Goal: Task Accomplishment & Management: Manage account settings

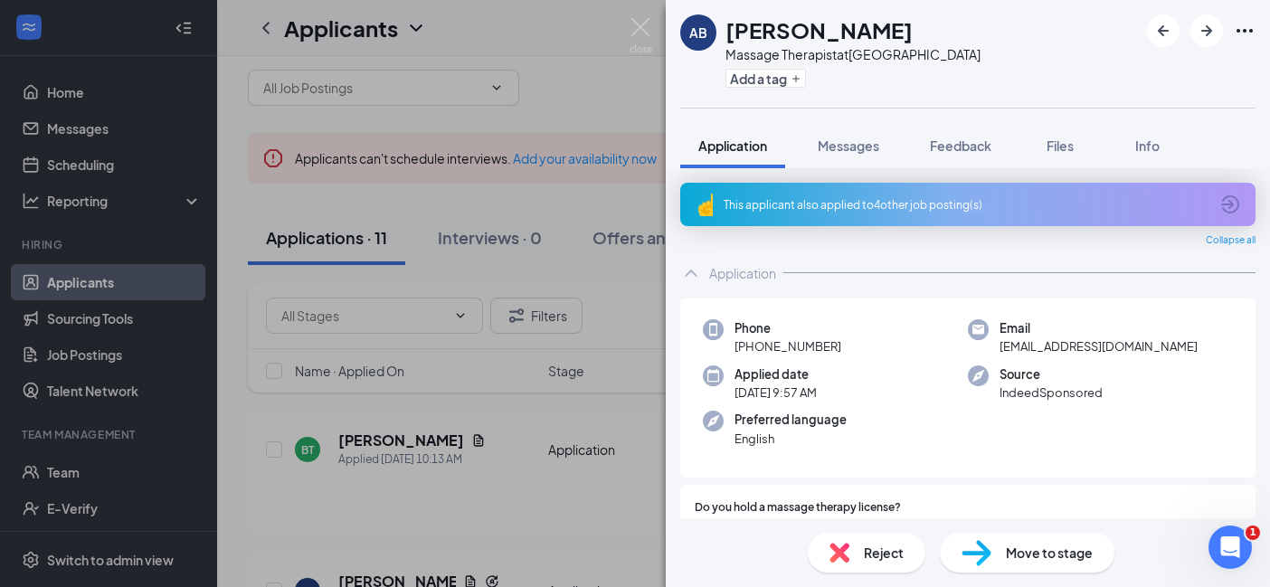
scroll to position [569, 0]
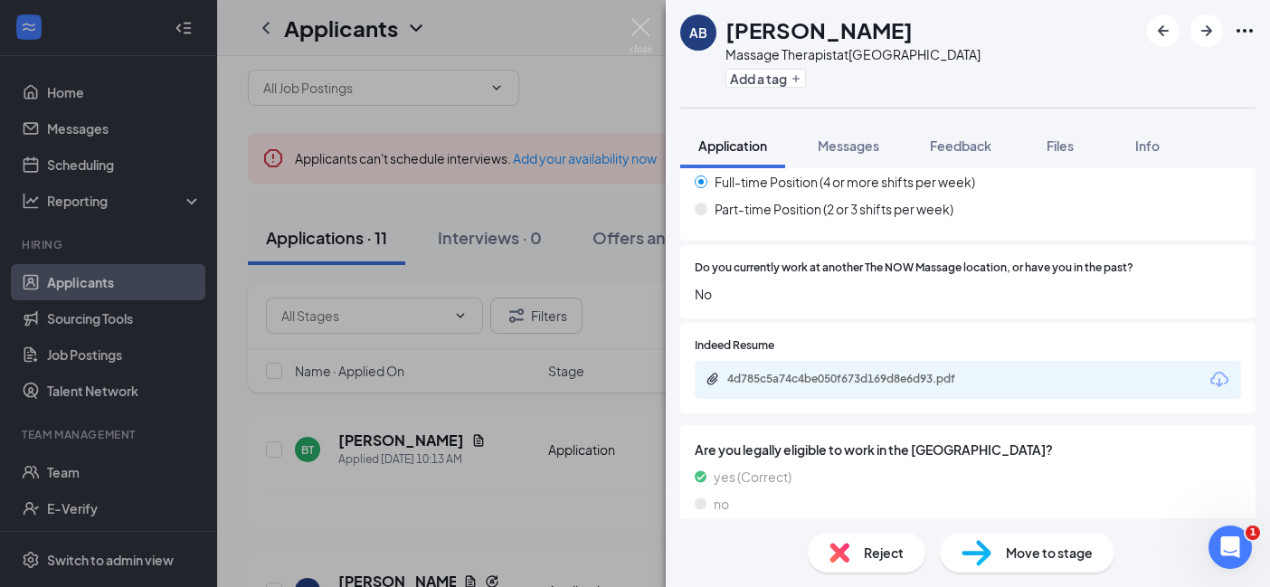
click at [540, 448] on div "AB [PERSON_NAME] Massage Therapist at [GEOGRAPHIC_DATA] Add a tag Application M…" at bounding box center [635, 293] width 1270 height 587
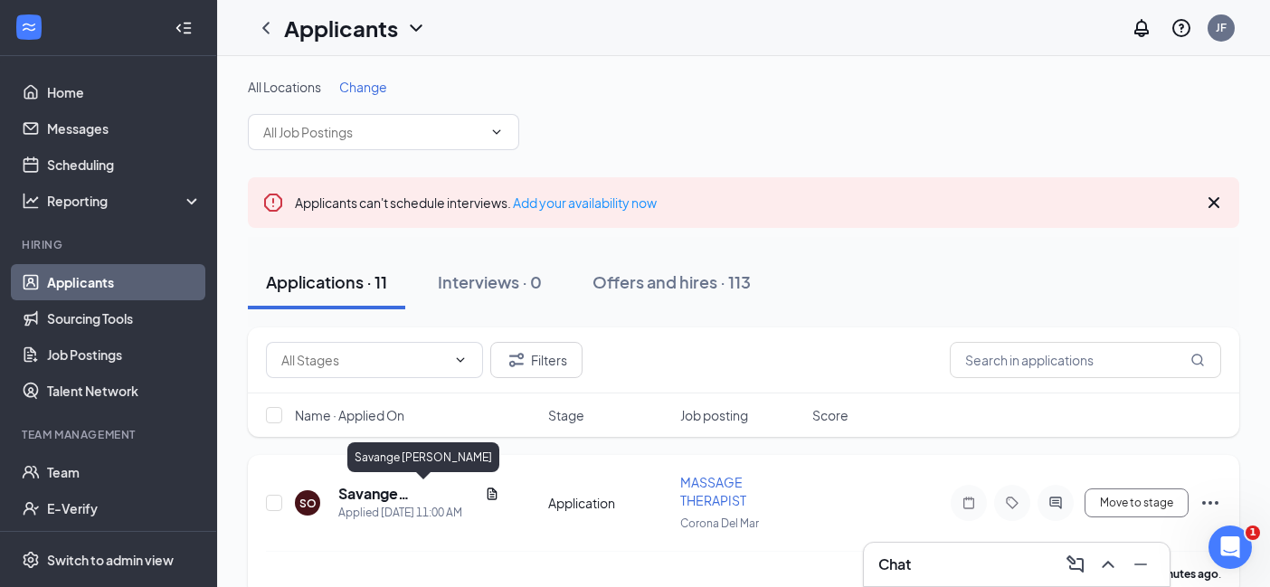
click at [401, 494] on h5 "Savange O'Coyle" at bounding box center [407, 494] width 139 height 20
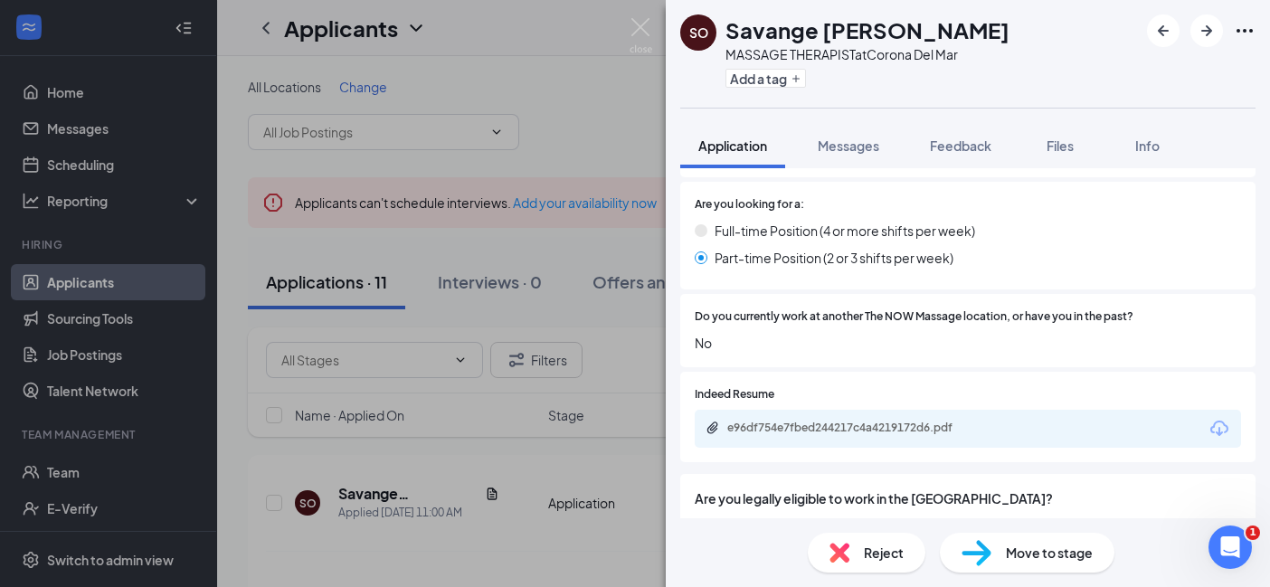
scroll to position [494, 0]
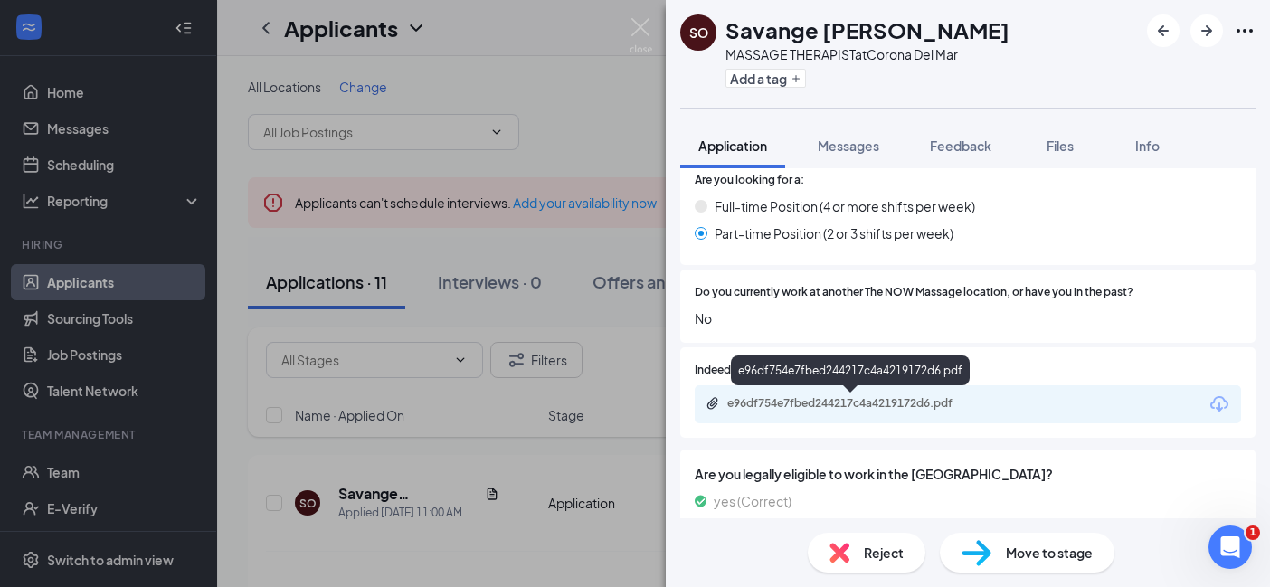
click at [863, 403] on div "e96df754e7fbed244217c4a4219172d6.pdf" at bounding box center [853, 403] width 253 height 14
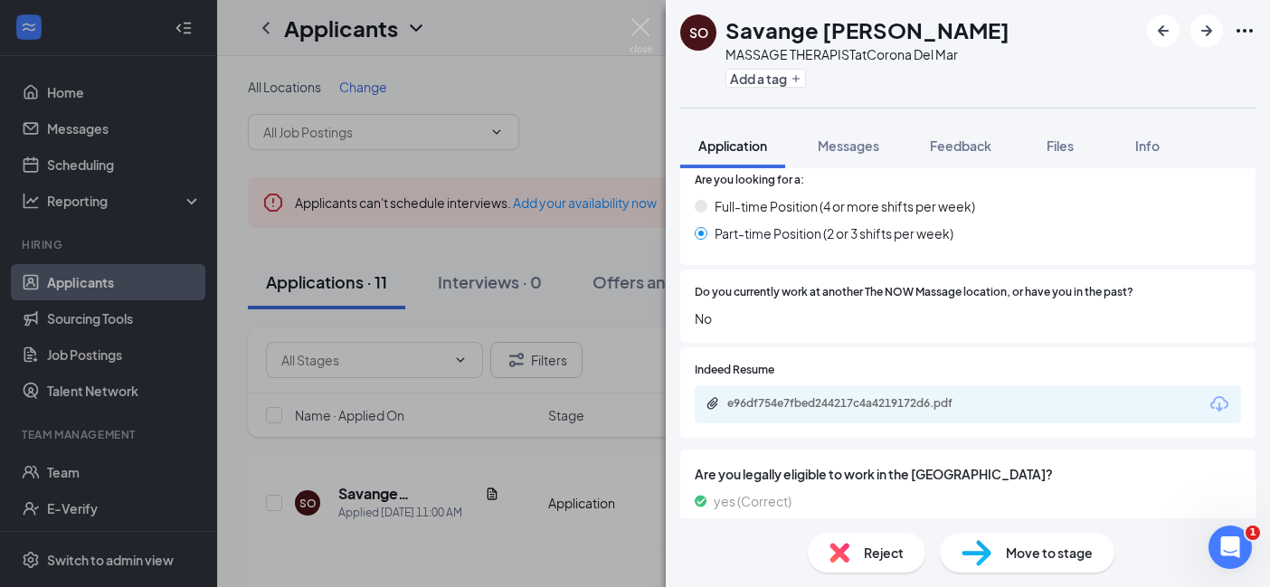
click at [505, 471] on div "SO Savange O'Coyle MASSAGE THERAPIST at Corona Del Mar Add a tag Application Me…" at bounding box center [635, 293] width 1270 height 587
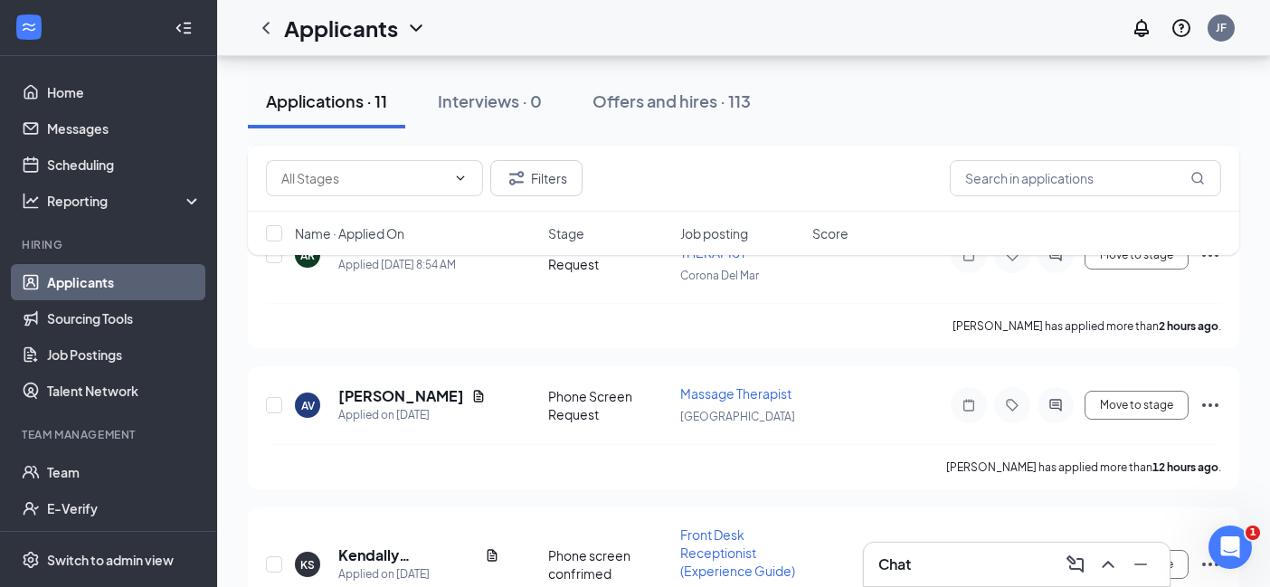
scroll to position [854, 0]
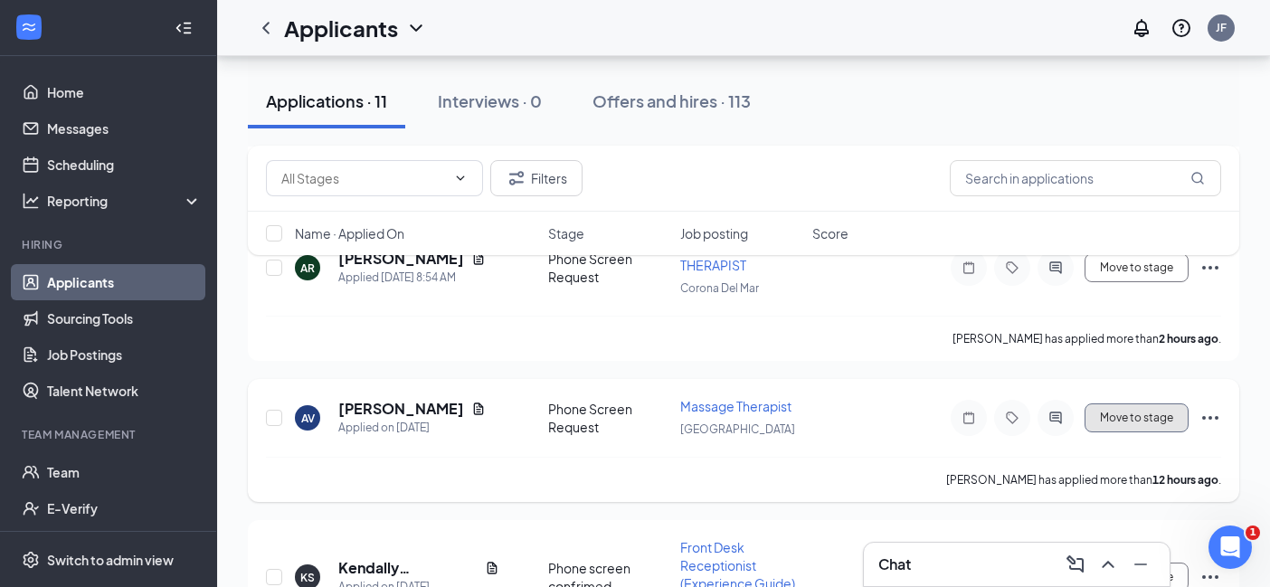
click at [1131, 403] on button "Move to stage" at bounding box center [1136, 417] width 104 height 29
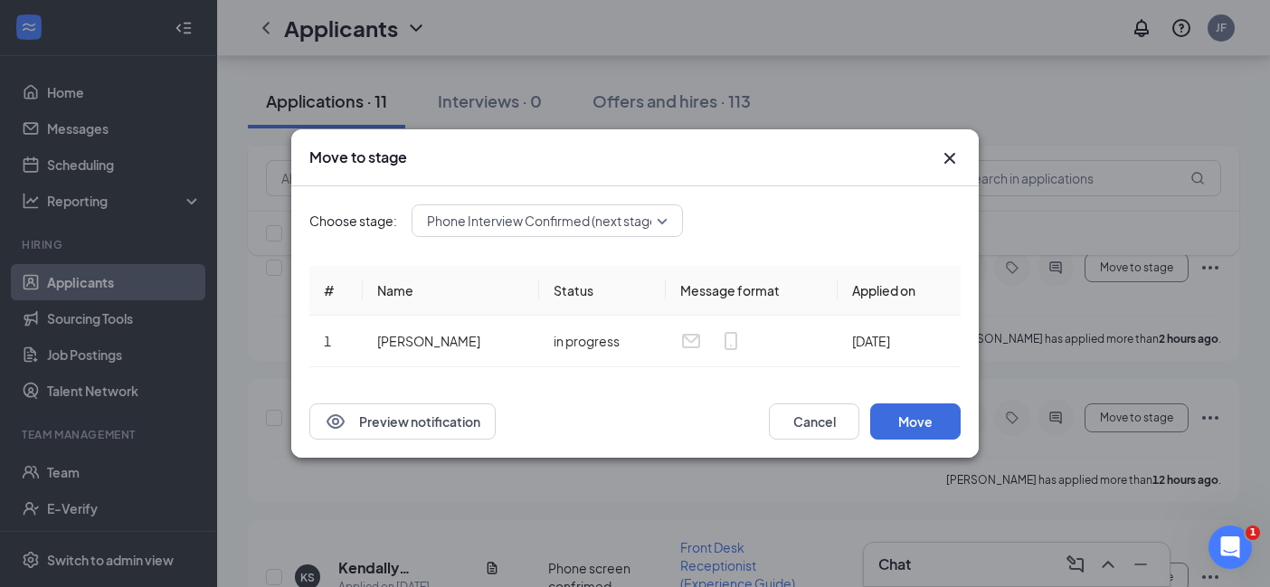
click at [968, 514] on div "Move to stage Choose stage: Phone Interview Confirmed (next stage) # Name Statu…" at bounding box center [635, 293] width 1270 height 587
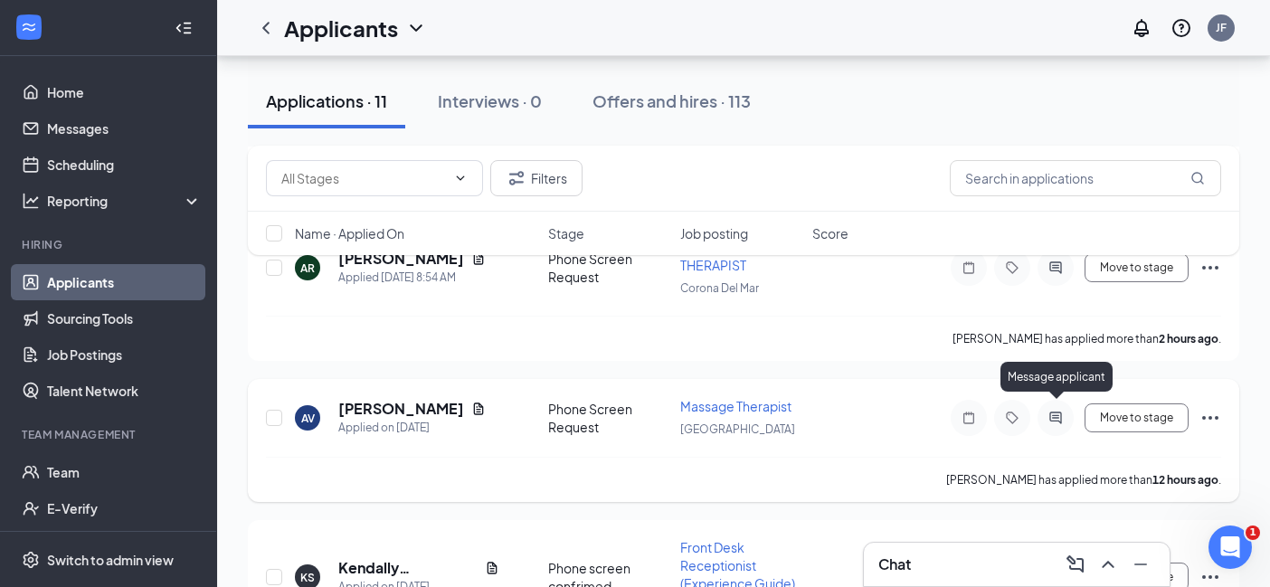
click at [1056, 412] on icon "ActiveChat" at bounding box center [1055, 417] width 12 height 12
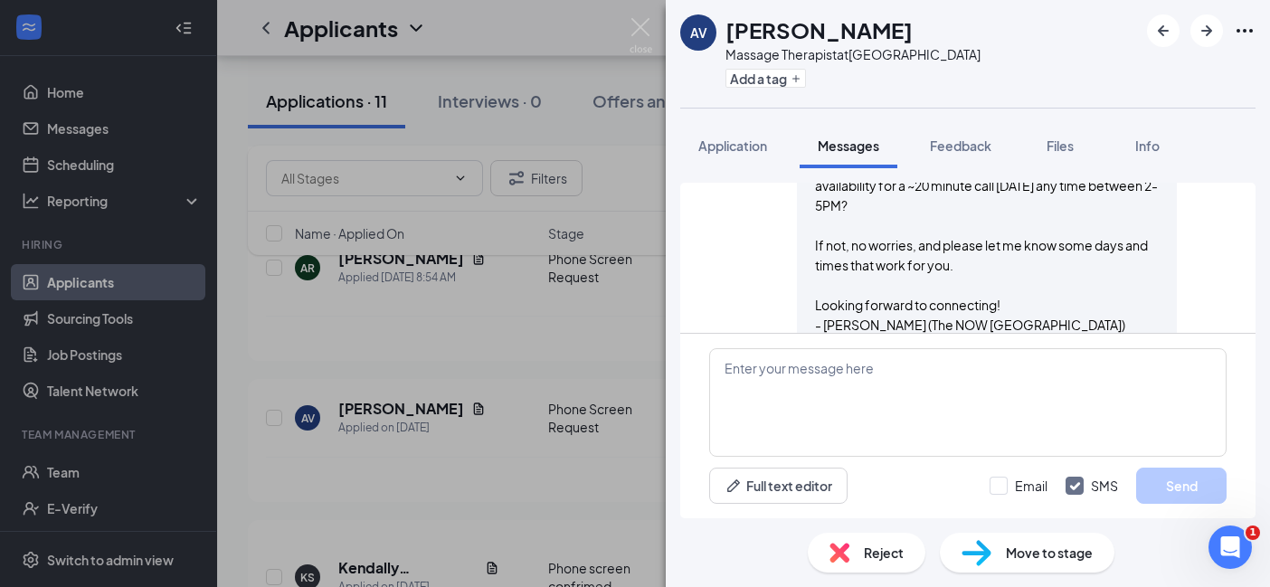
scroll to position [678, 0]
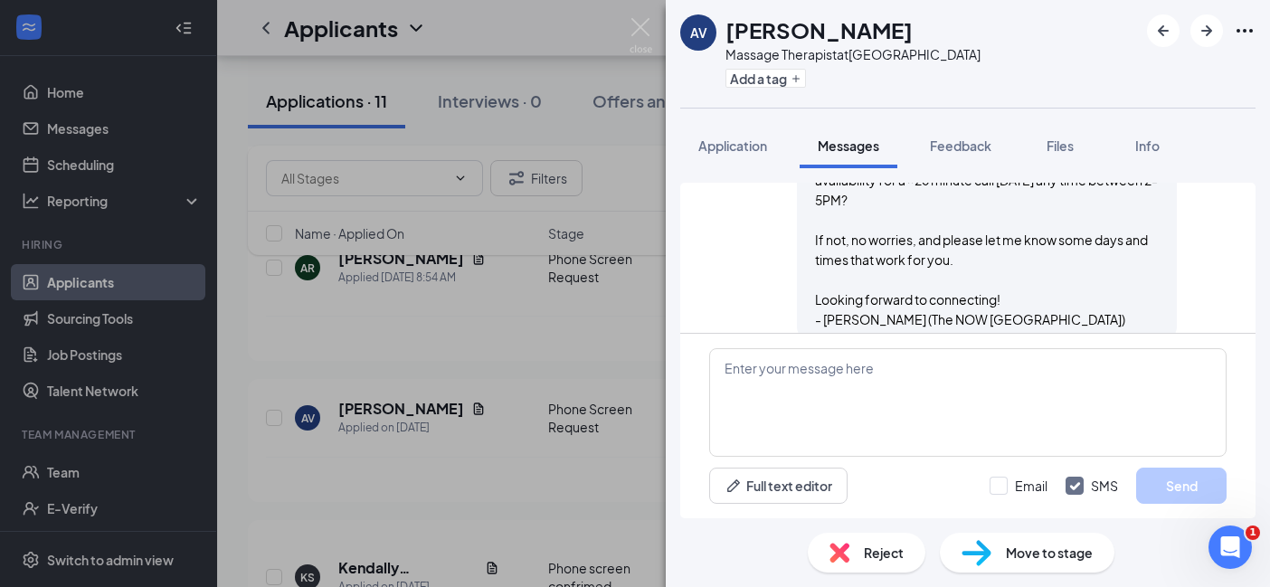
click at [609, 452] on div "AV AMY VALDEZ Massage Therapist at Long Beach Add a tag Application Messages Fe…" at bounding box center [635, 293] width 1270 height 587
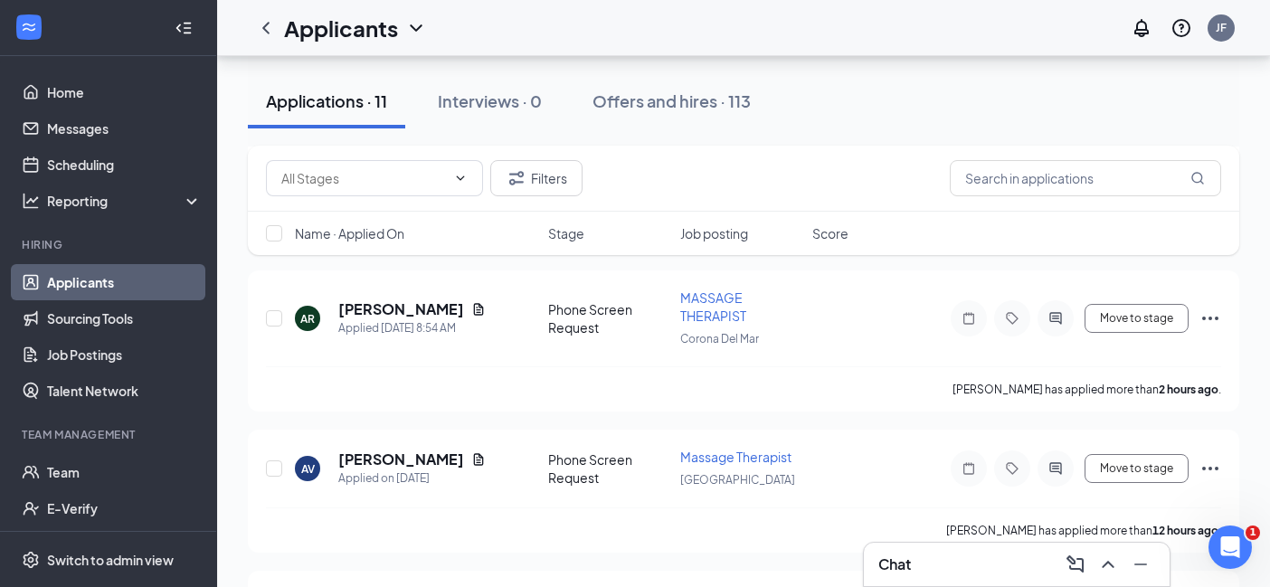
scroll to position [778, 0]
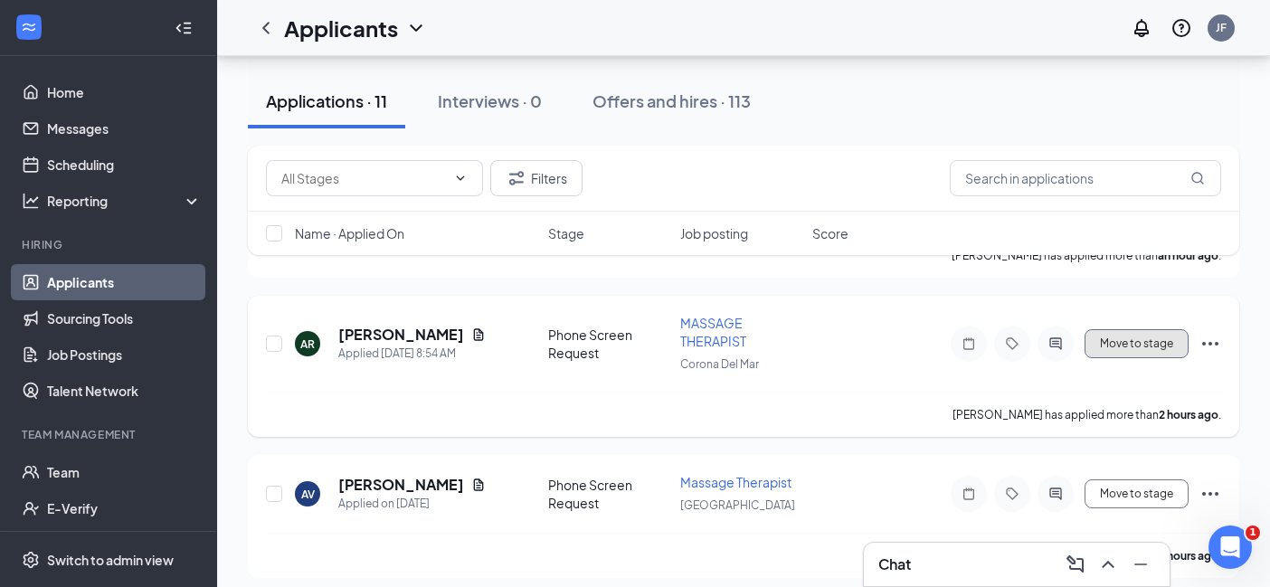
click at [1157, 337] on button "Move to stage" at bounding box center [1136, 343] width 104 height 29
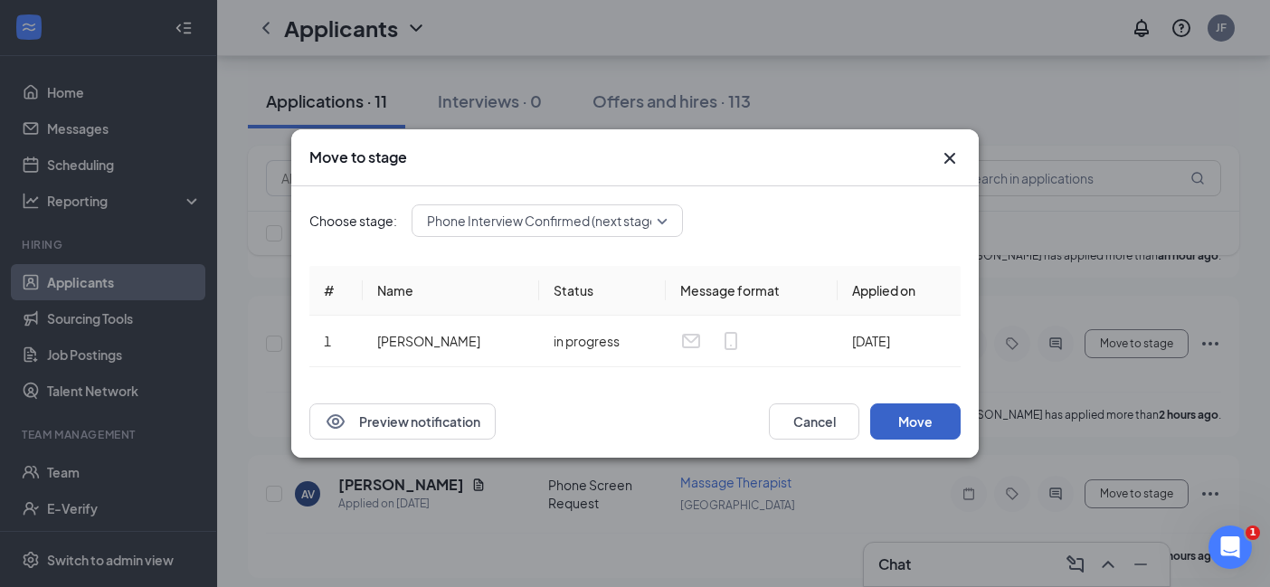
click at [912, 426] on button "Move" at bounding box center [915, 421] width 90 height 36
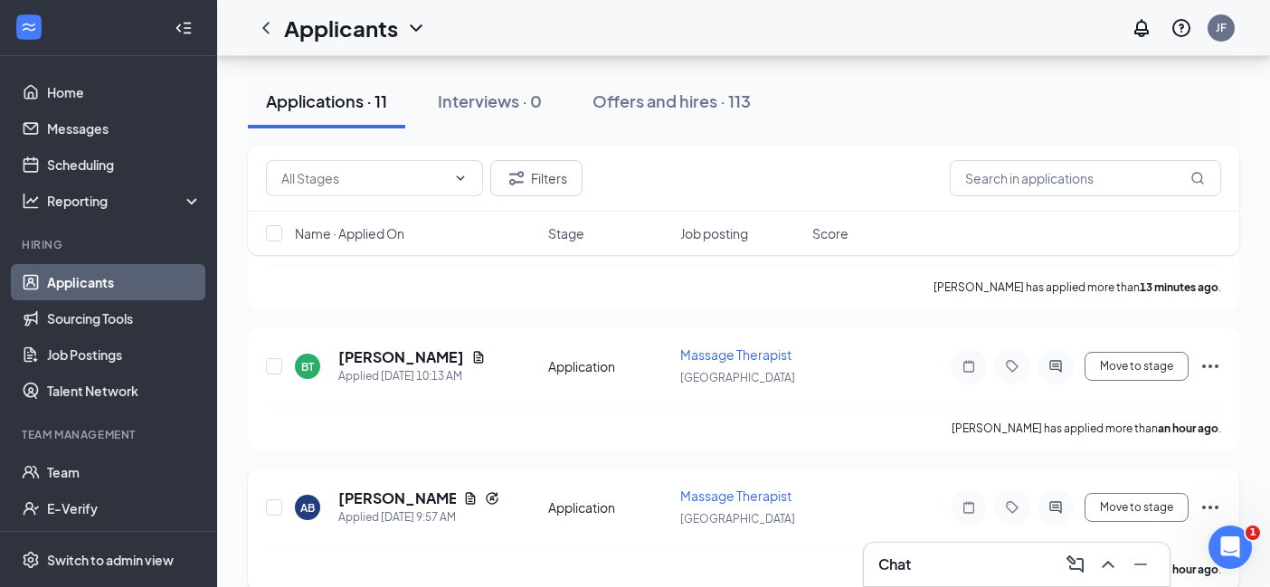
scroll to position [451, 0]
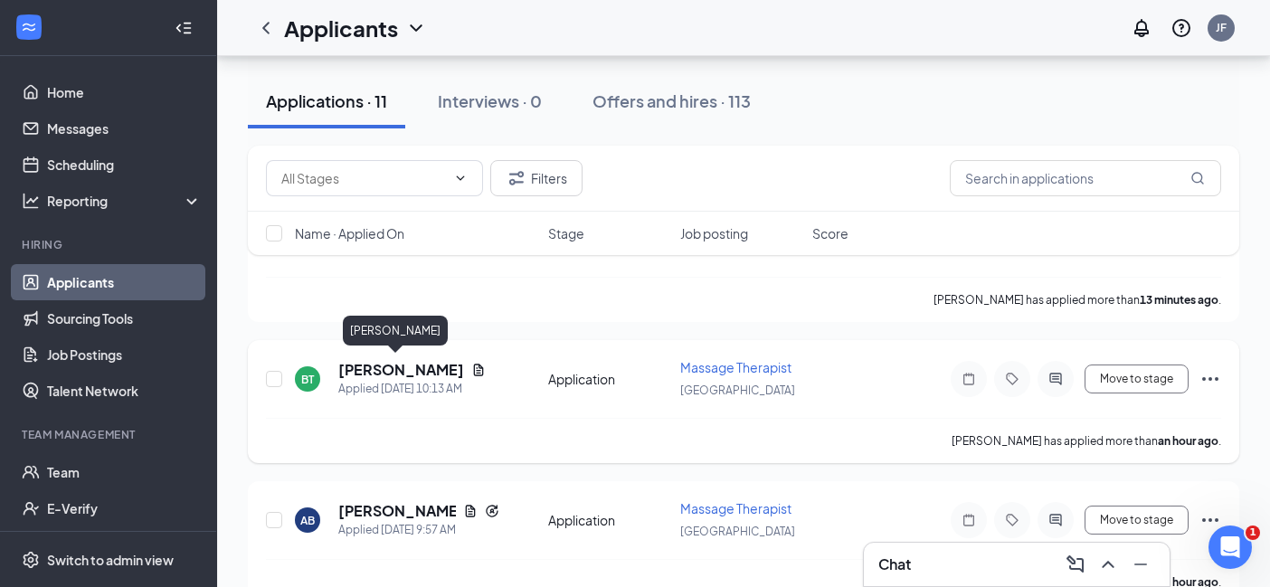
click at [384, 363] on h5 "Boris Torres" at bounding box center [401, 370] width 126 height 20
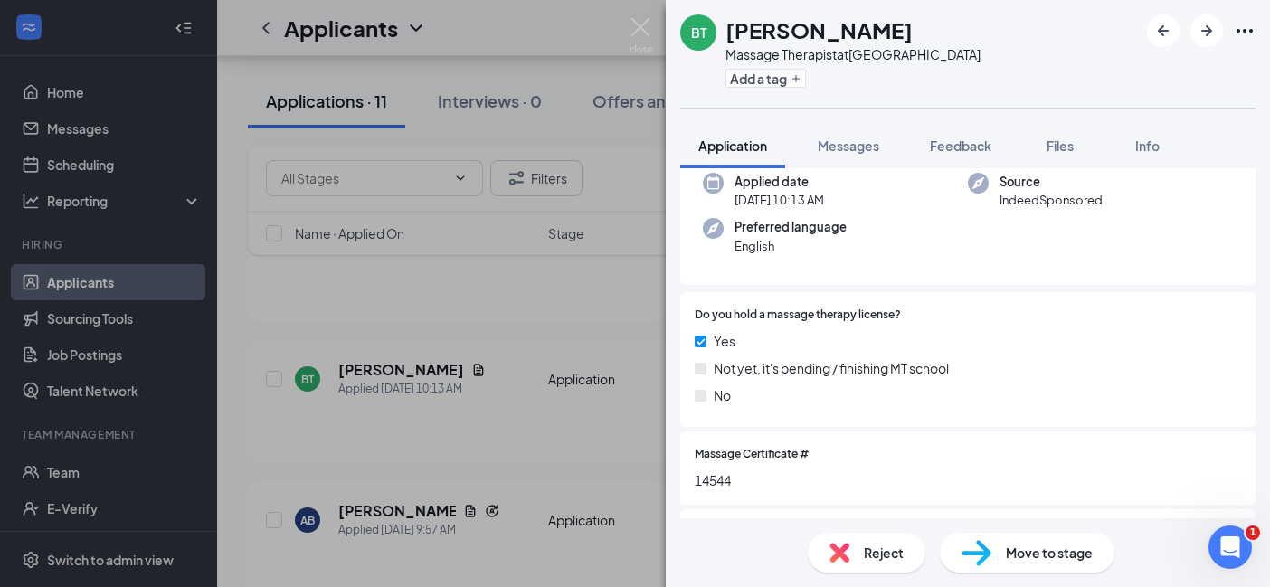
scroll to position [201, 0]
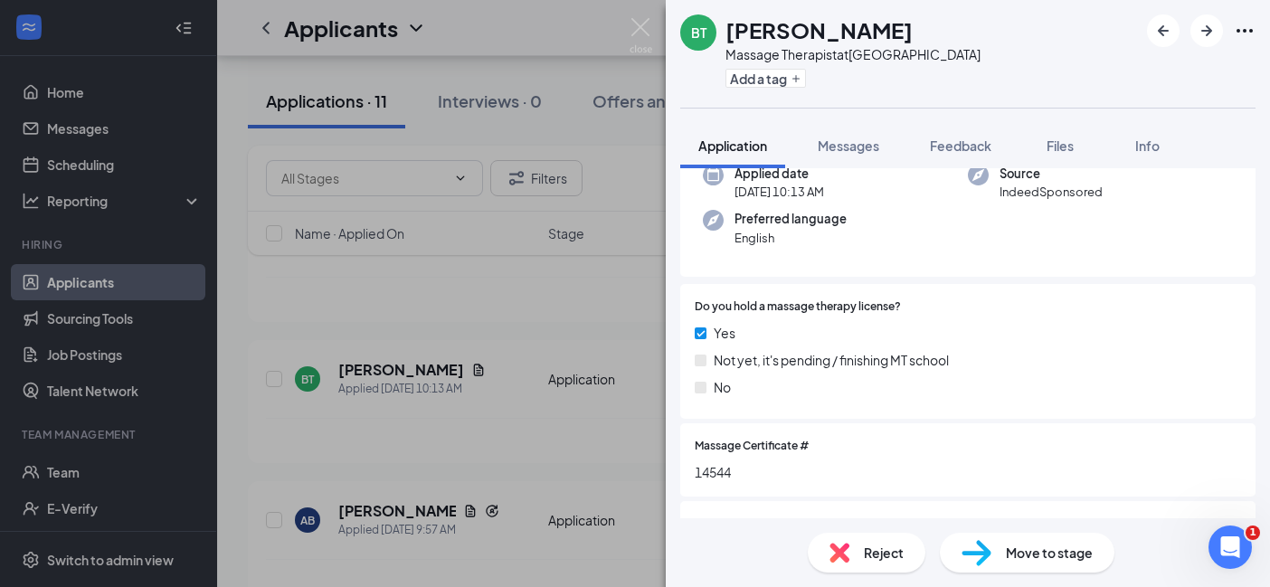
click at [865, 544] on span "Reject" at bounding box center [884, 553] width 40 height 20
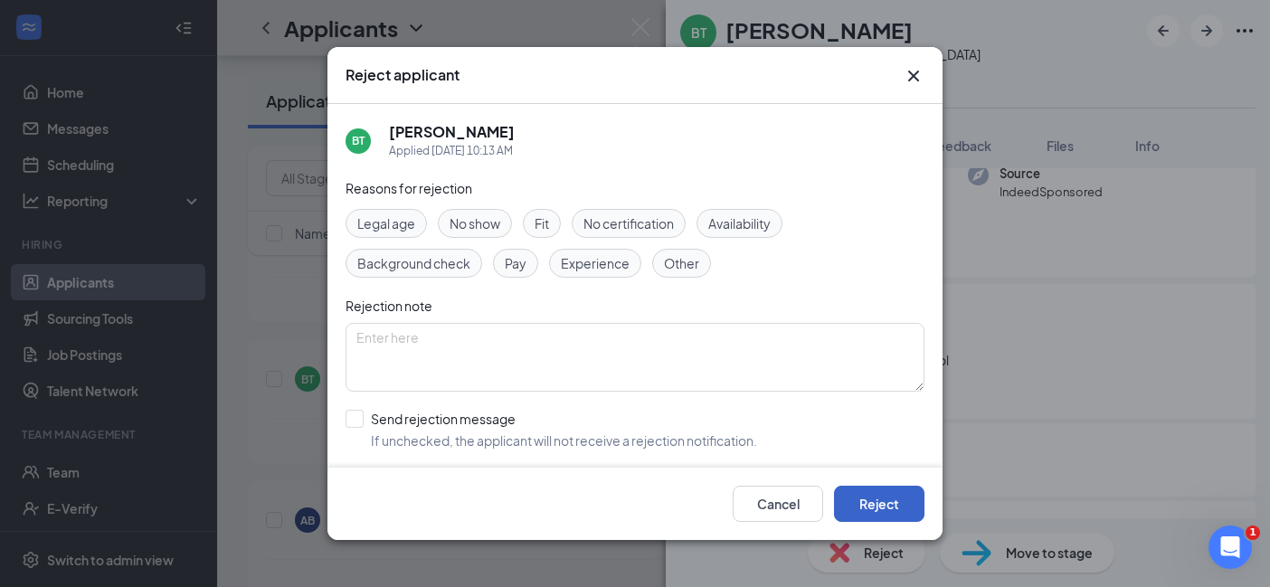
click at [849, 509] on button "Reject" at bounding box center [879, 504] width 90 height 36
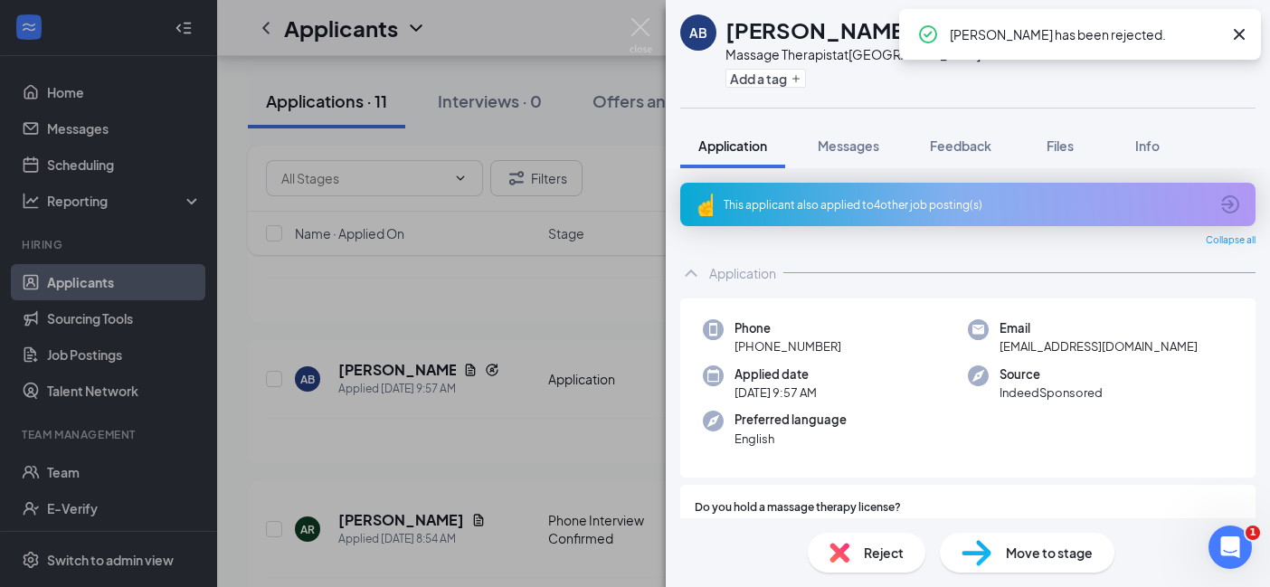
click at [477, 455] on div "AB [PERSON_NAME] Massage Therapist at [GEOGRAPHIC_DATA] Add a tag Application M…" at bounding box center [635, 293] width 1270 height 587
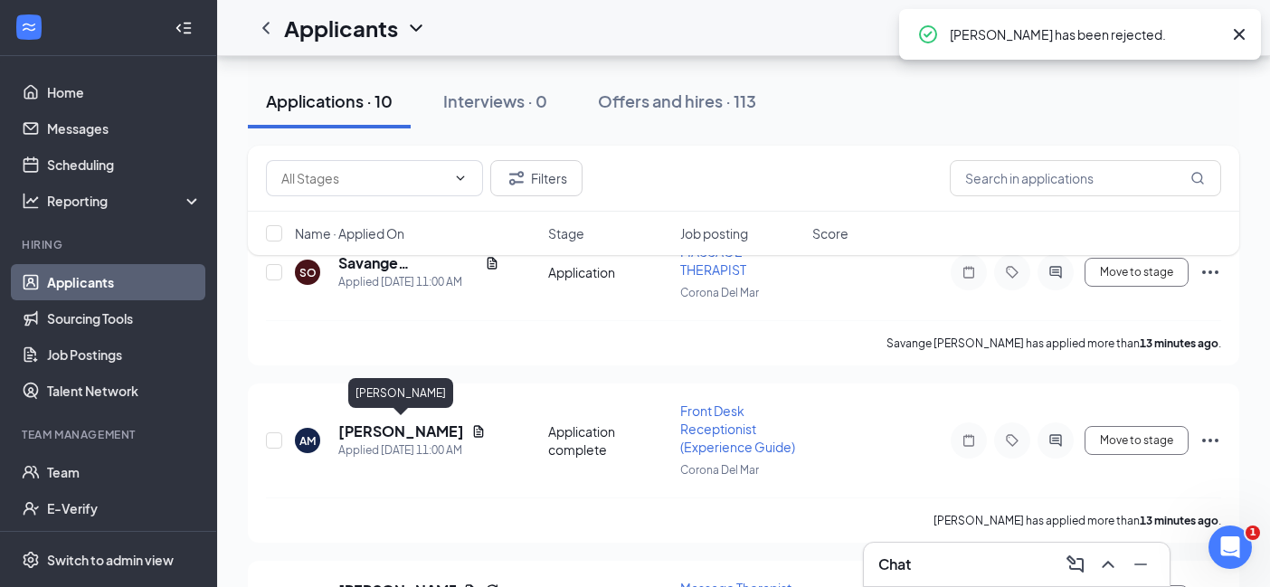
scroll to position [225, 0]
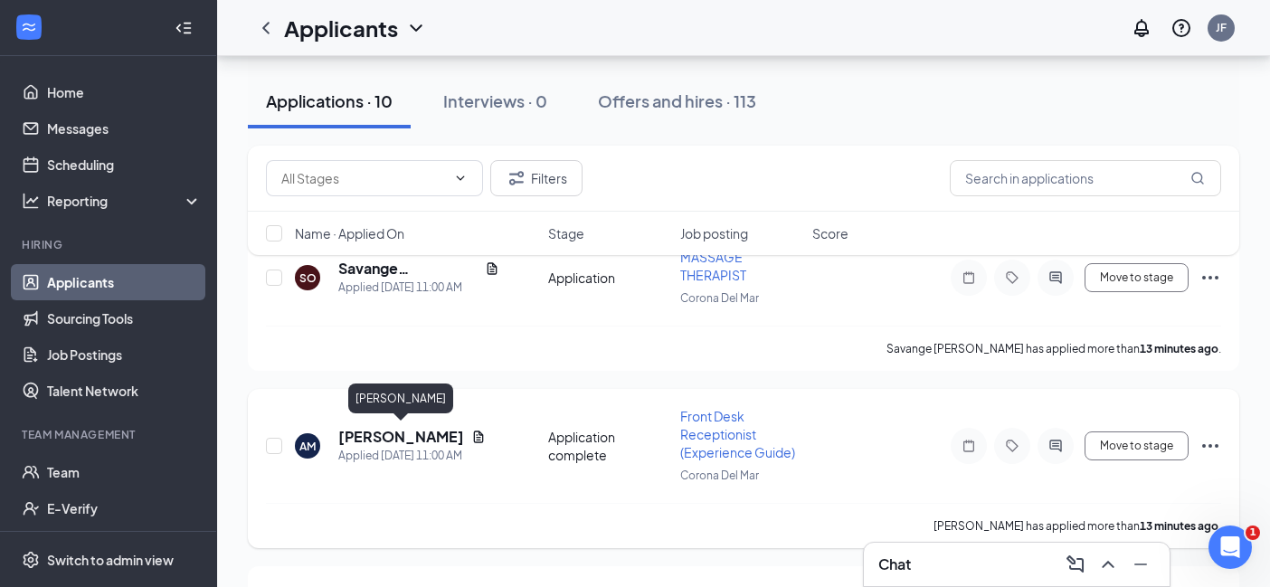
click at [424, 422] on div "AM Adrianne Maxino Applied Today 11:00 AM Application complete Front Desk Recep…" at bounding box center [743, 455] width 955 height 96
click at [424, 437] on h5 "Adrianne Maxino" at bounding box center [401, 437] width 126 height 20
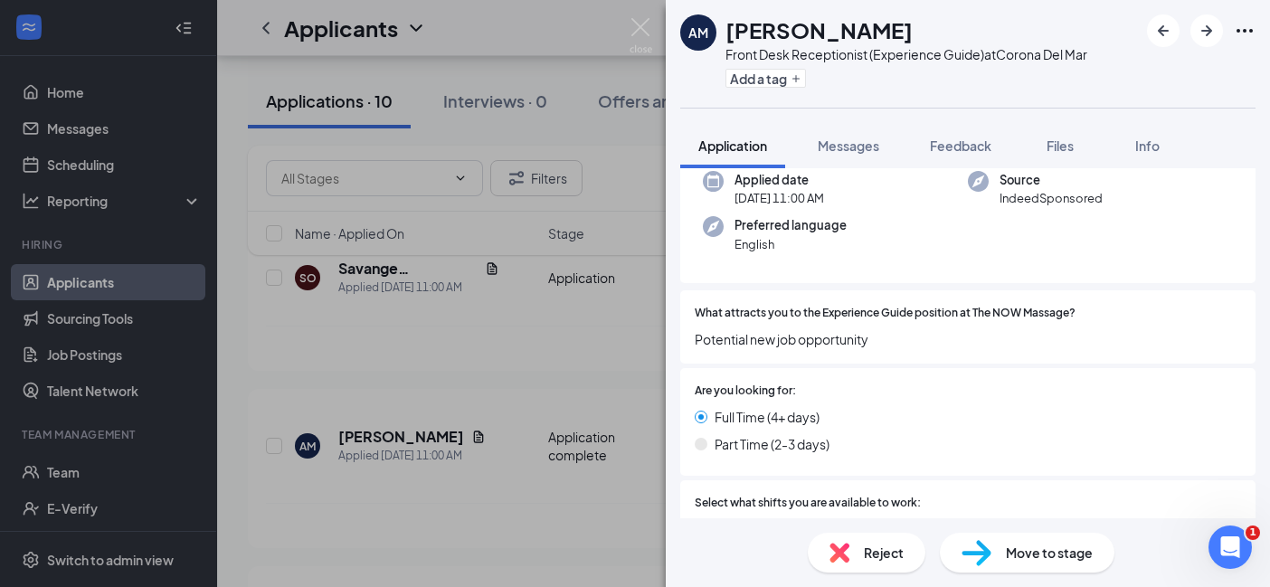
scroll to position [253, 0]
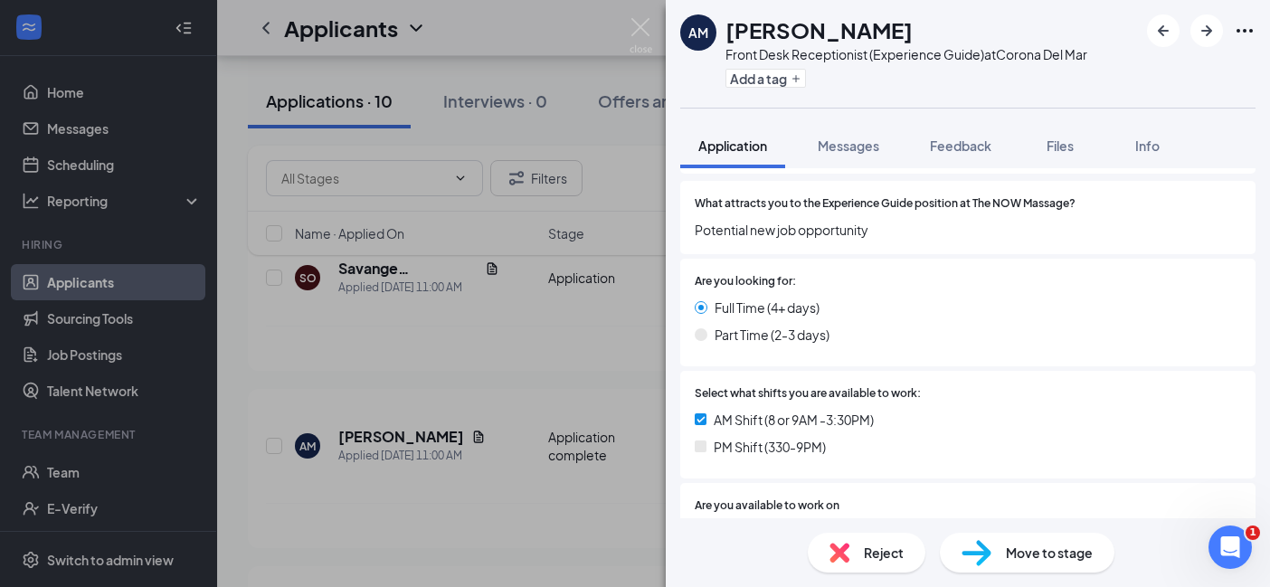
click at [876, 518] on div "Reject Move to stage" at bounding box center [968, 552] width 604 height 69
click at [876, 530] on div "Reject Move to stage" at bounding box center [968, 552] width 604 height 69
click at [888, 560] on span "Reject" at bounding box center [884, 553] width 40 height 20
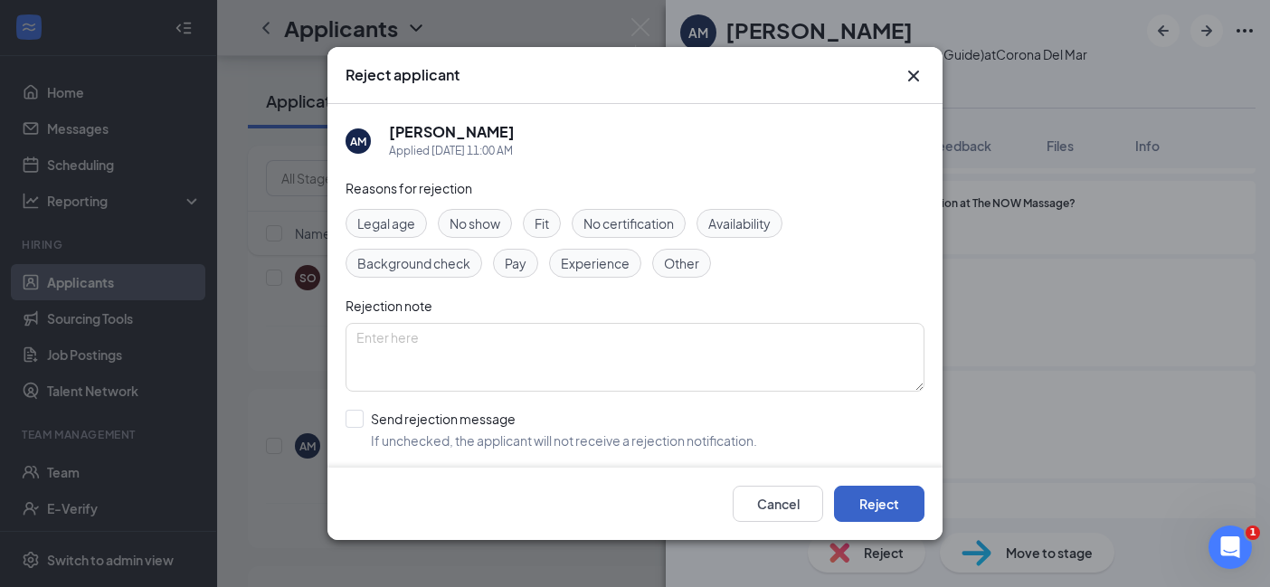
click at [891, 505] on button "Reject" at bounding box center [879, 504] width 90 height 36
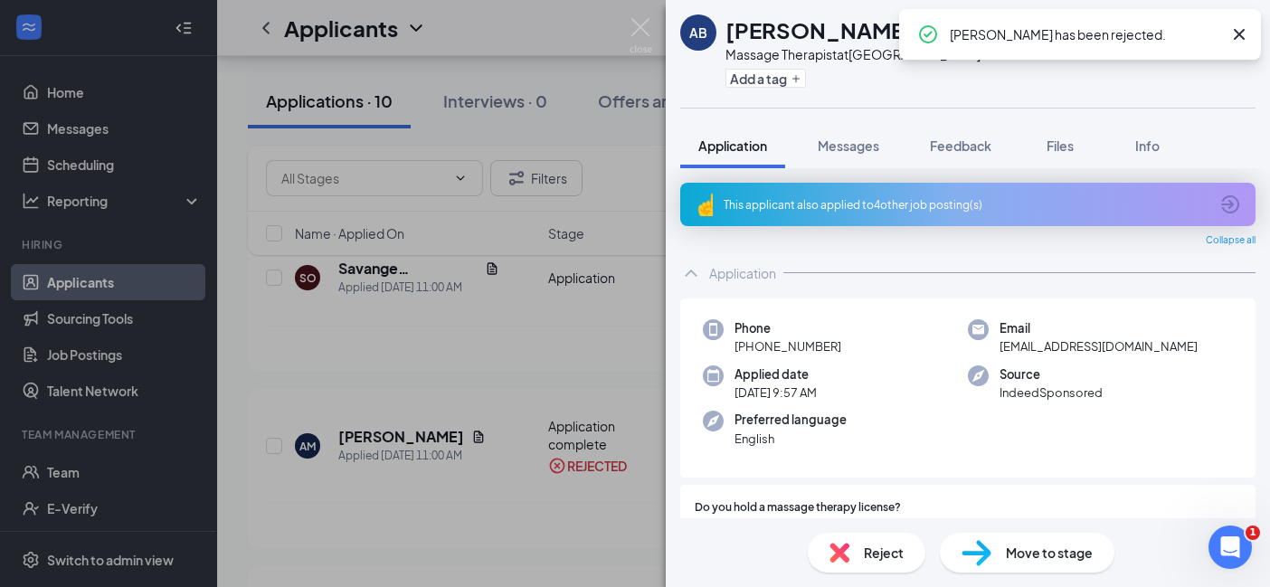
click at [468, 450] on div "AB [PERSON_NAME] Massage Therapist at [GEOGRAPHIC_DATA] Add a tag Application M…" at bounding box center [635, 293] width 1270 height 587
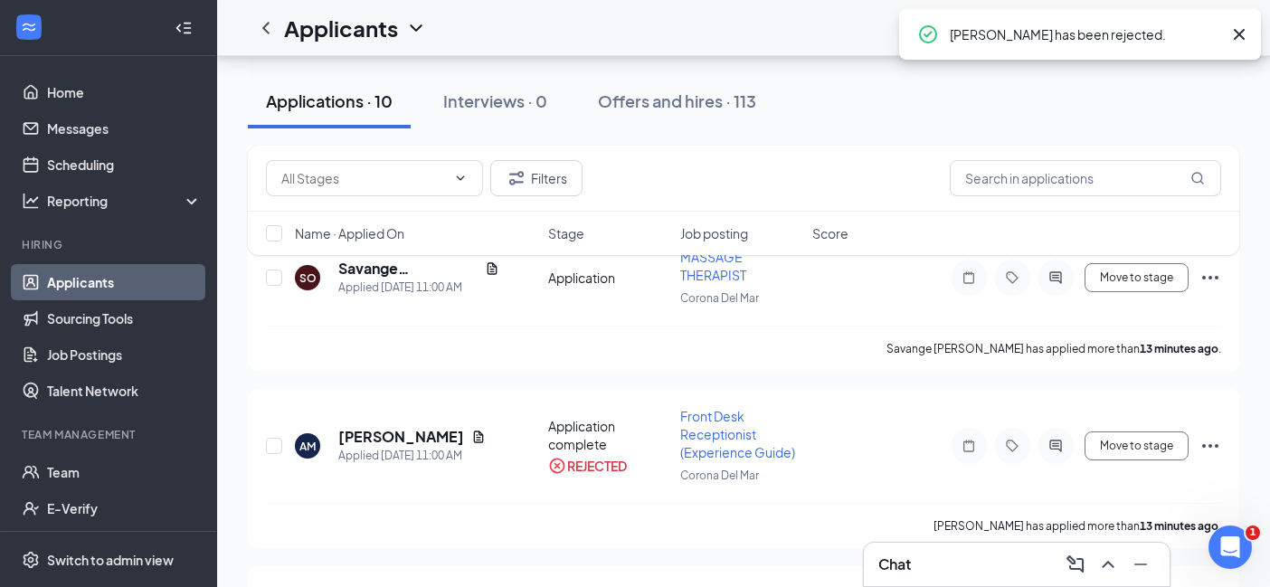
scroll to position [122, 0]
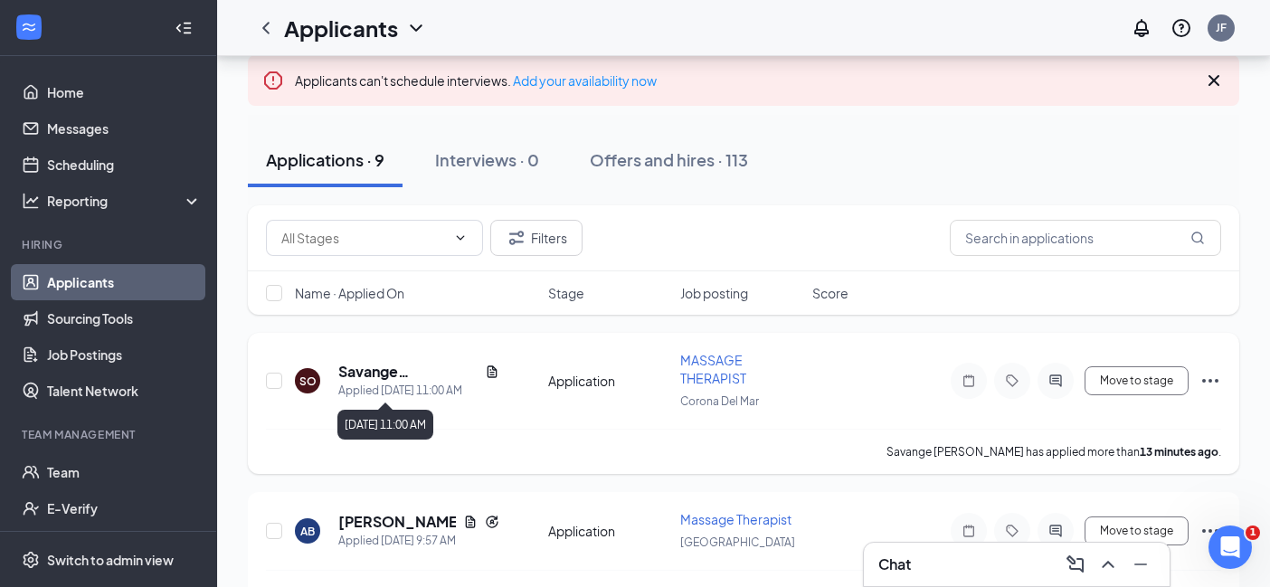
click at [401, 378] on h5 "Savange O'Coyle" at bounding box center [407, 372] width 139 height 20
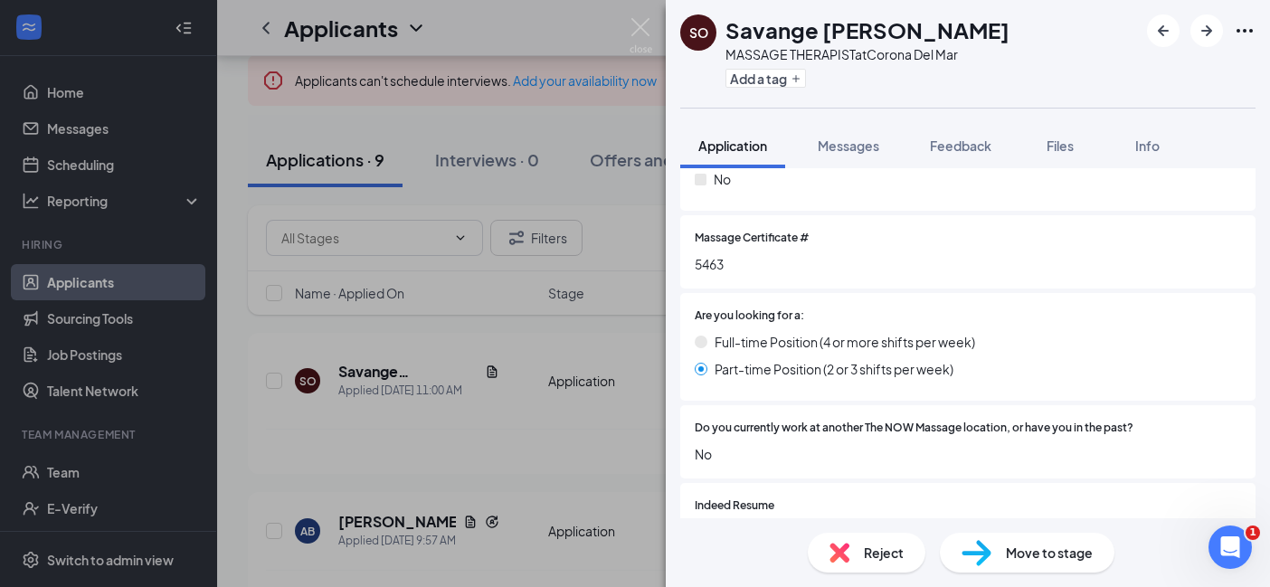
scroll to position [540, 0]
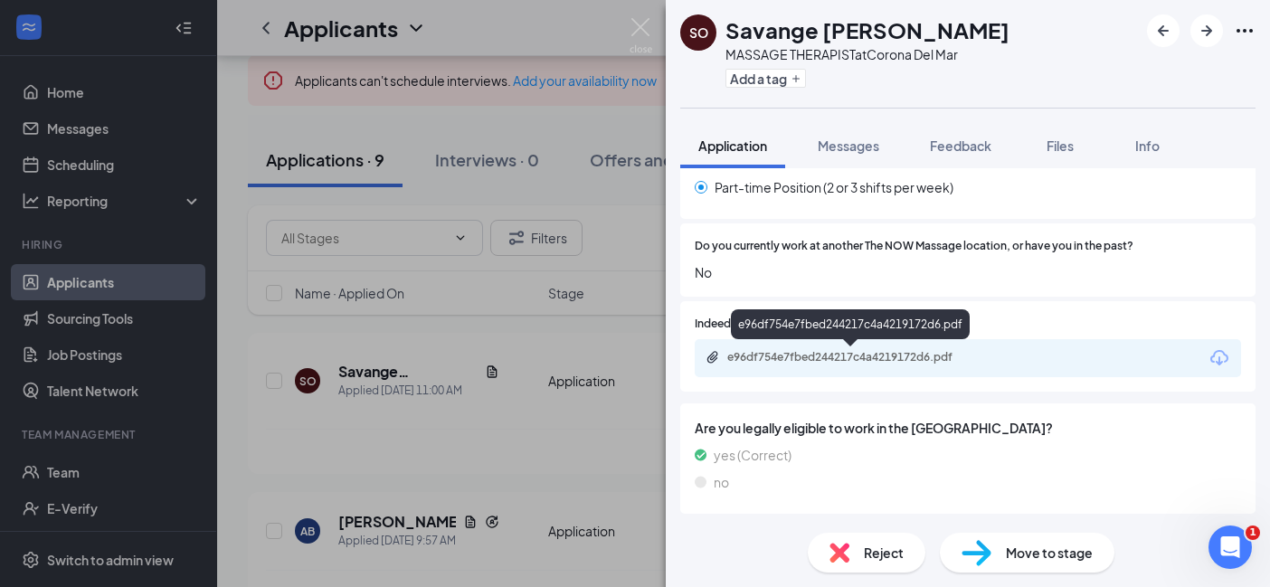
click at [917, 360] on div "e96df754e7fbed244217c4a4219172d6.pdf" at bounding box center [853, 357] width 253 height 14
click at [869, 545] on span "Reject" at bounding box center [884, 553] width 40 height 20
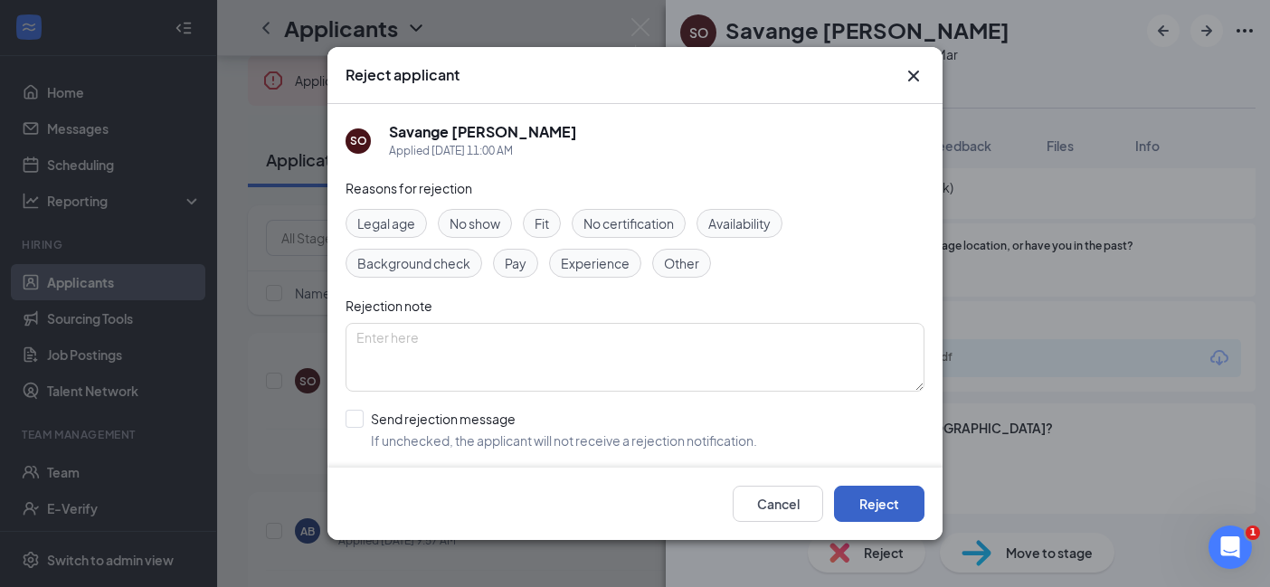
click at [853, 511] on button "Reject" at bounding box center [879, 504] width 90 height 36
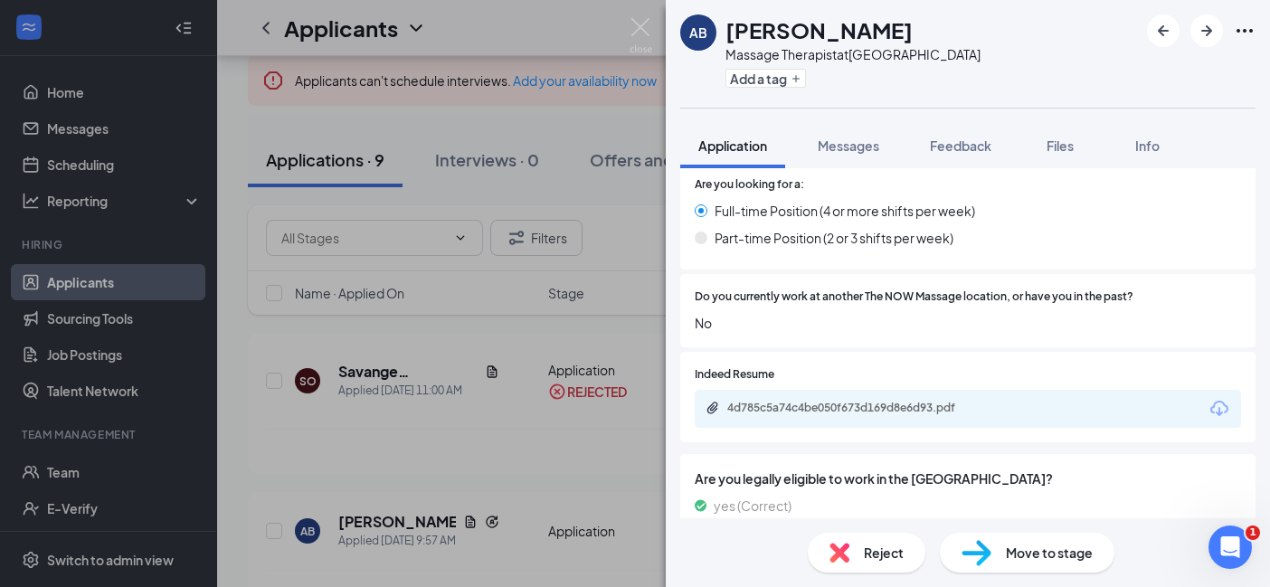
click at [473, 438] on div "AB Ava Bisquera Massage Therapist at Long Beach Add a tag Application Messages …" at bounding box center [635, 293] width 1270 height 587
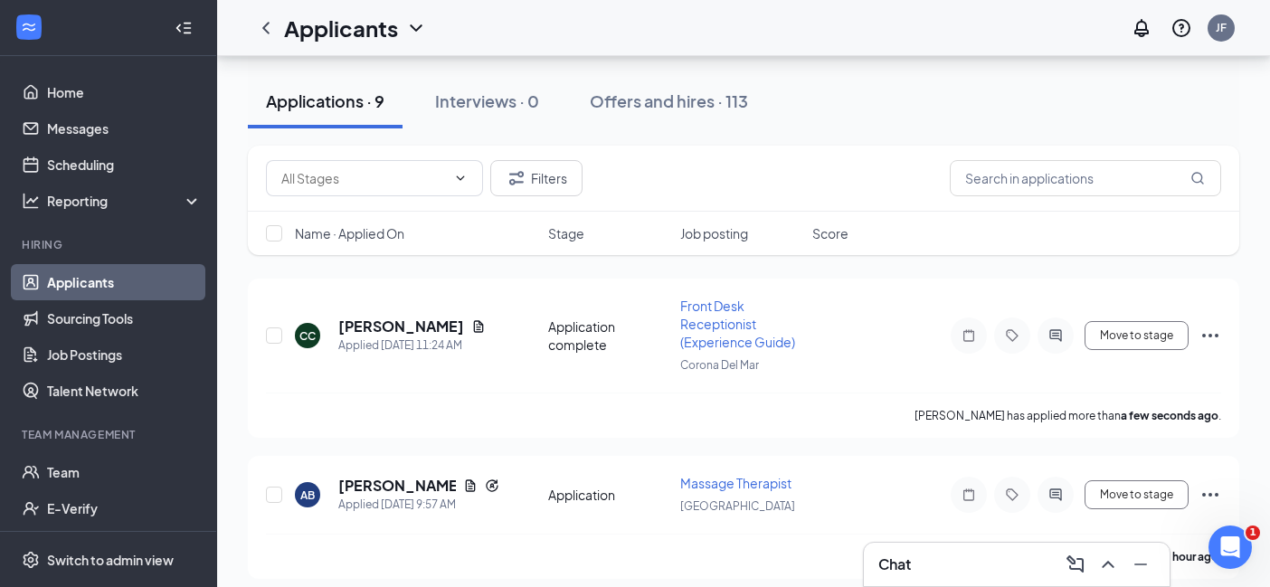
scroll to position [168, 0]
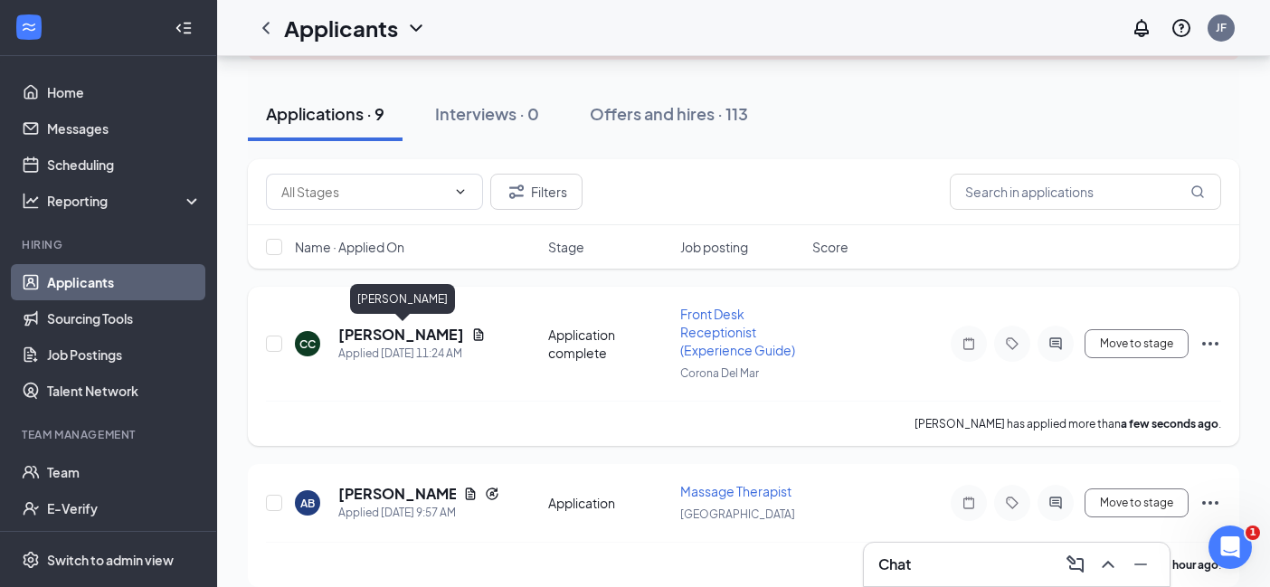
click at [364, 331] on h5 "[PERSON_NAME]" at bounding box center [401, 335] width 126 height 20
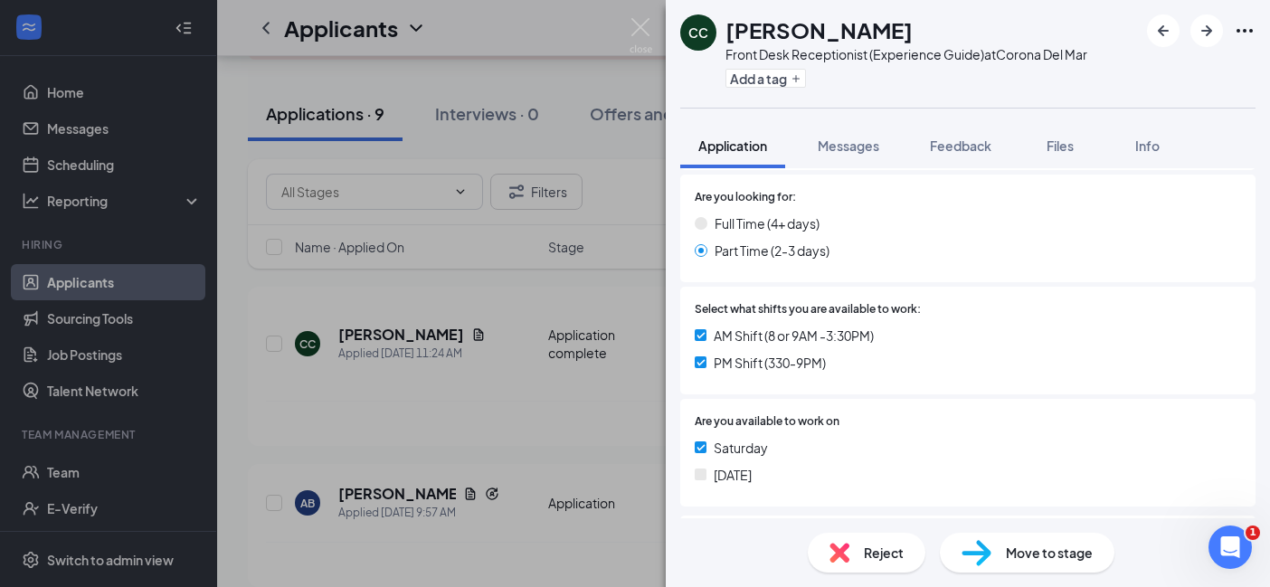
scroll to position [184, 0]
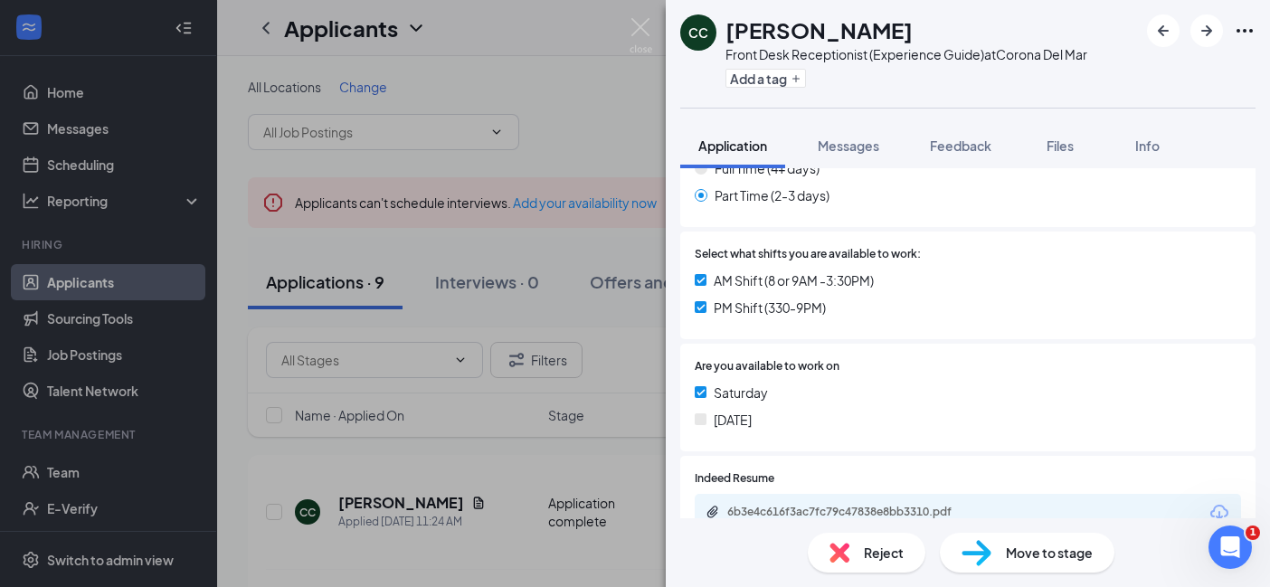
scroll to position [612, 0]
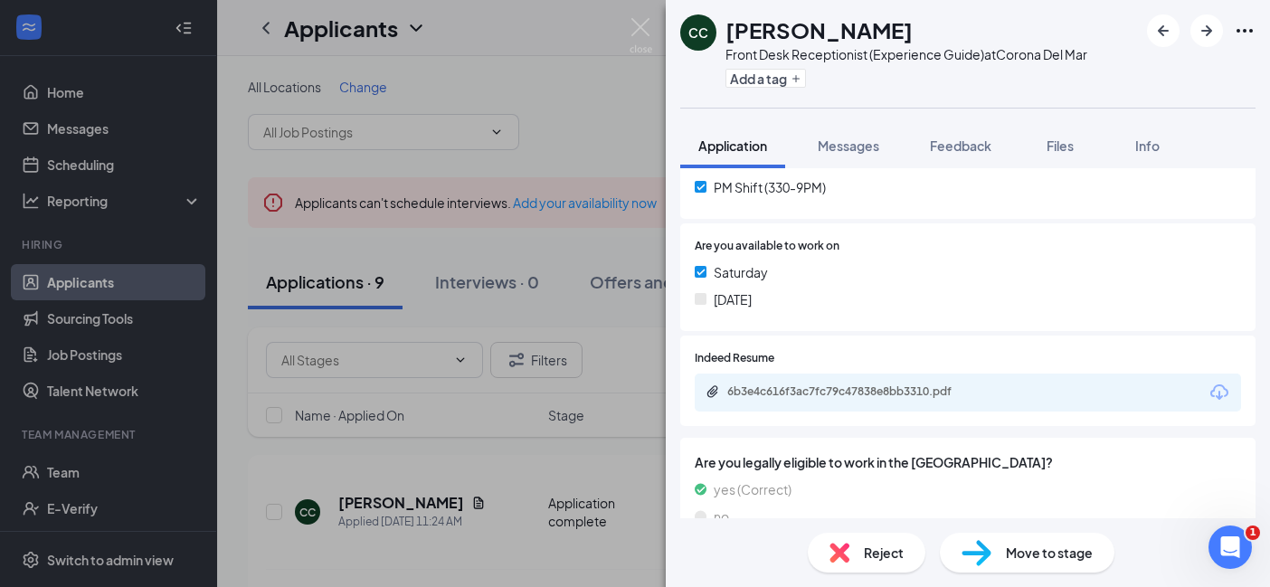
click at [861, 397] on div "6b3e4c616f3ac7fc79c47838e8bb3310.pdf" at bounding box center [853, 391] width 253 height 14
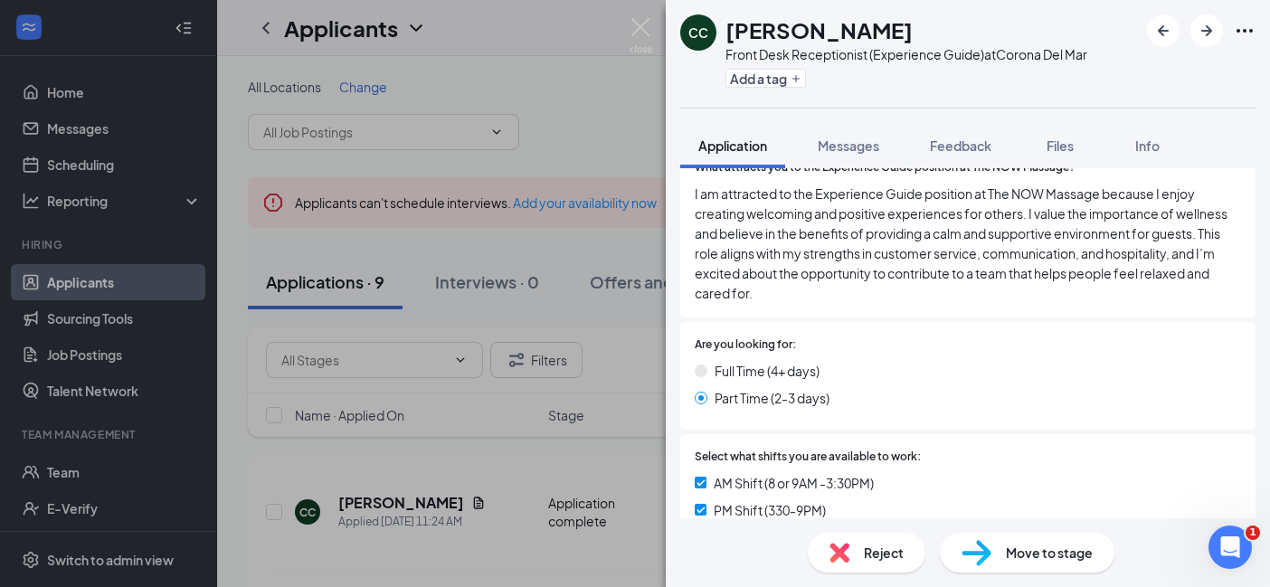
scroll to position [134, 0]
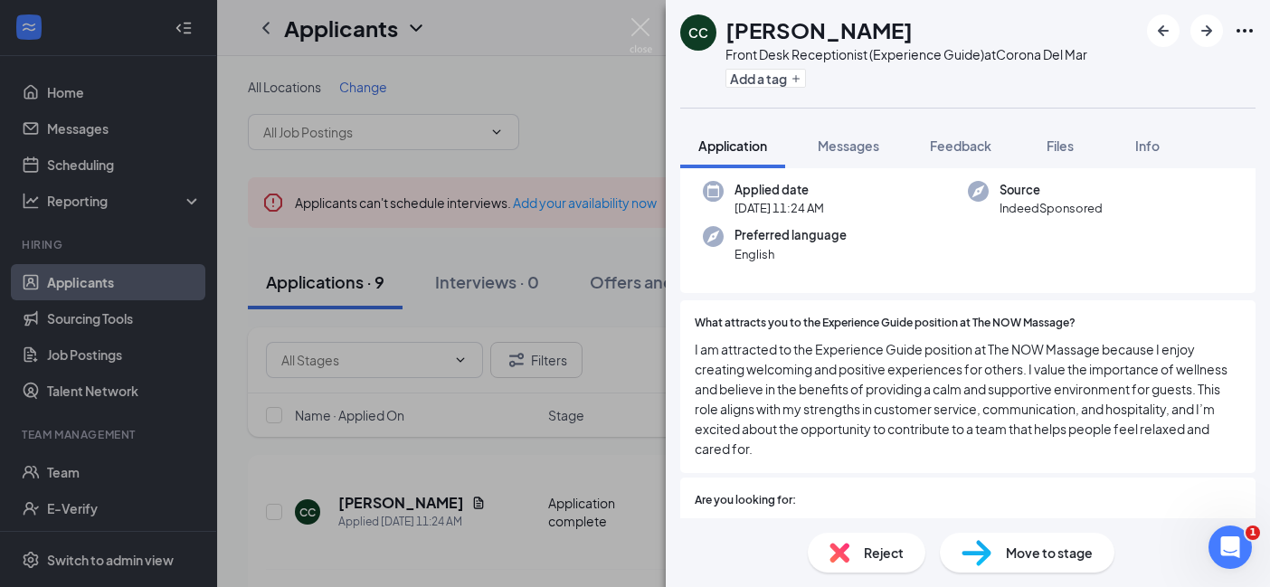
drag, startPoint x: 731, startPoint y: 30, endPoint x: 947, endPoint y: 31, distance: 216.1
click at [947, 31] on div "Cristobal Chamorro" at bounding box center [906, 29] width 362 height 31
copy h1 "Cristobal Chamorro"
click at [873, 554] on span "Reject" at bounding box center [884, 553] width 40 height 20
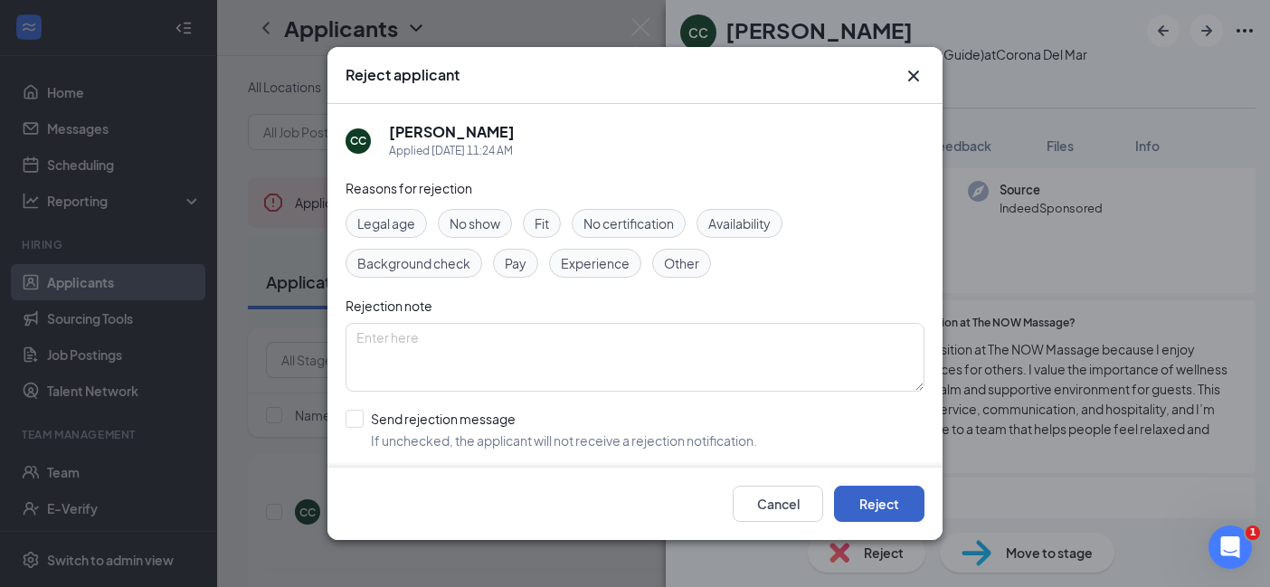
click at [902, 504] on button "Reject" at bounding box center [879, 504] width 90 height 36
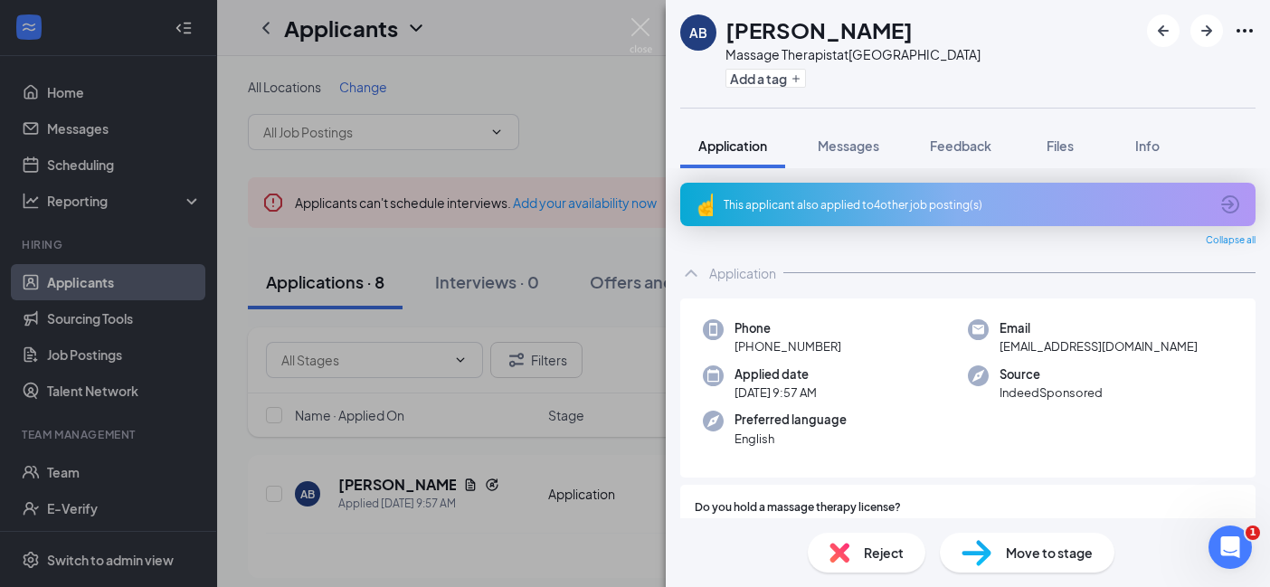
click at [262, 215] on div "AB [PERSON_NAME] Massage Therapist at [GEOGRAPHIC_DATA] Add a tag Application M…" at bounding box center [635, 293] width 1270 height 587
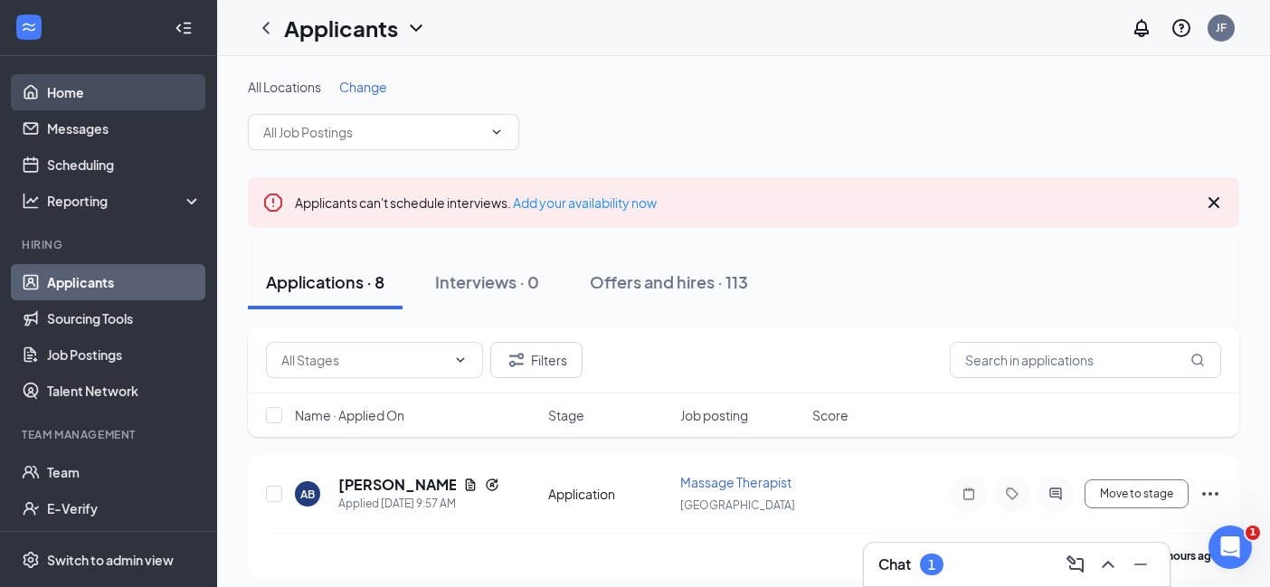
click at [96, 101] on link "Home" at bounding box center [124, 92] width 155 height 36
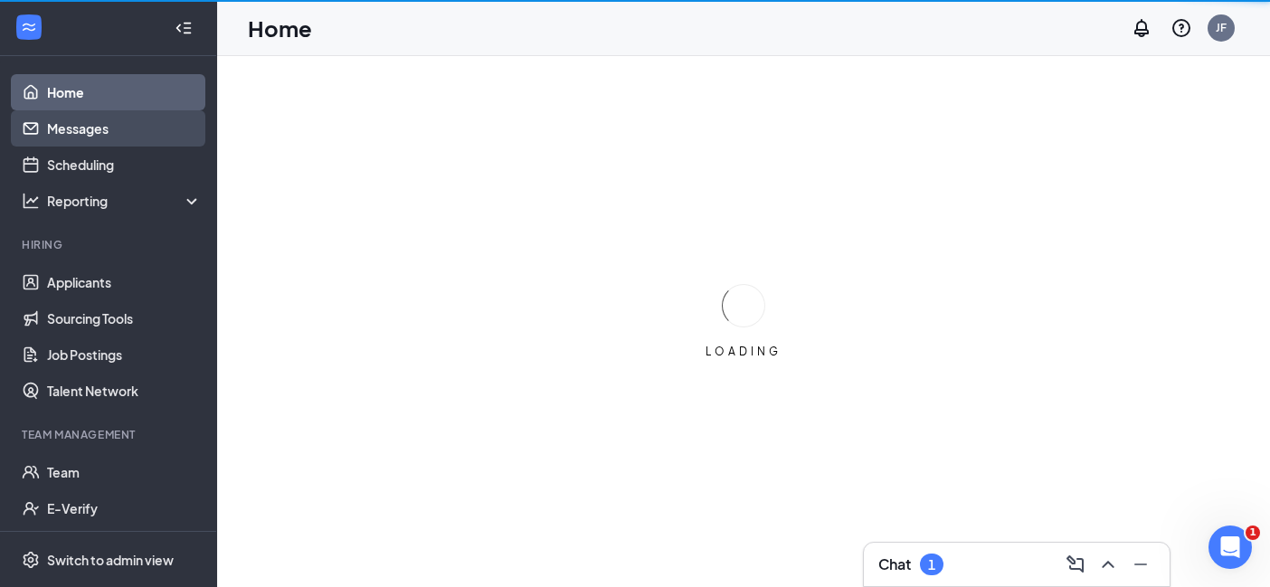
click at [106, 118] on link "Messages" at bounding box center [124, 128] width 155 height 36
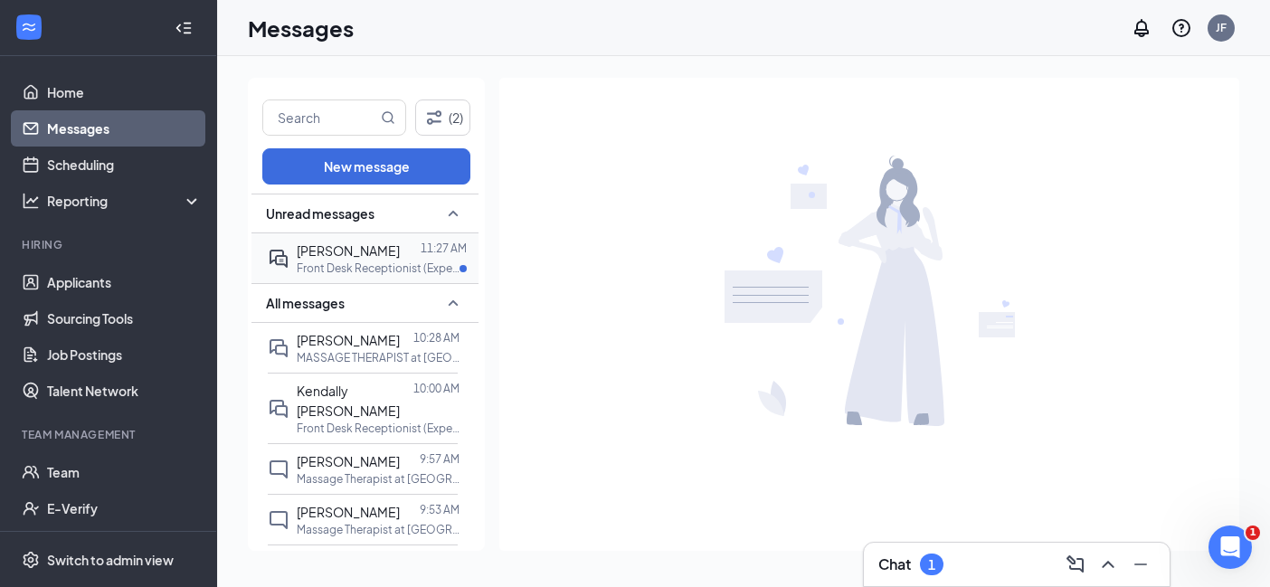
click at [342, 263] on p "Front Desk Receptionist (Experience Guide) at [GEOGRAPHIC_DATA]" at bounding box center [378, 267] width 163 height 15
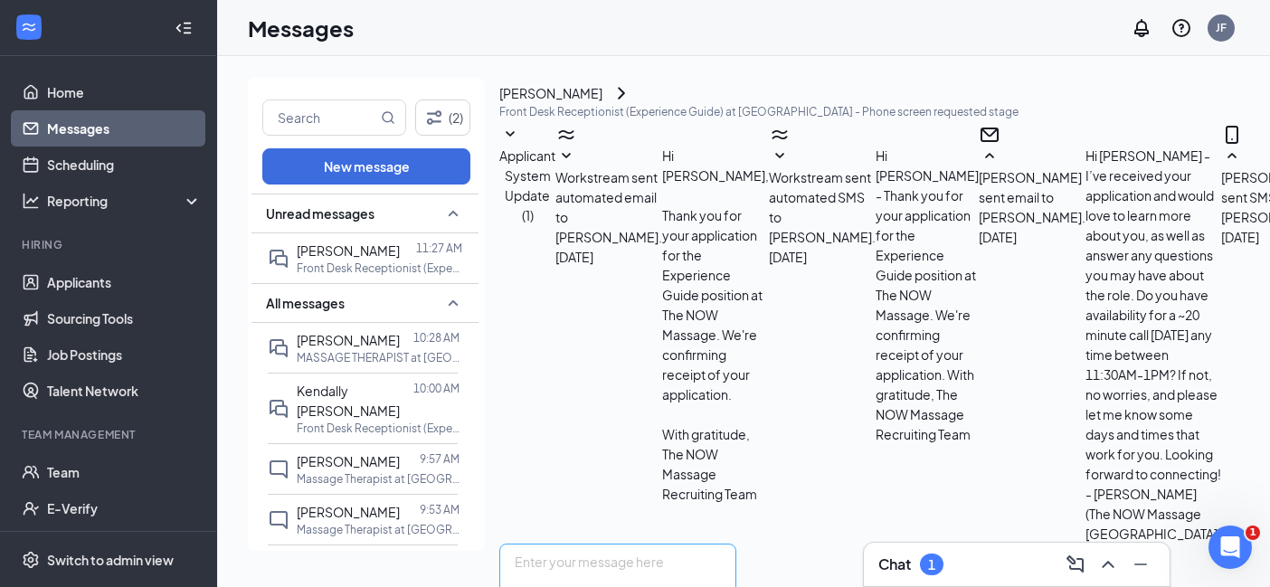
scroll to position [1176, 0]
click at [736, 543] on textarea at bounding box center [617, 597] width 237 height 109
paste textarea "Great. I will give you a ring tomorrow at 10AM. Please note I will be calling f…"
click at [580, 543] on textarea "Great. I will give you a ring tomorrow at 10AM. Please note I will be calling f…" at bounding box center [617, 597] width 237 height 109
click at [736, 543] on textarea "Great! I will give you a ring tomorrow at 10AM. Please note I will be calling f…" at bounding box center [617, 597] width 237 height 109
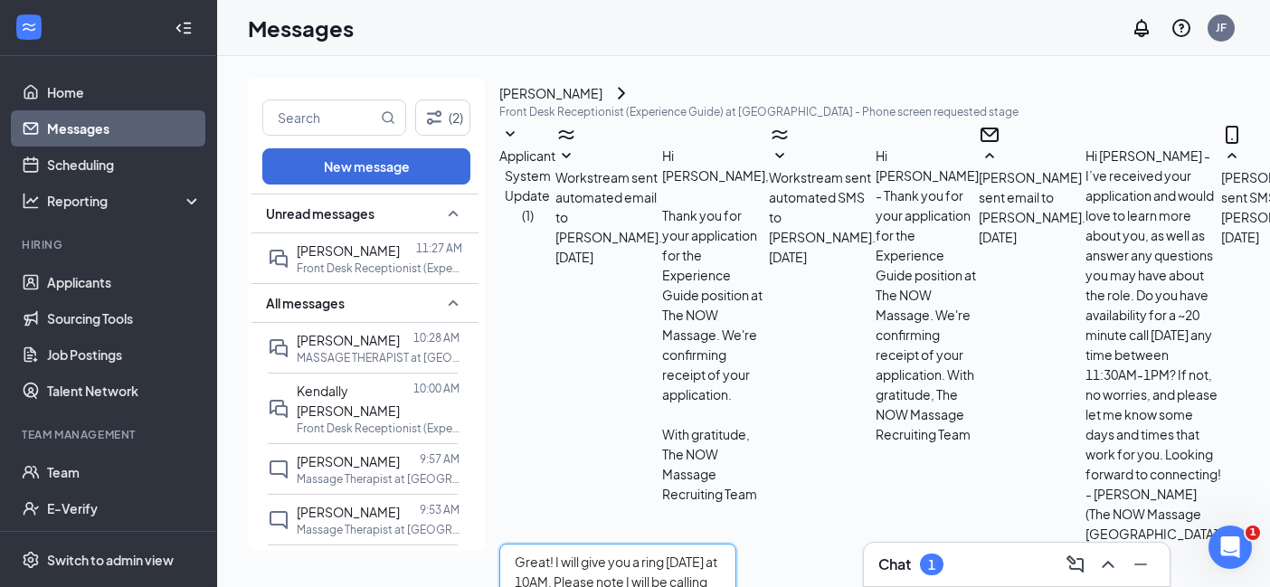
click at [736, 543] on textarea "Great! I will give you a ring tomorrow at 10AM. Please note I will be calling f…" at bounding box center [617, 597] width 237 height 109
click at [736, 543] on textarea "Great! I will give you a ring tomorrow at 2:30PM. Please note I will be calling…" at bounding box center [617, 597] width 237 height 109
type textarea "Great! I will give you a ring tomorrow at 2:30PM. Please note I will be calling…"
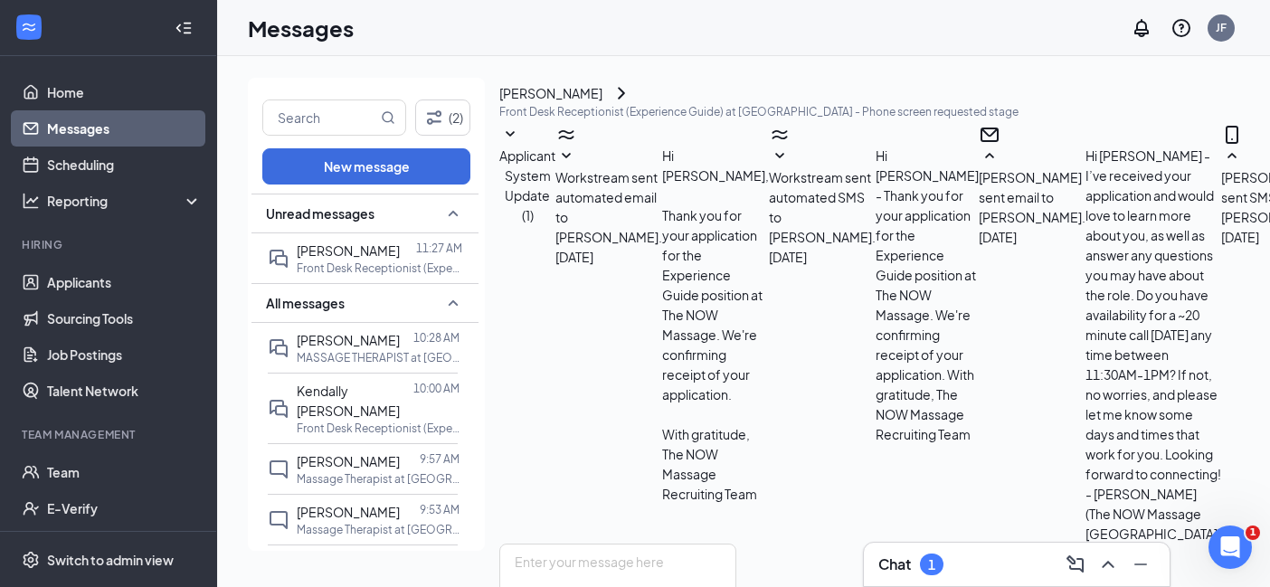
scroll to position [0, 0]
click at [112, 275] on link "Applicants" at bounding box center [124, 282] width 155 height 36
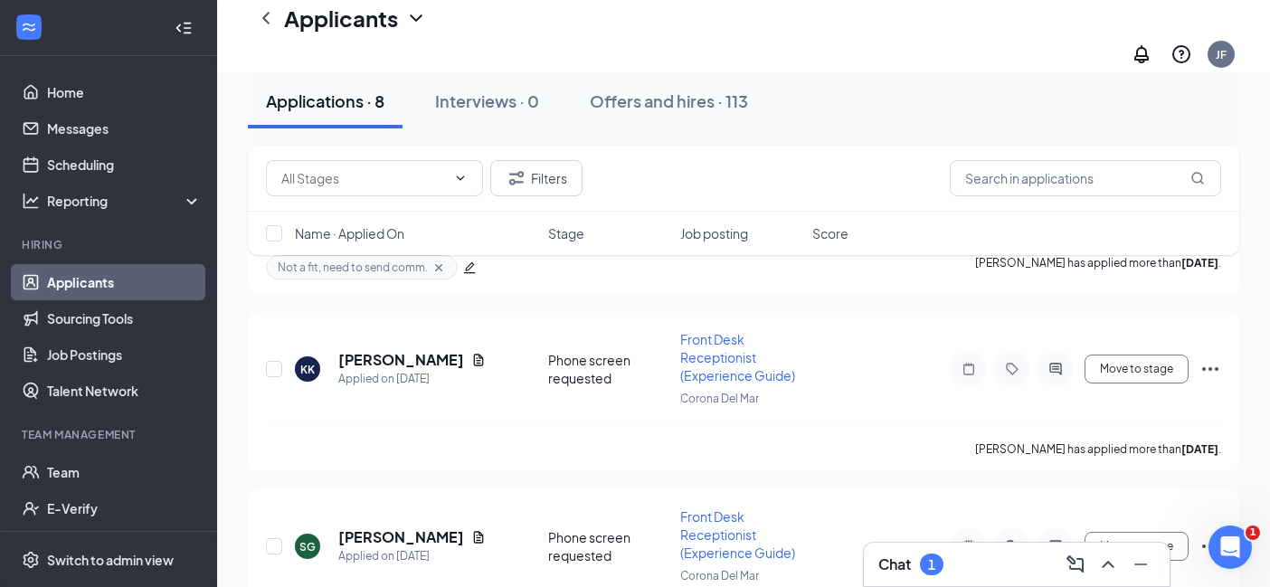
scroll to position [1106, 0]
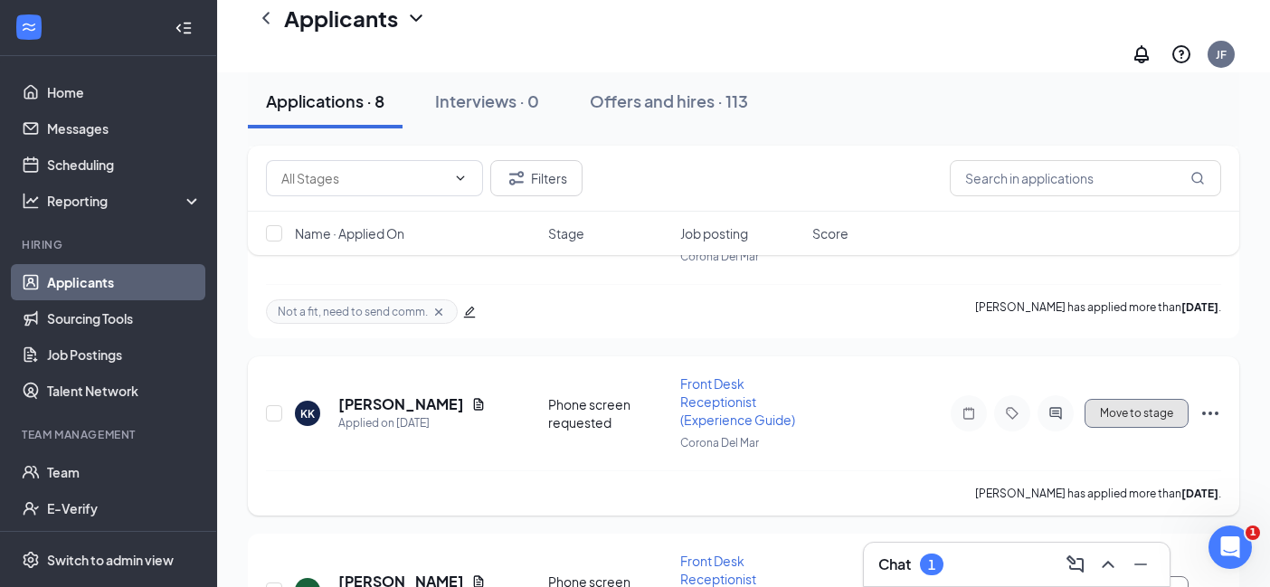
click at [1137, 399] on button "Move to stage" at bounding box center [1136, 413] width 104 height 29
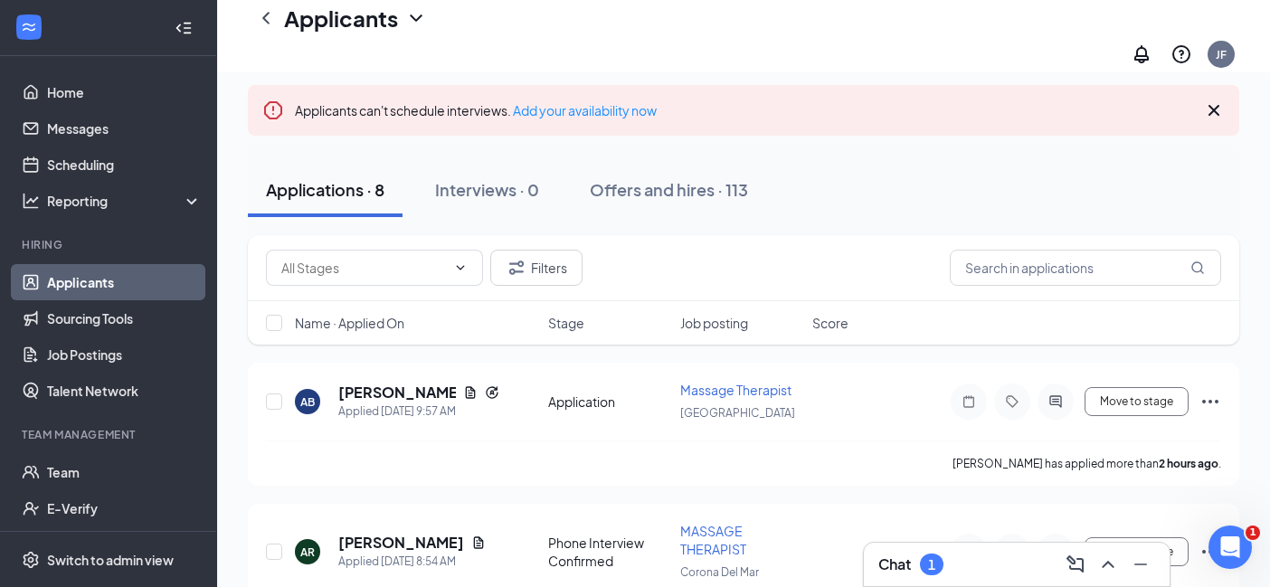
scroll to position [78, 0]
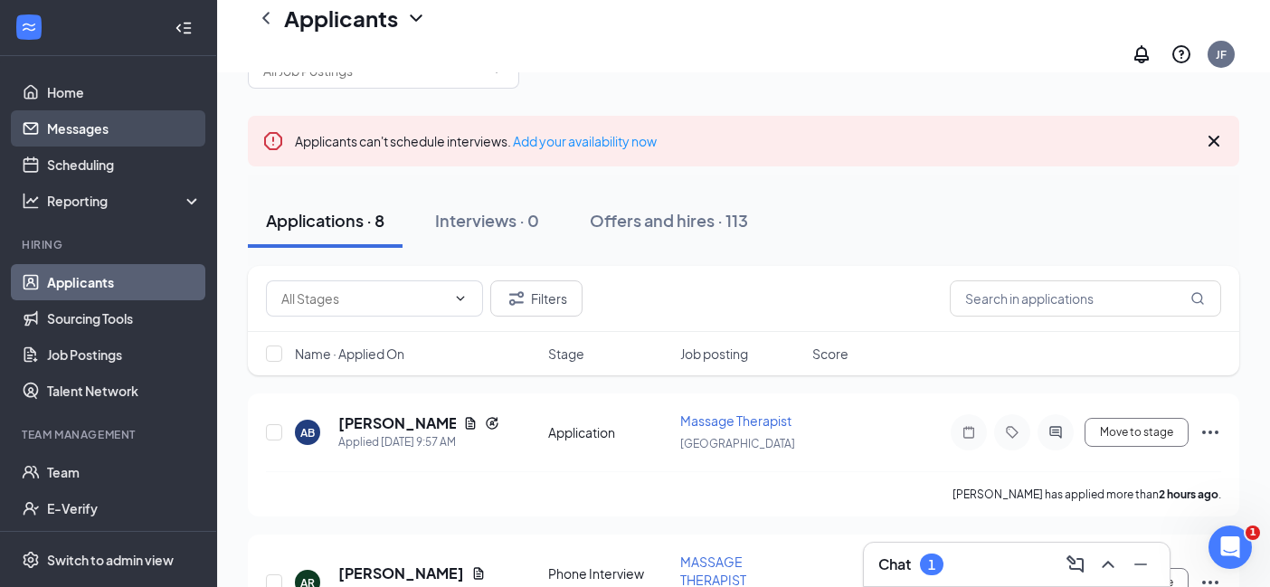
click at [99, 137] on link "Messages" at bounding box center [124, 128] width 155 height 36
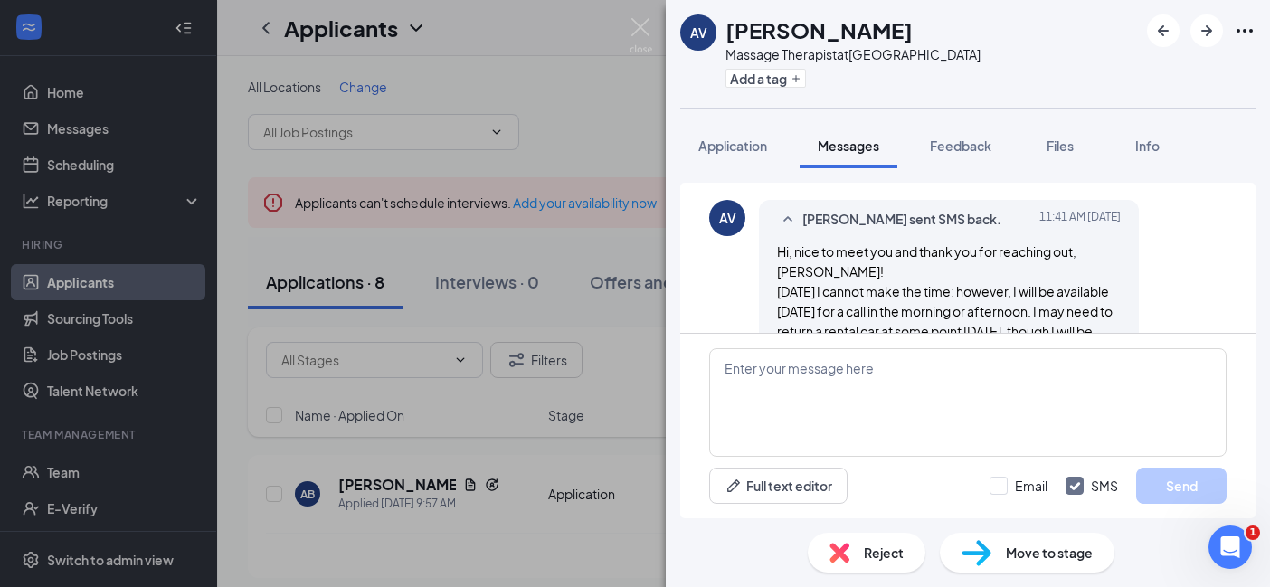
scroll to position [935, 0]
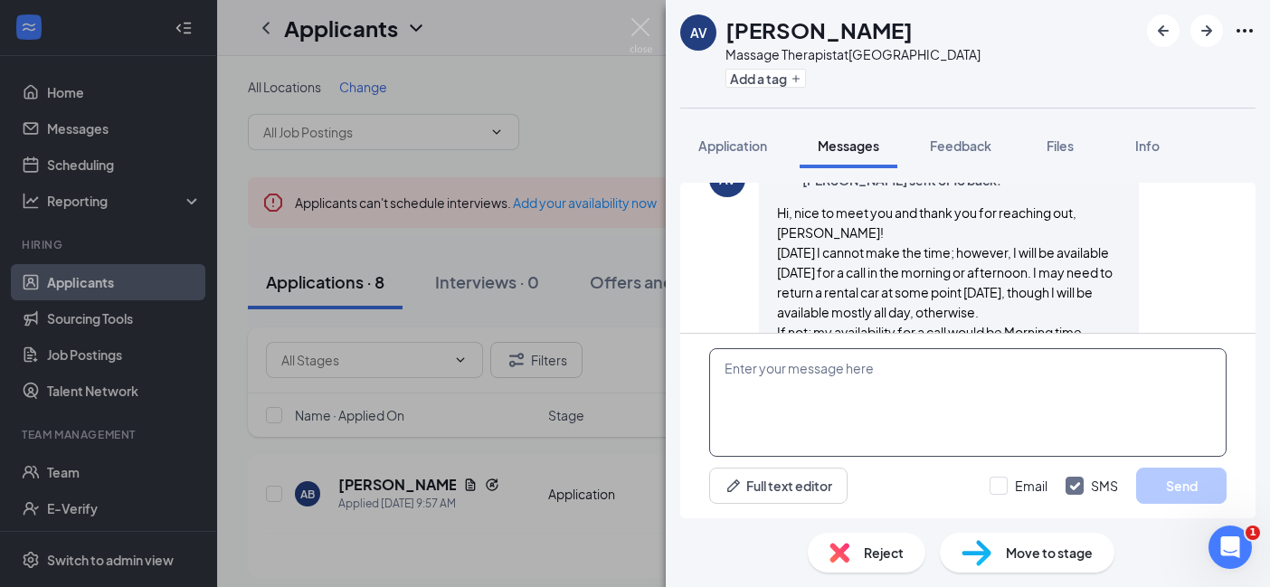
click at [829, 413] on textarea at bounding box center [967, 402] width 517 height 109
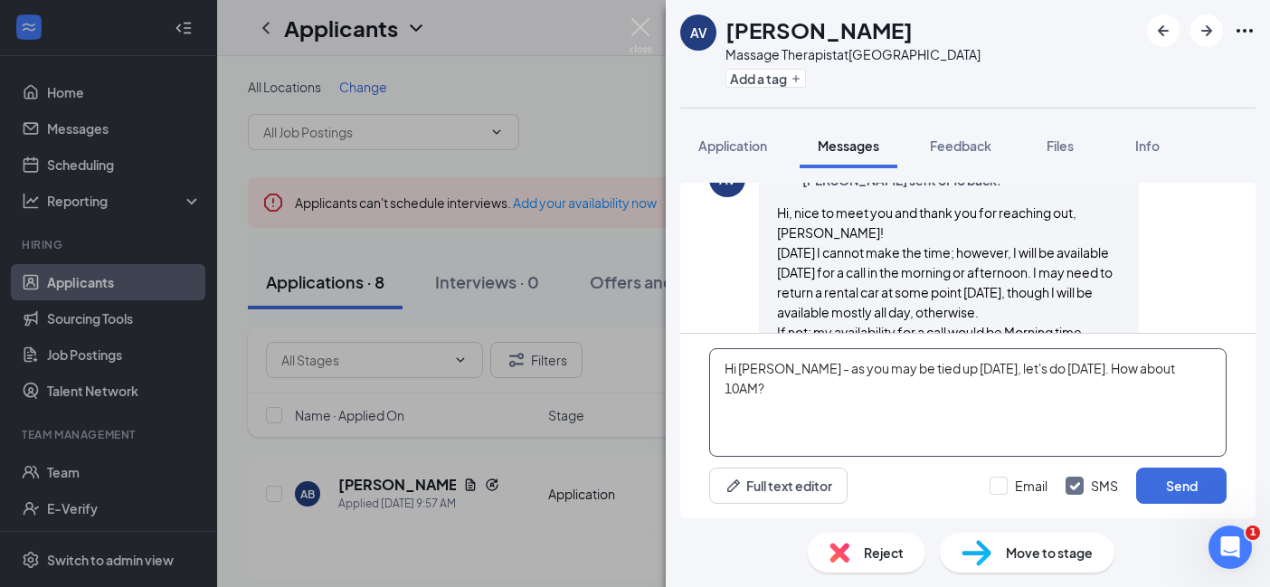
click at [779, 374] on textarea "Hi Amy - as you may be tied up tomorrow, let's do Thursday. How about 10AM?" at bounding box center [967, 402] width 517 height 109
click at [1067, 402] on textarea "Hi [PERSON_NAME] - thanks for getting back to me! As you may be tied up [DATE],…" at bounding box center [967, 402] width 517 height 109
type textarea "Hi [PERSON_NAME] - thanks for getting back to me! As you may be tied up [DATE],…"
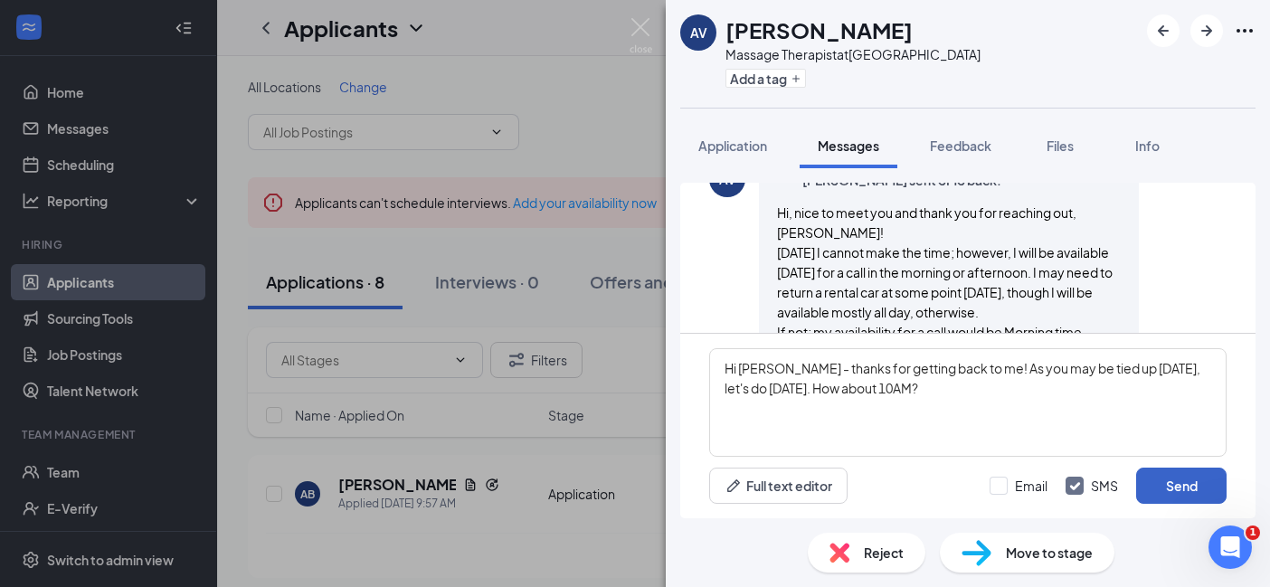
click at [1198, 487] on button "Send" at bounding box center [1181, 486] width 90 height 36
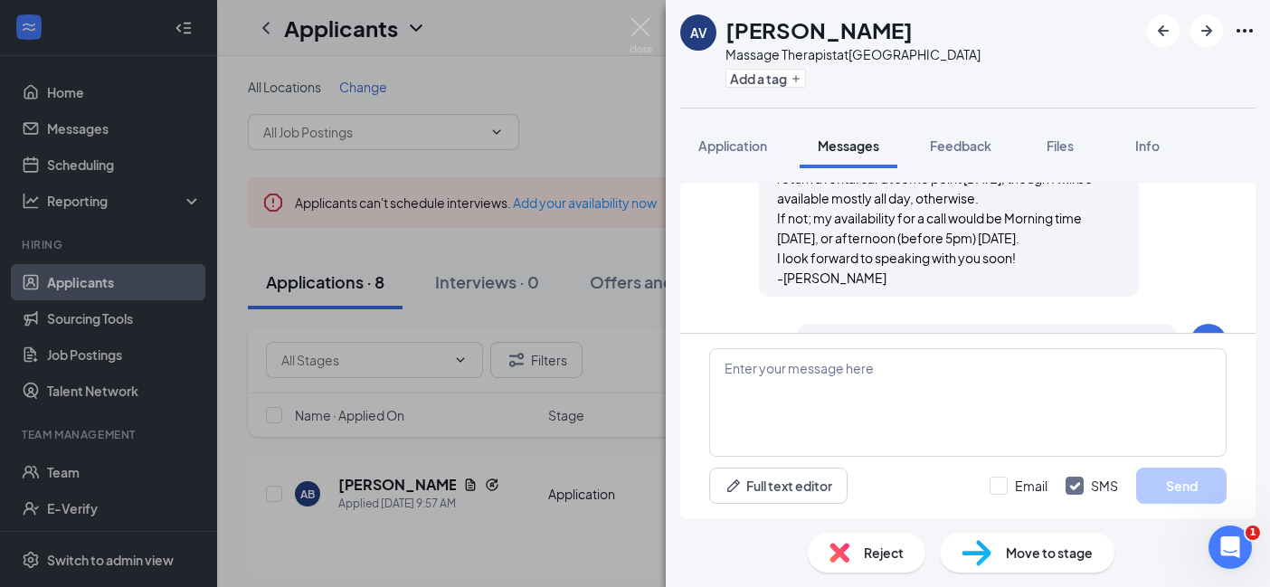
scroll to position [1053, 0]
click at [508, 462] on div "AV AMY VALDEZ Massage Therapist at Long Beach Add a tag Application Messages Fe…" at bounding box center [635, 293] width 1270 height 587
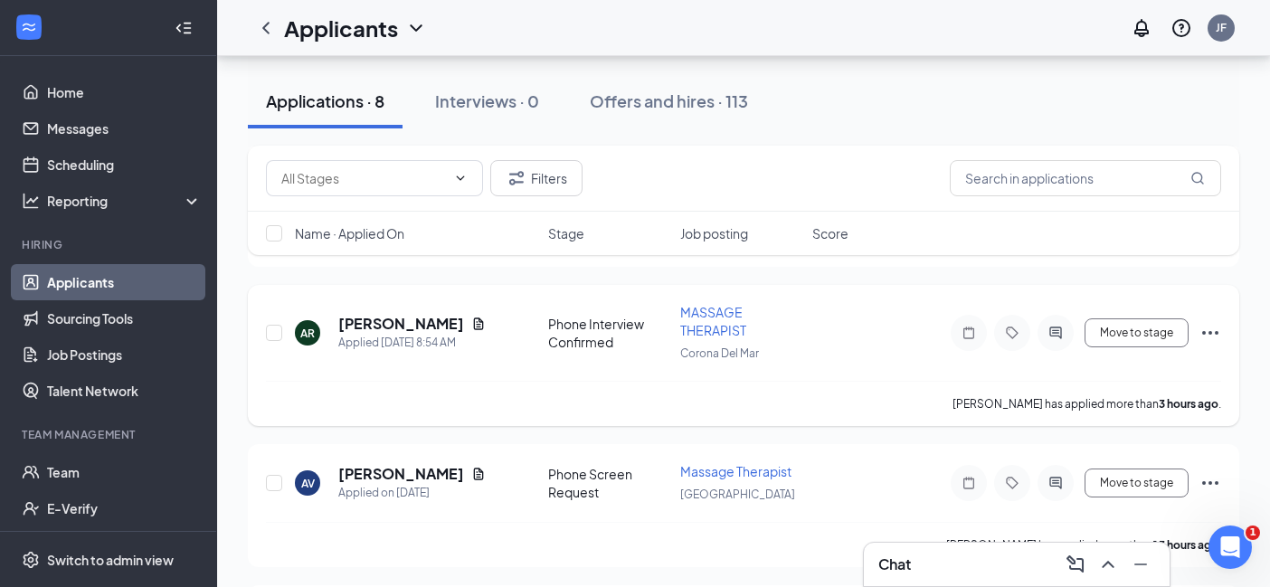
scroll to position [308, 0]
click at [650, 423] on div "Allyson Rawls has applied more than 3 hours ago ." at bounding box center [743, 405] width 955 height 45
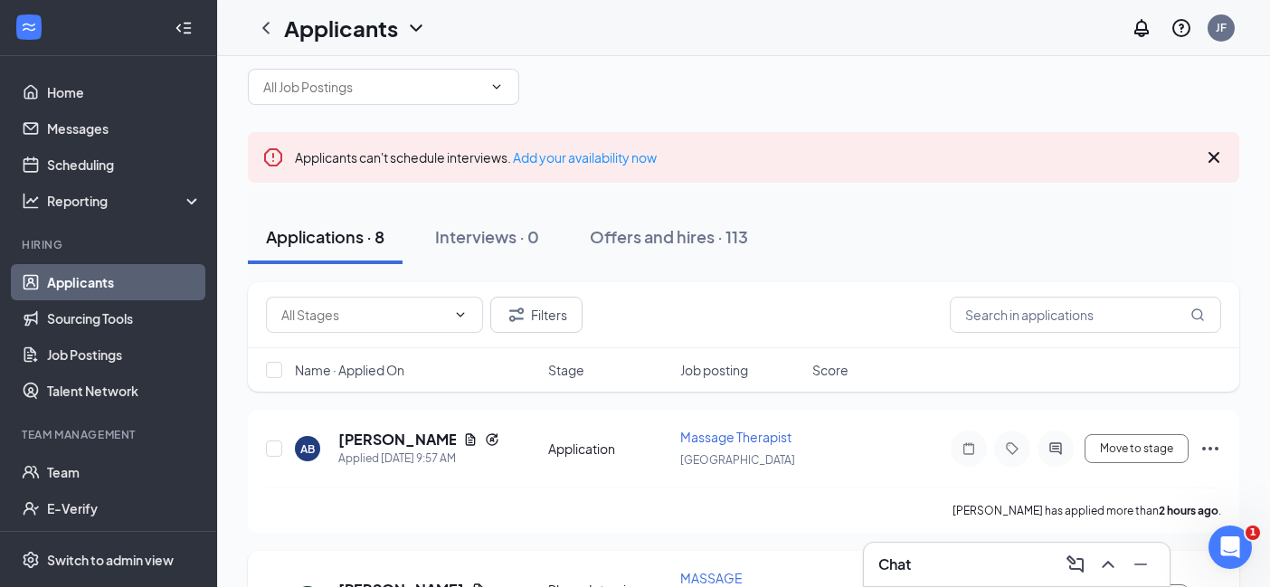
scroll to position [0, 0]
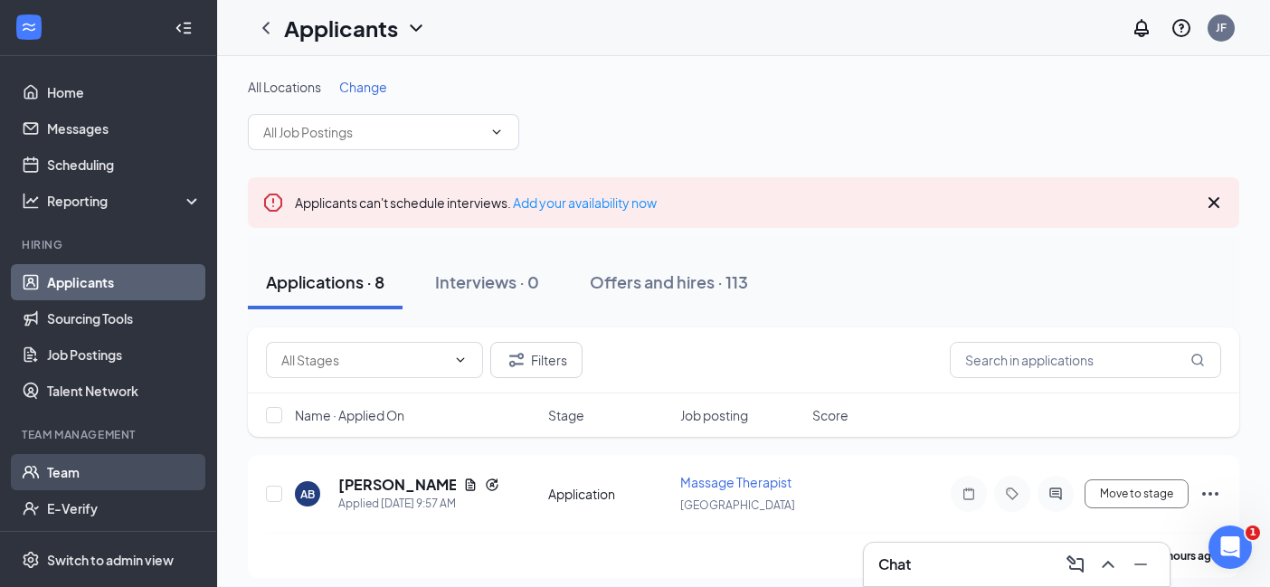
click at [118, 460] on link "Team" at bounding box center [124, 472] width 155 height 36
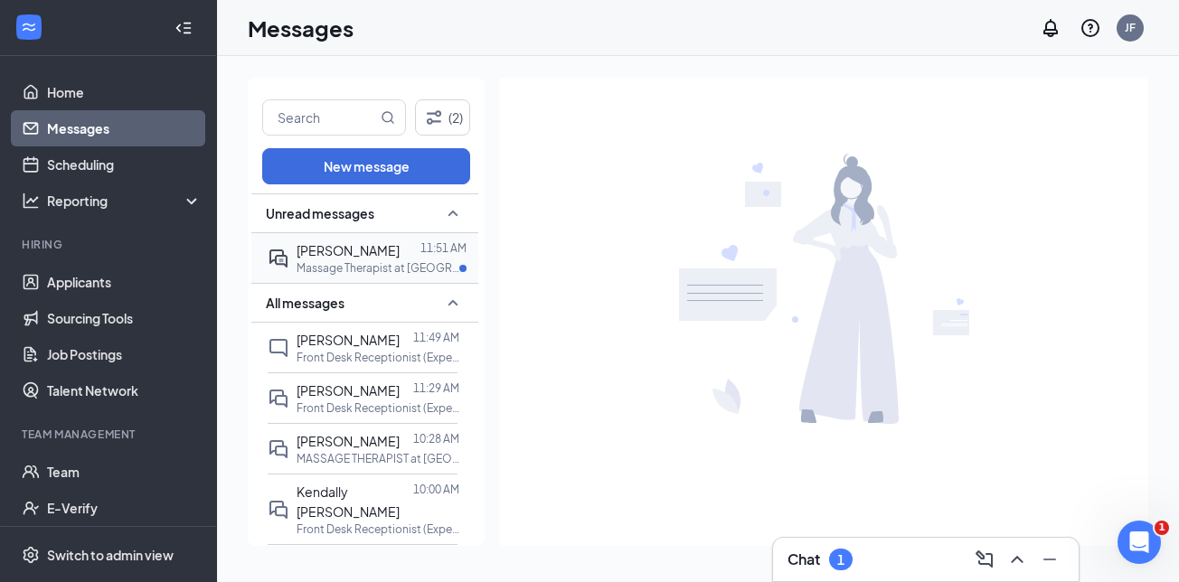
click at [355, 269] on p "Massage Therapist at [GEOGRAPHIC_DATA]" at bounding box center [378, 267] width 163 height 15
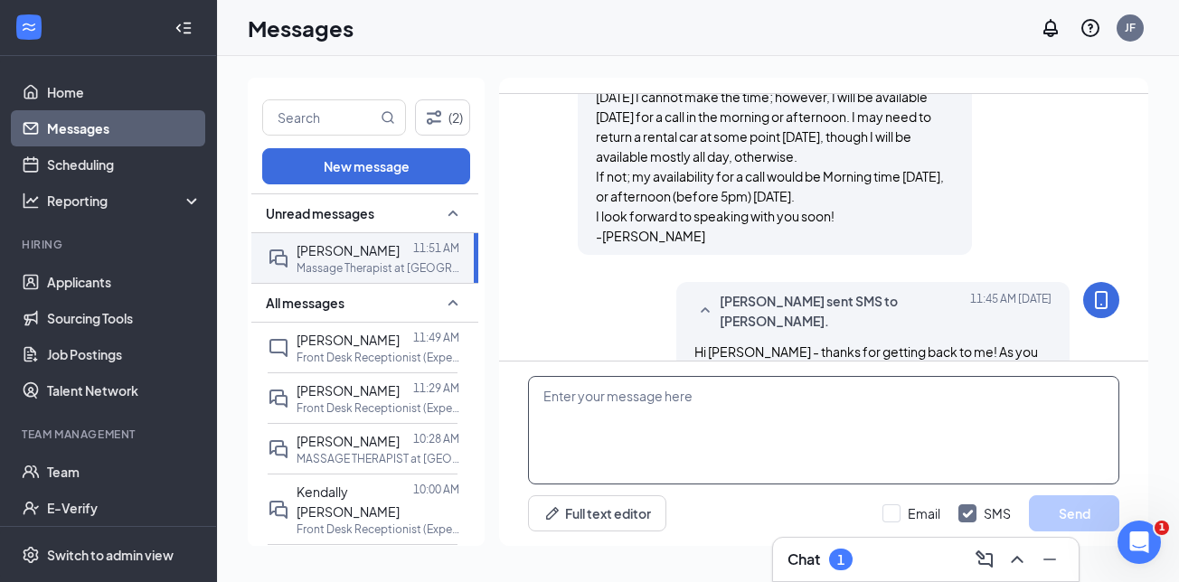
scroll to position [1034, 0]
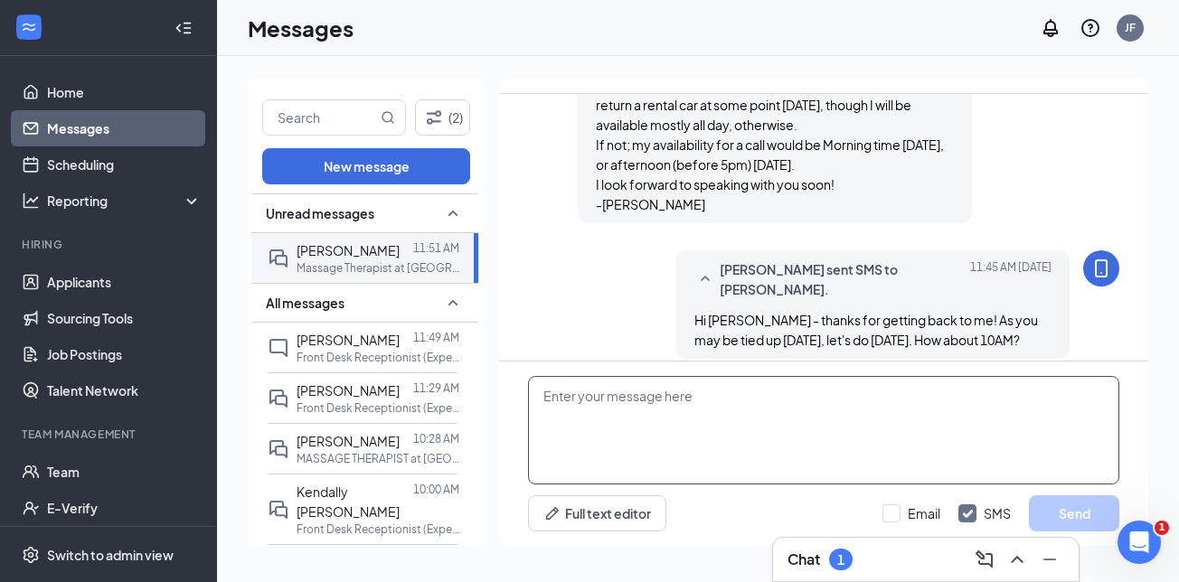
click at [906, 417] on textarea at bounding box center [823, 430] width 591 height 109
click at [1081, 415] on textarea at bounding box center [823, 430] width 591 height 109
paste textarea "Great! I will give you a ring [DATE] at 130PM. Please note I will be calling fr…"
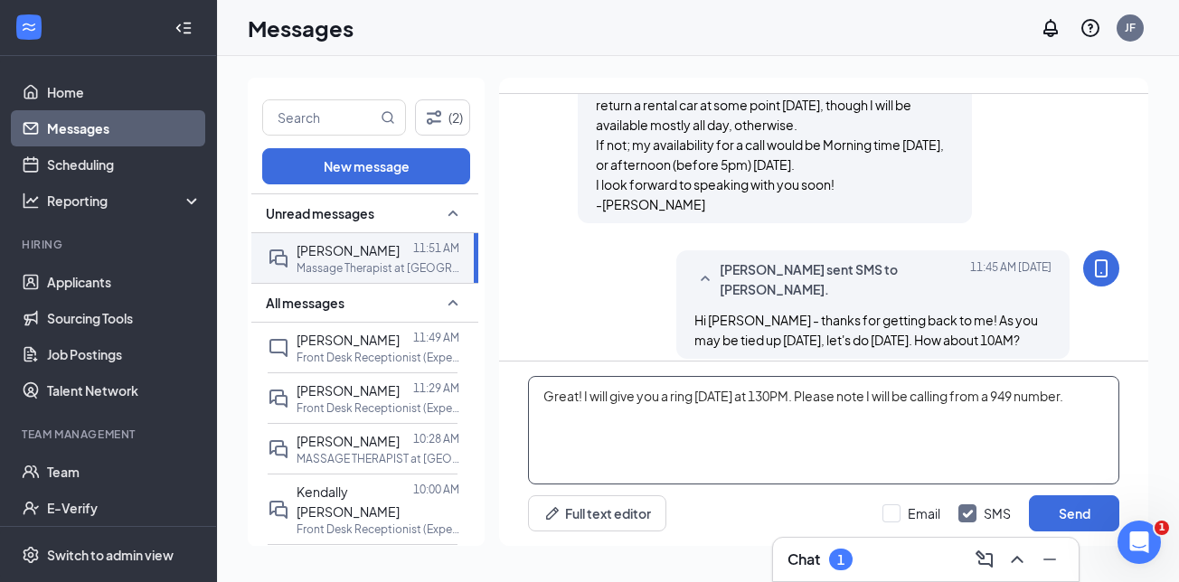
click at [539, 418] on textarea "Great! I will give you a ring [DATE] at 130PM. Please note I will be calling fr…" at bounding box center [823, 430] width 591 height 109
drag, startPoint x: 708, startPoint y: 397, endPoint x: 788, endPoint y: 397, distance: 79.6
click at [788, 397] on textarea "Great! I will give you a ring [DATE] at 130PM. Please note I will be calling fr…" at bounding box center [823, 430] width 591 height 109
click at [963, 427] on textarea "Great! I will give you a ring thus [DATE] at 10AM. Please note I will be callin…" at bounding box center [823, 430] width 591 height 109
type textarea "Great! I will give you a ring thus [DATE] at 10AM. Please note I will be callin…"
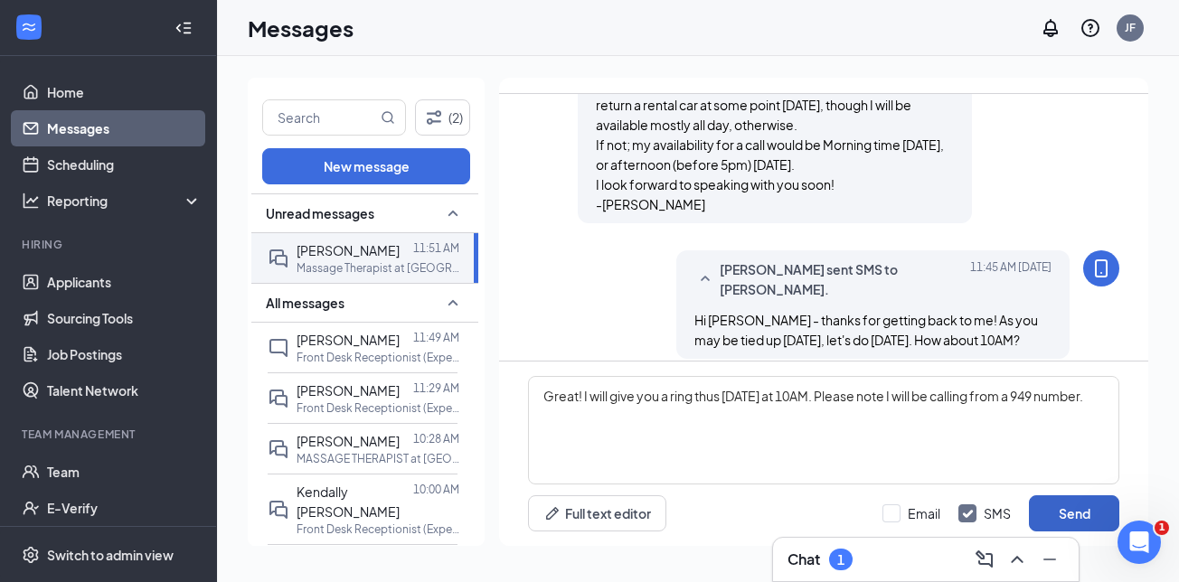
click at [1080, 505] on button "Send" at bounding box center [1074, 514] width 90 height 36
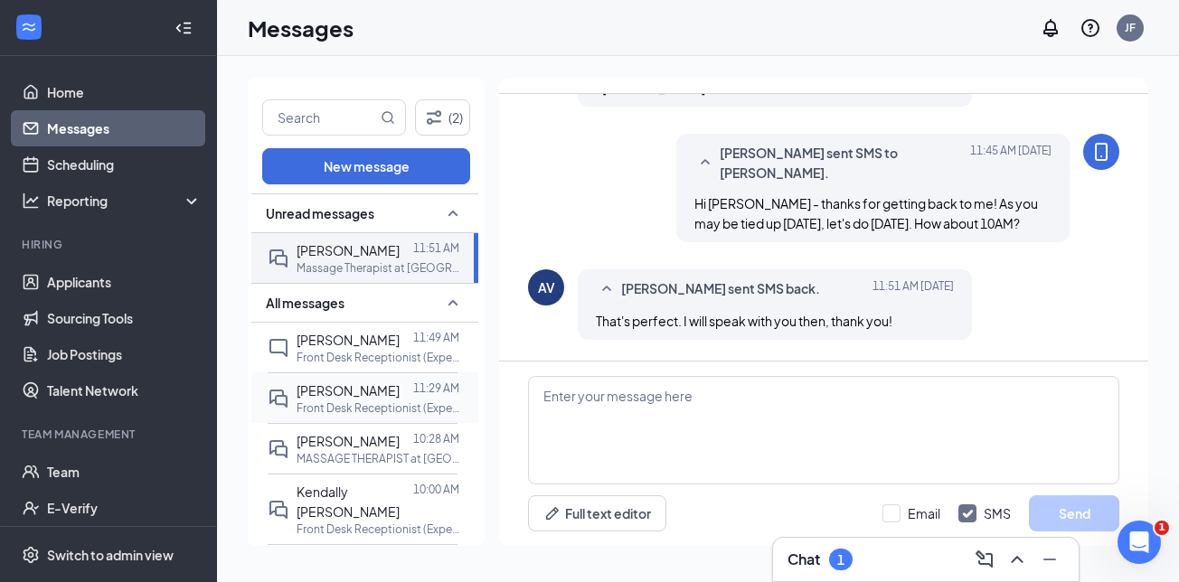
scroll to position [1151, 0]
click at [105, 281] on link "Applicants" at bounding box center [124, 282] width 155 height 36
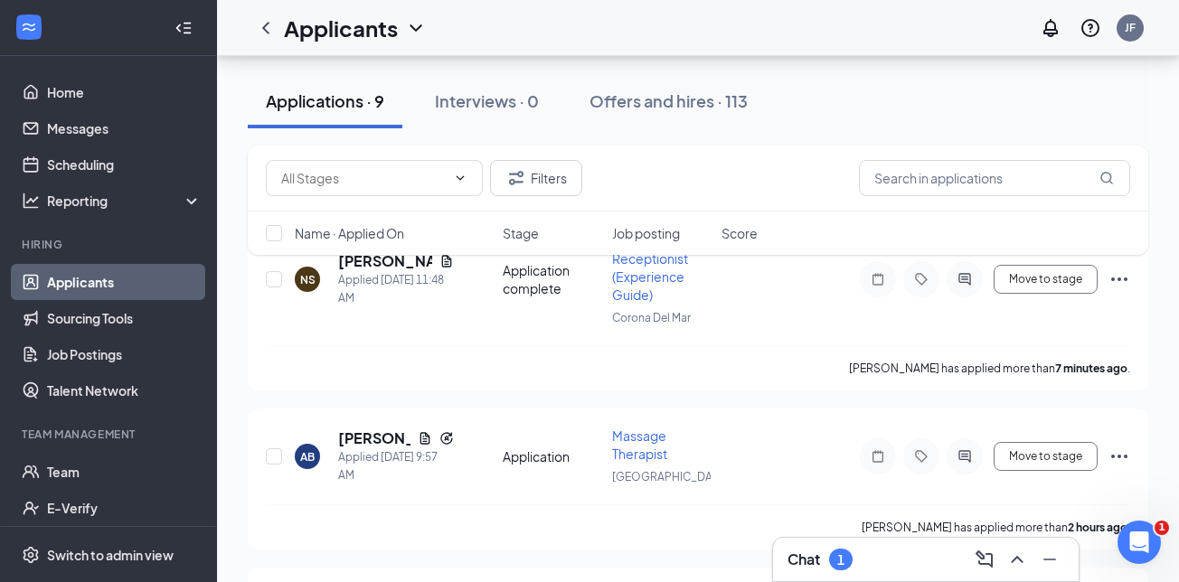
scroll to position [240, 0]
click at [393, 260] on div "Filters Name · Applied On Stage Job posting Score" at bounding box center [698, 210] width 901 height 128
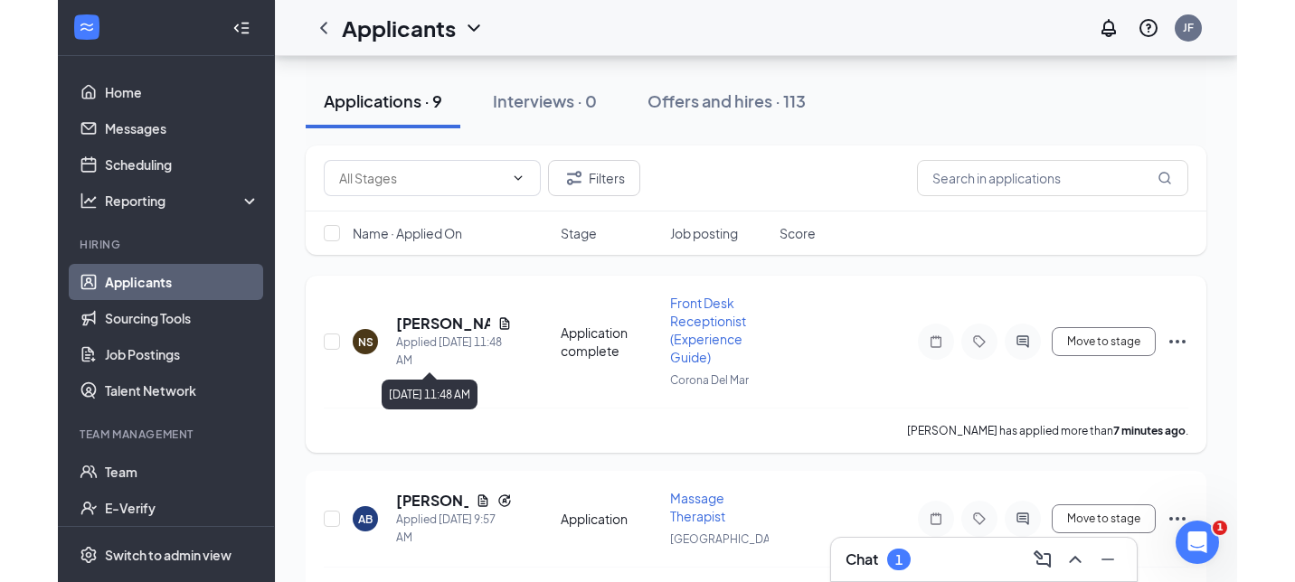
scroll to position [147, 0]
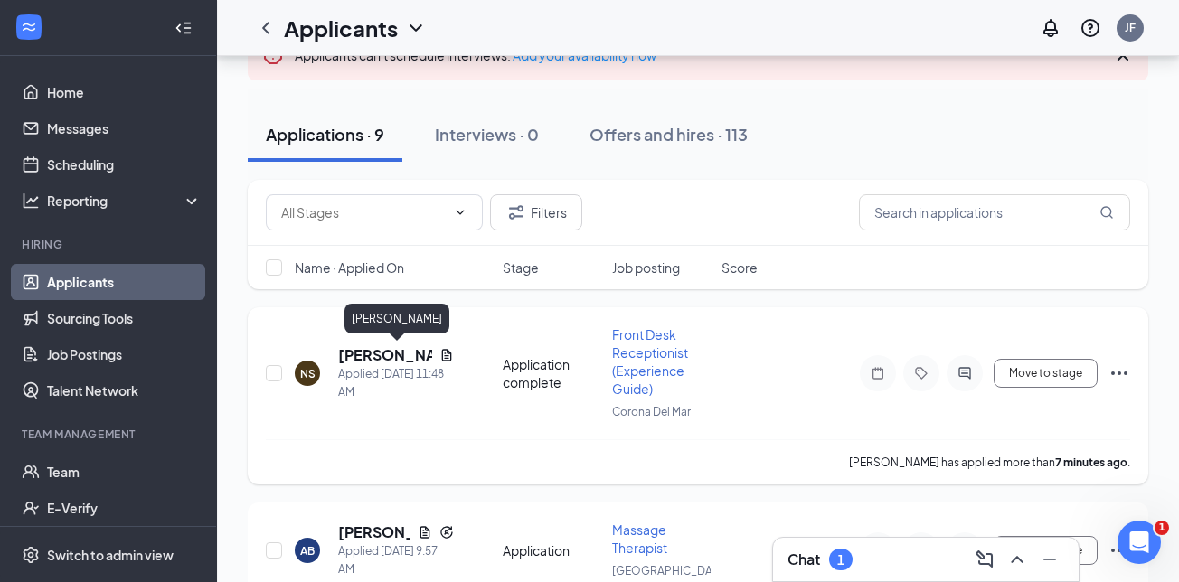
click at [399, 354] on h5 "[PERSON_NAME]" at bounding box center [385, 355] width 94 height 20
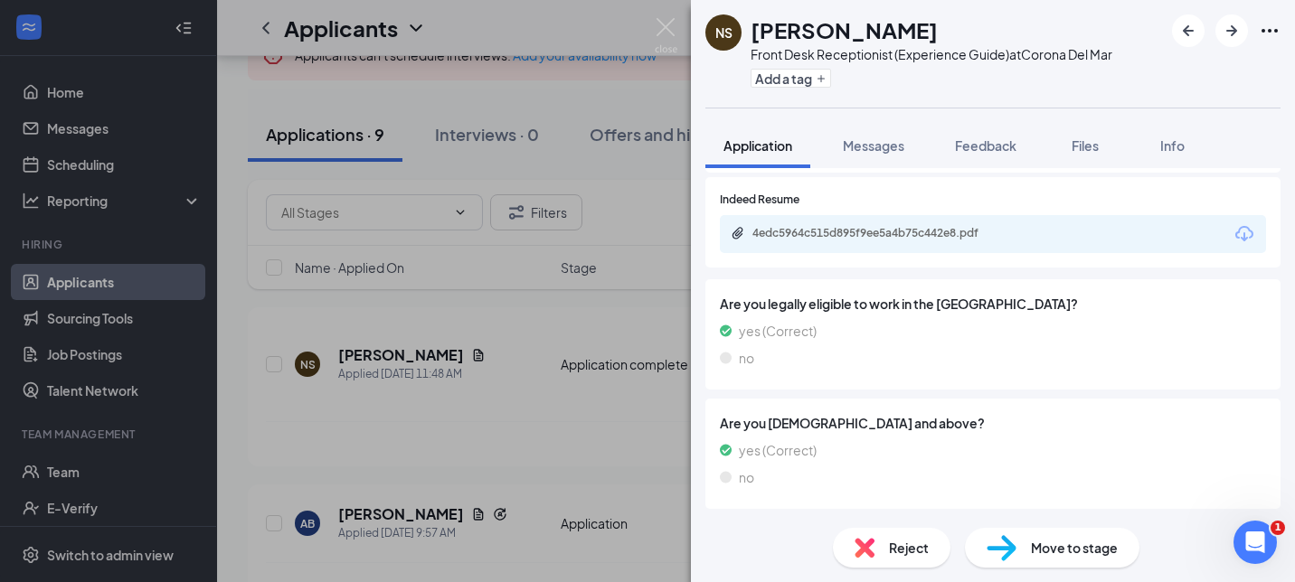
scroll to position [573, 0]
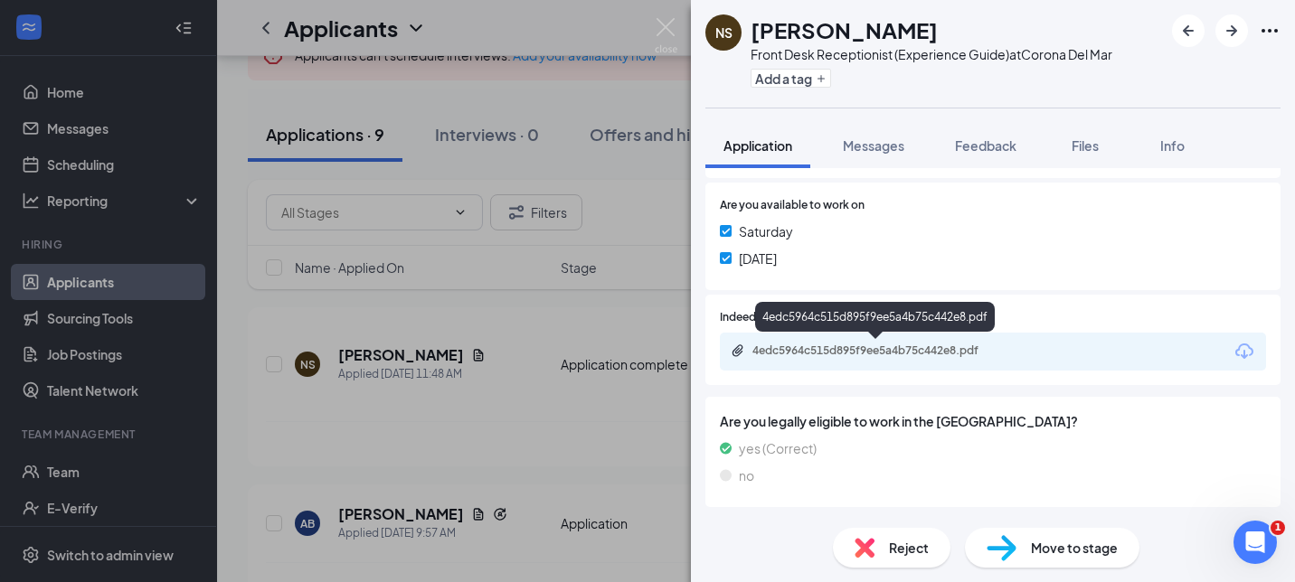
click at [872, 351] on div "4edc5964c515d895f9ee5a4b75c442e8.pdf" at bounding box center [878, 351] width 253 height 14
click at [886, 551] on div "Reject" at bounding box center [892, 548] width 118 height 40
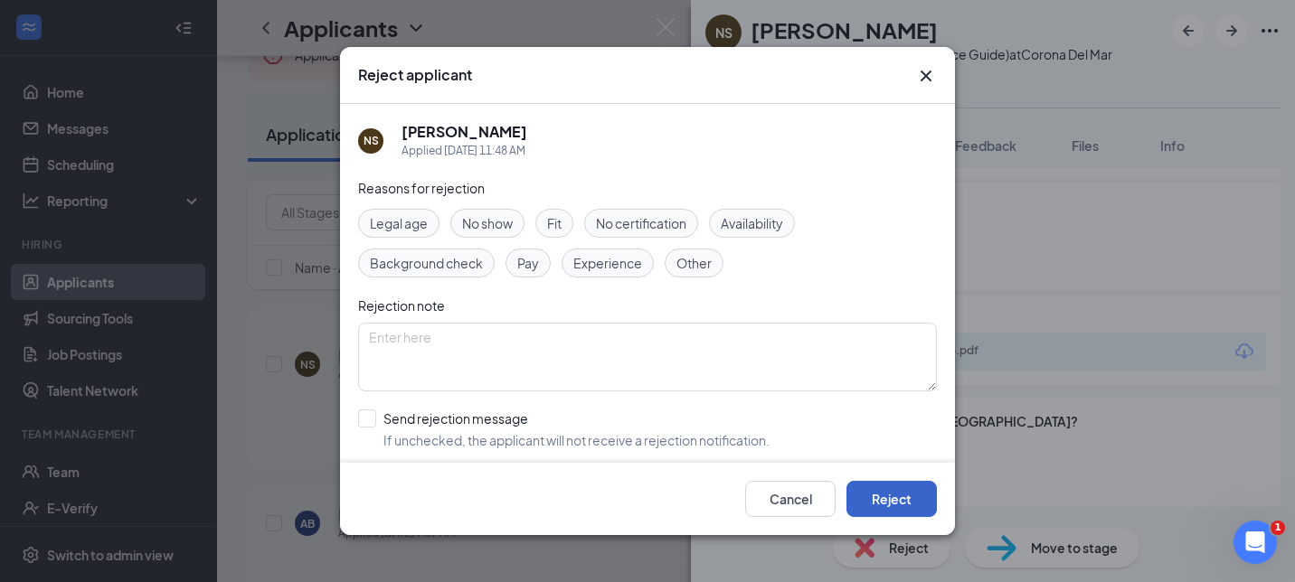
click at [875, 513] on button "Reject" at bounding box center [891, 499] width 90 height 36
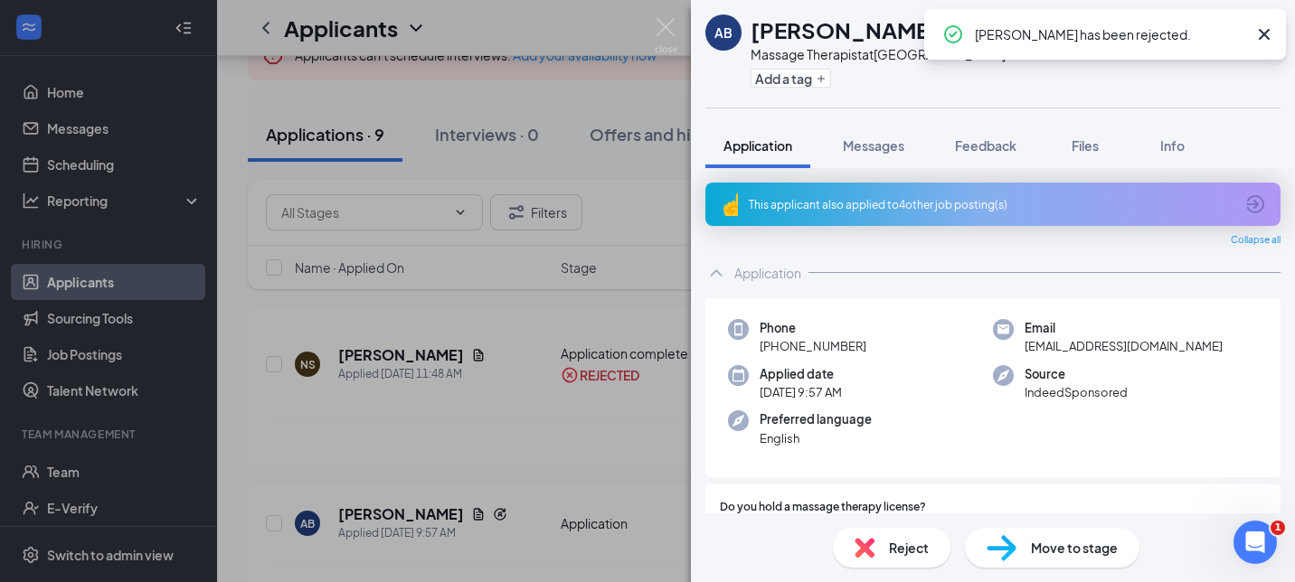
click at [573, 426] on div "AB [PERSON_NAME] Massage Therapist at [GEOGRAPHIC_DATA] Add a tag Application M…" at bounding box center [647, 291] width 1295 height 582
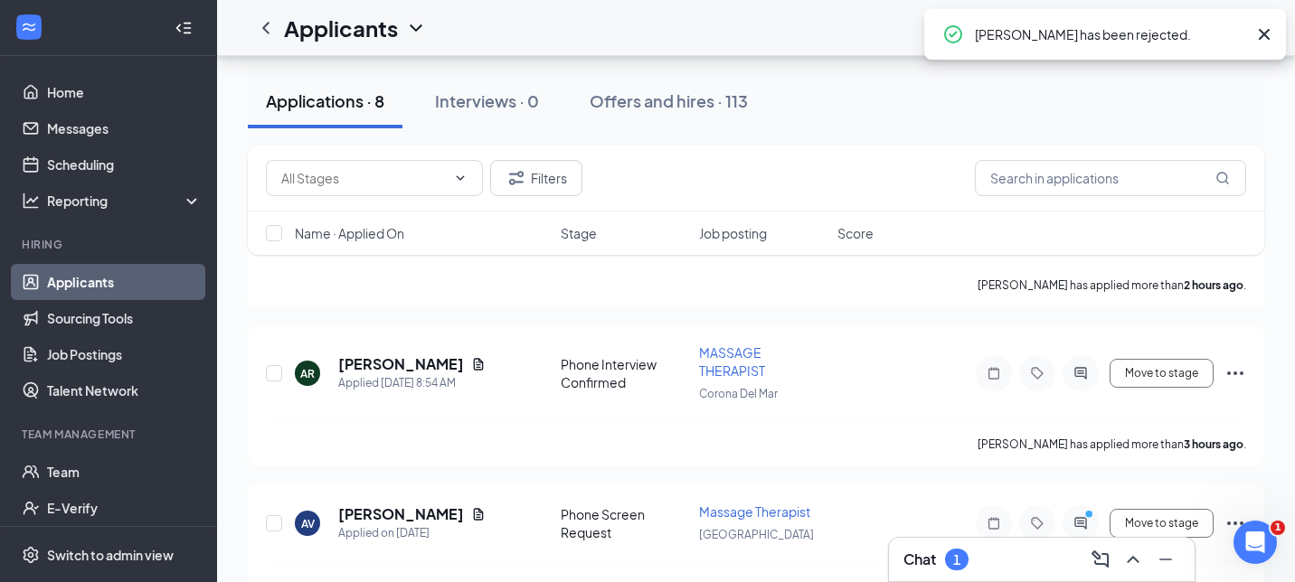
scroll to position [354, 0]
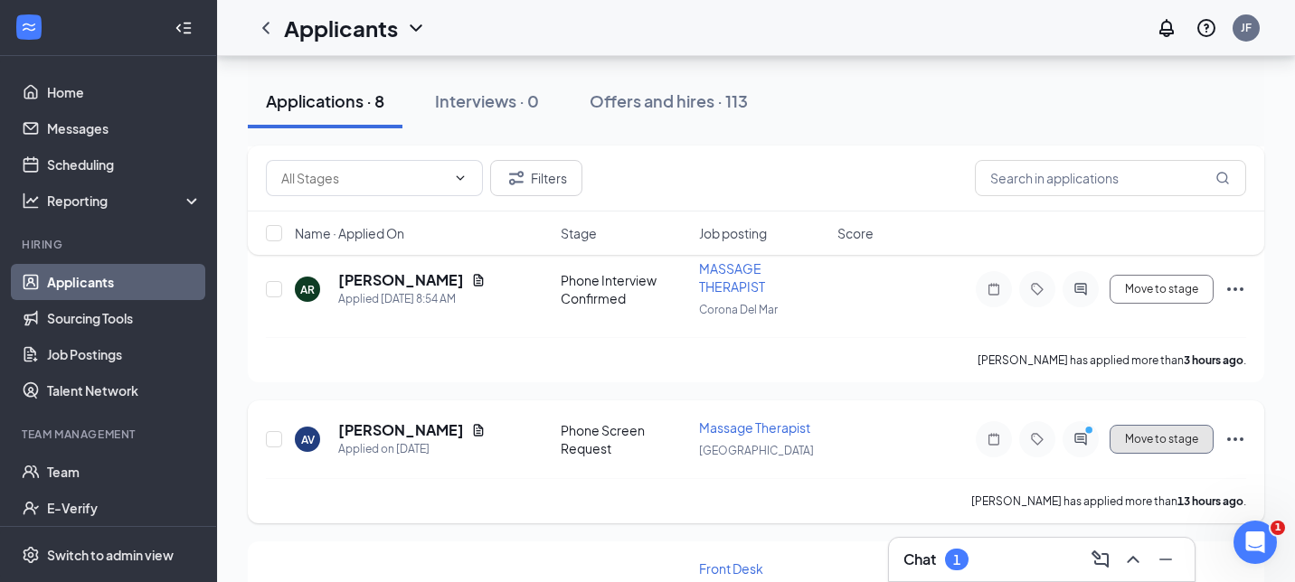
click at [1127, 428] on button "Move to stage" at bounding box center [1162, 439] width 104 height 29
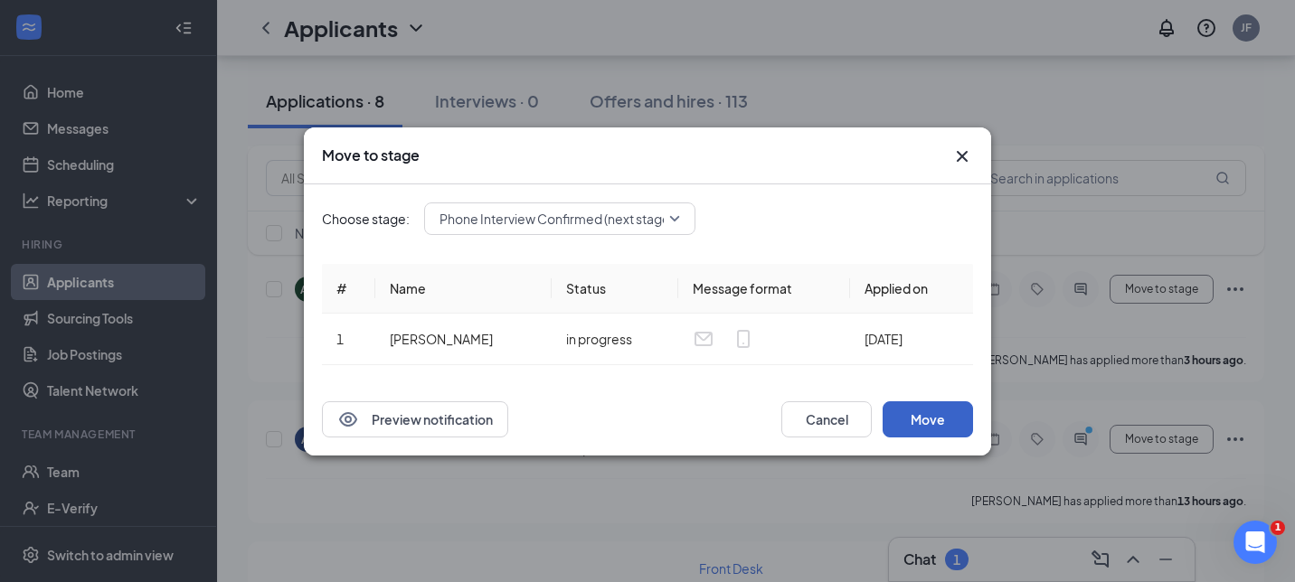
click at [913, 421] on button "Move" at bounding box center [928, 420] width 90 height 36
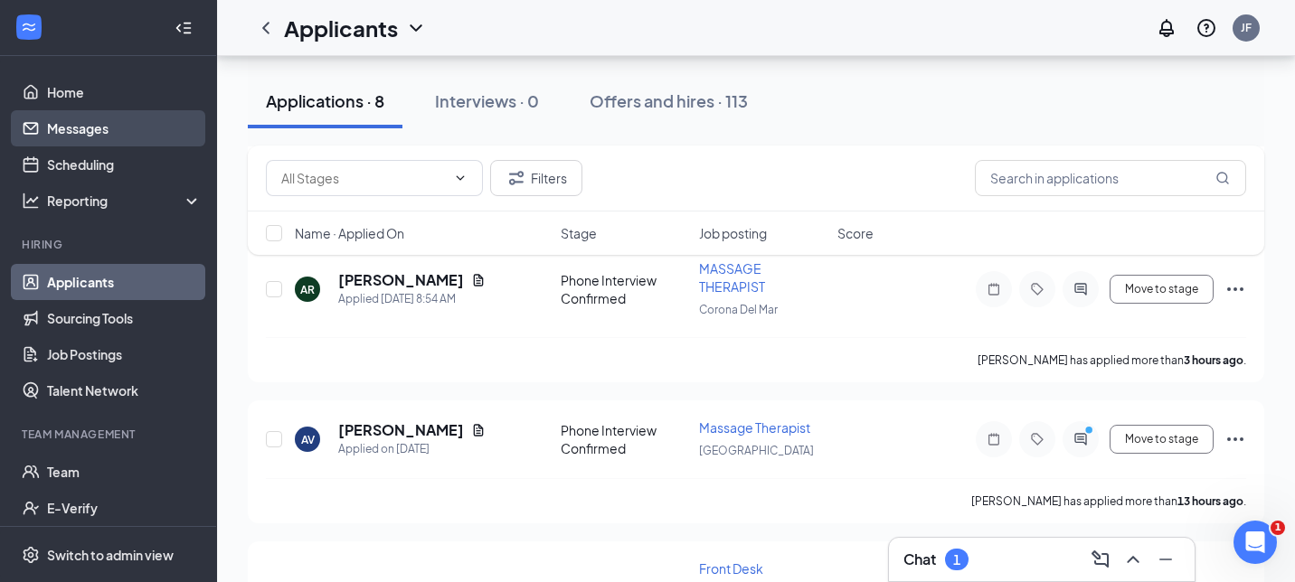
click at [142, 140] on link "Messages" at bounding box center [124, 128] width 155 height 36
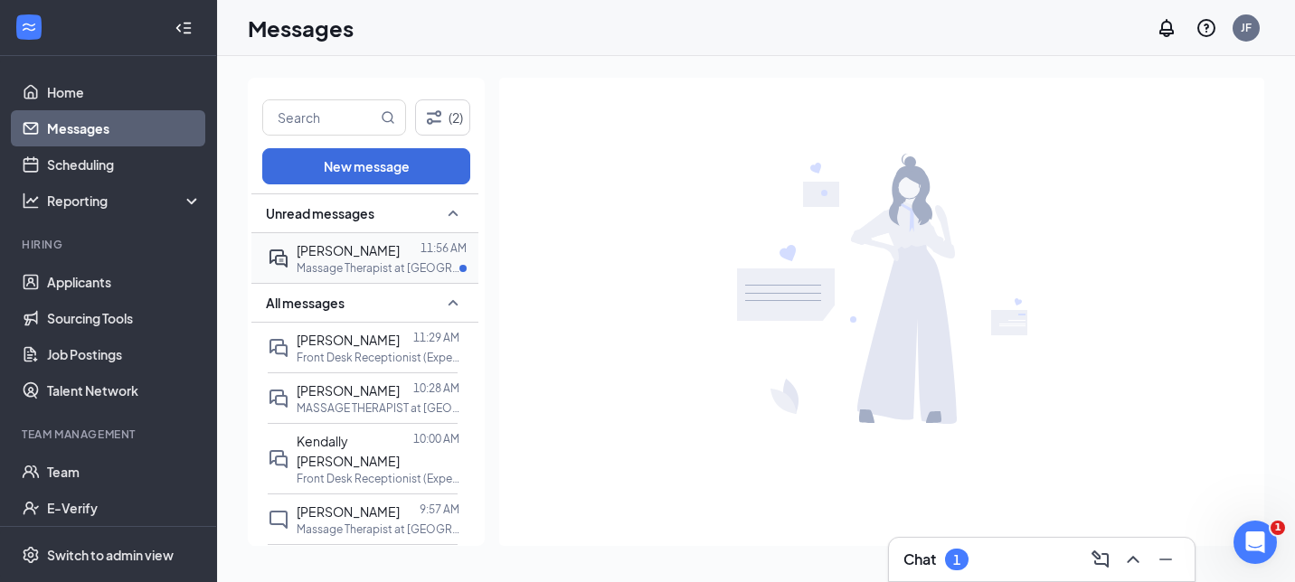
click at [369, 256] on span "[PERSON_NAME]" at bounding box center [348, 250] width 103 height 16
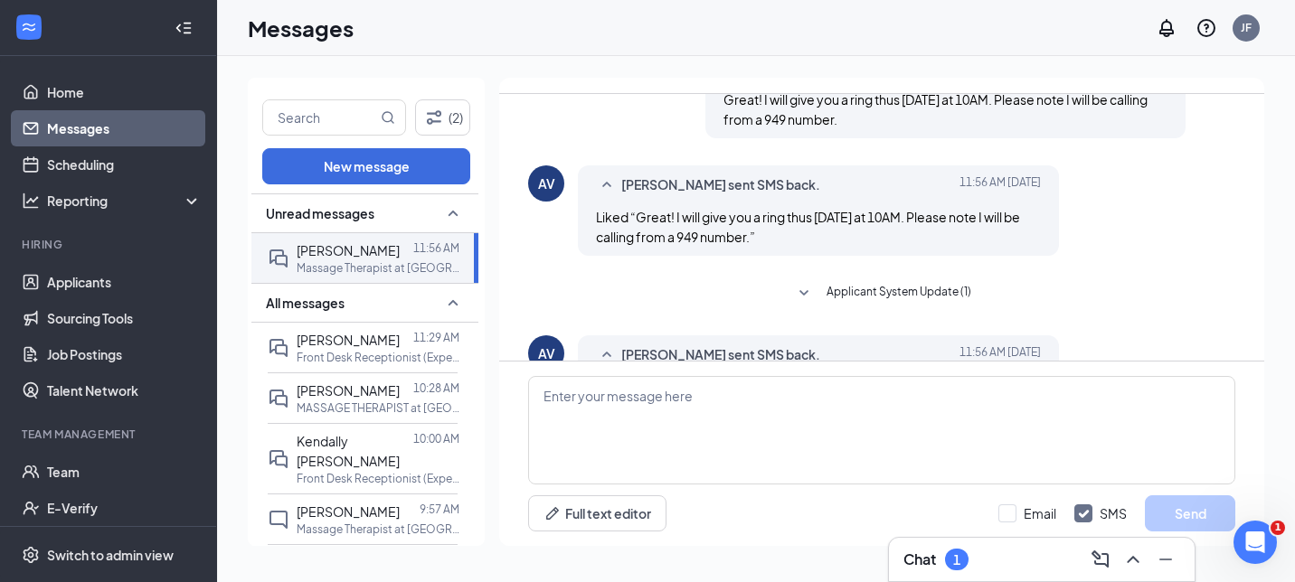
scroll to position [1195, 0]
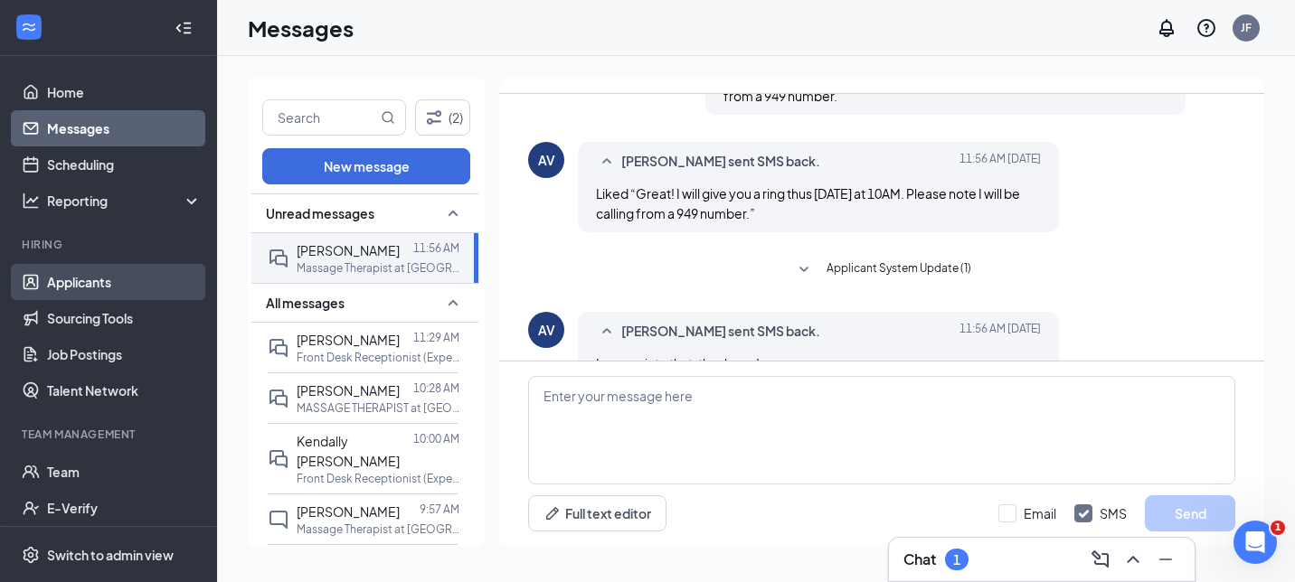
click at [124, 279] on link "Applicants" at bounding box center [124, 282] width 155 height 36
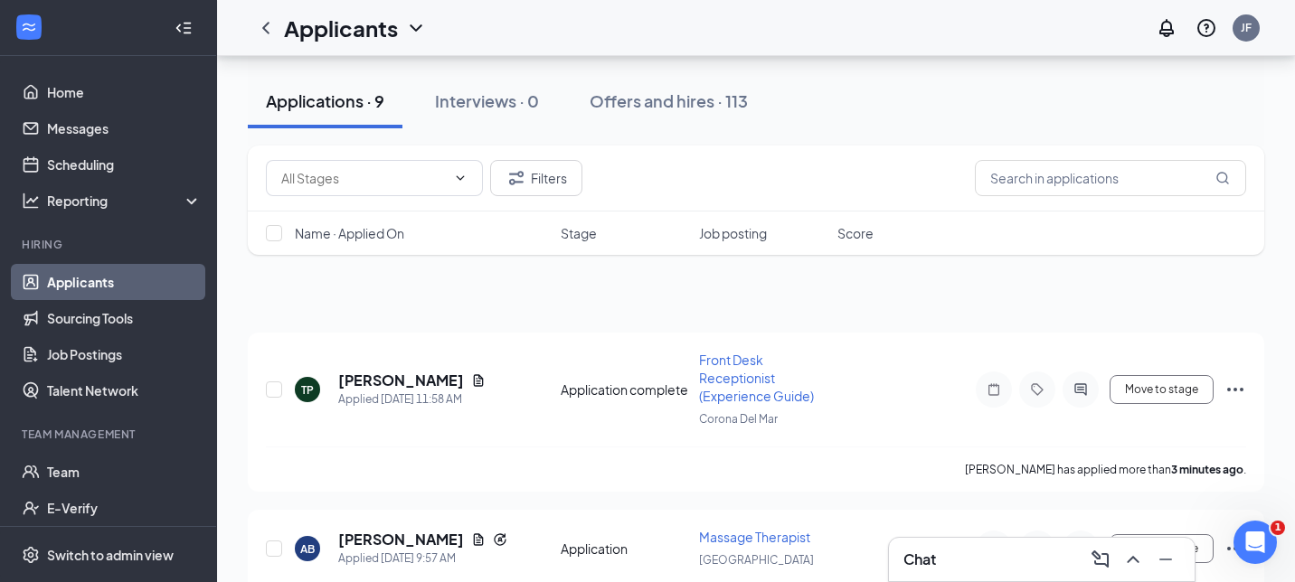
scroll to position [243, 0]
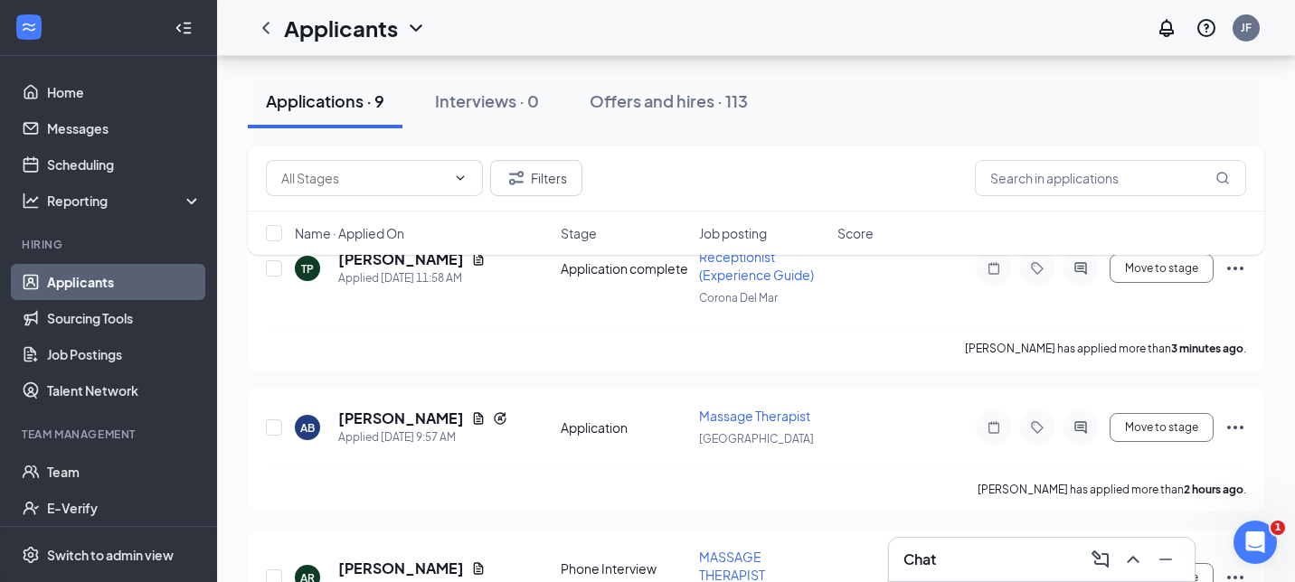
click at [383, 265] on div "Filters Name · Applied On Stage Job posting Score" at bounding box center [756, 210] width 1016 height 128
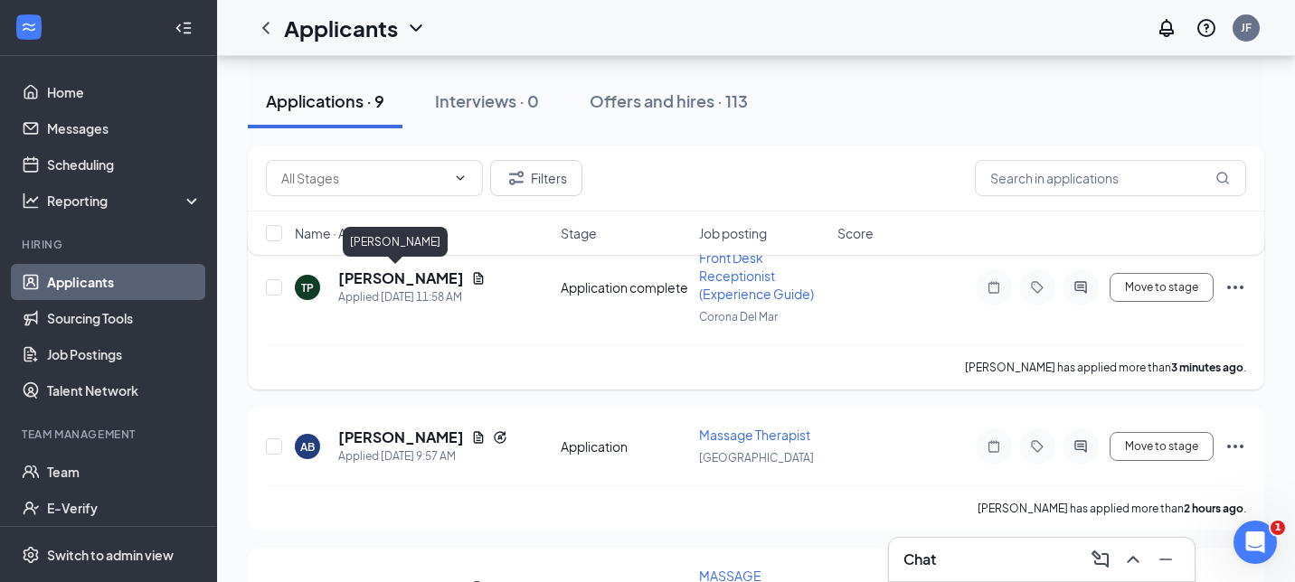
click at [385, 276] on h5 "[PERSON_NAME]" at bounding box center [401, 279] width 126 height 20
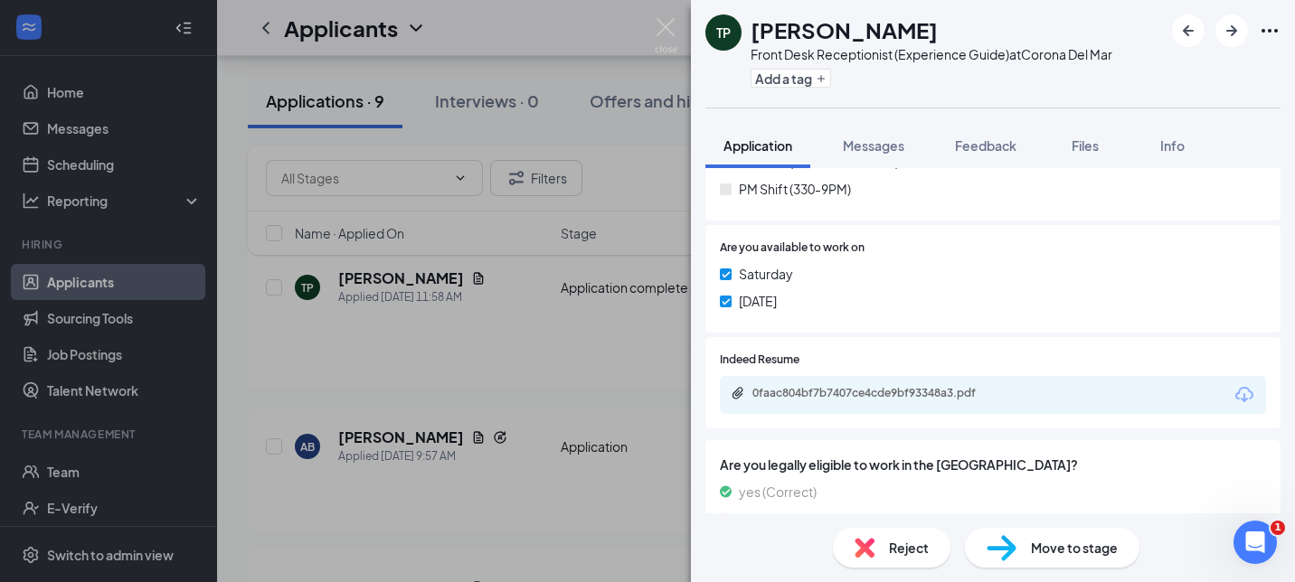
scroll to position [580, 0]
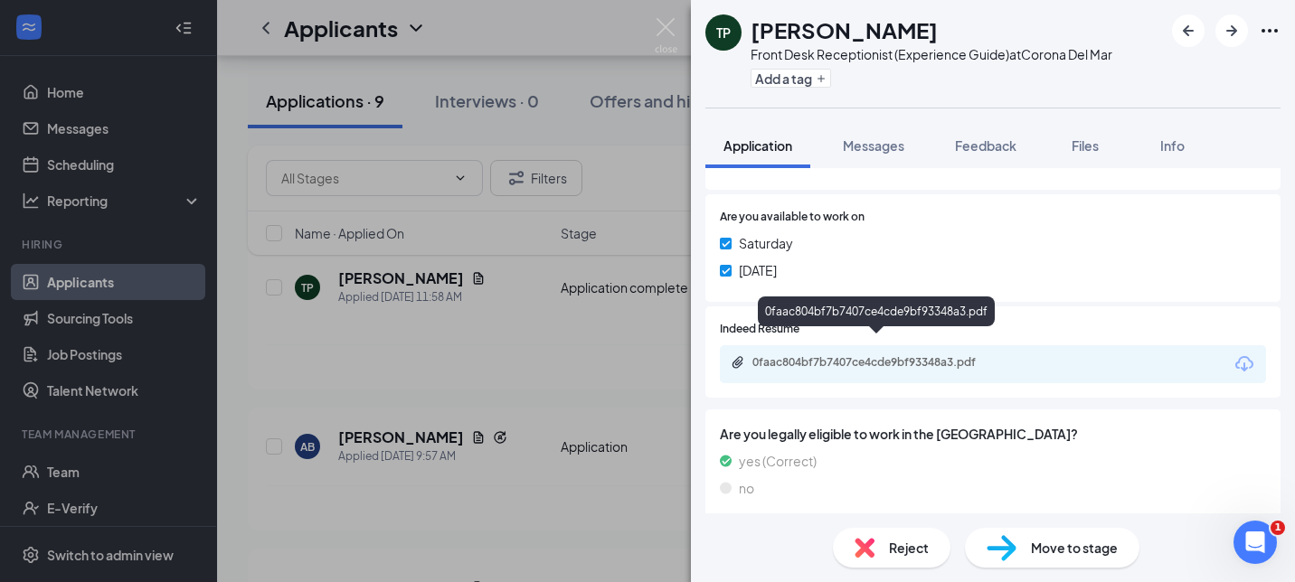
click at [937, 355] on div "0faac804bf7b7407ce4cde9bf93348a3.pdf" at bounding box center [878, 362] width 253 height 14
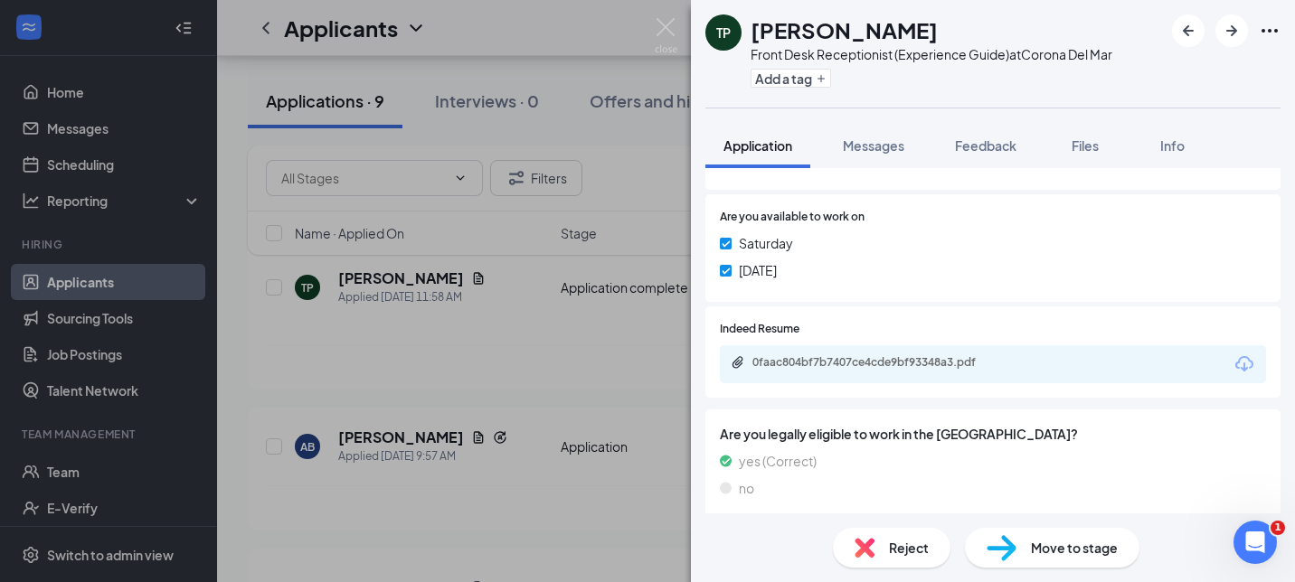
click at [894, 531] on div "Reject" at bounding box center [892, 548] width 118 height 40
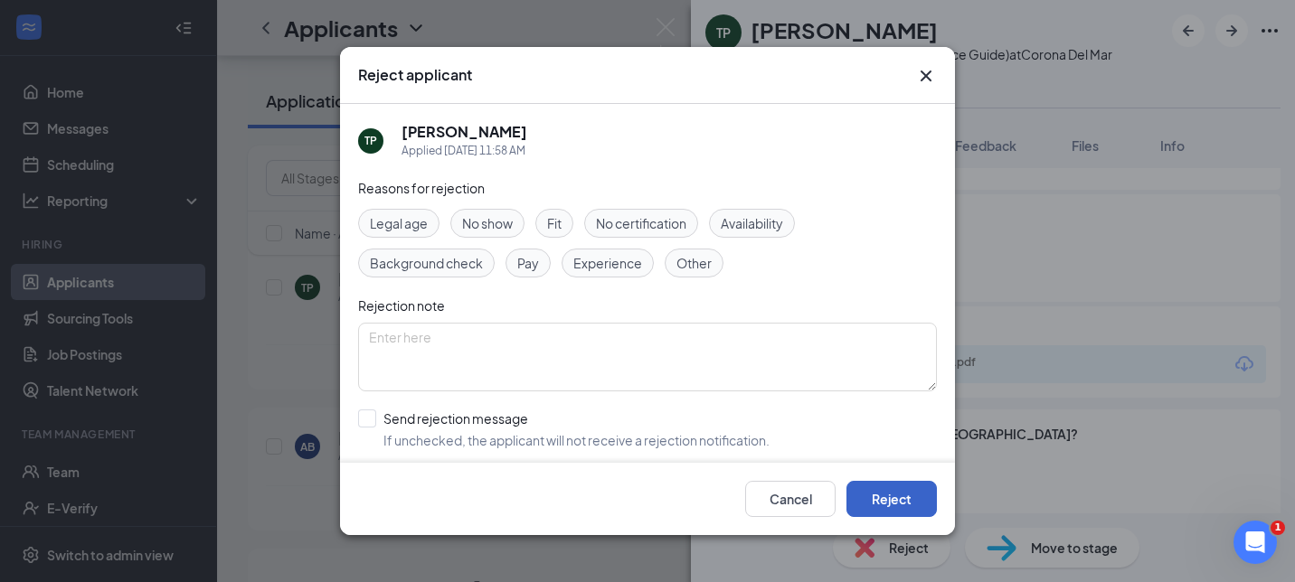
click at [862, 501] on button "Reject" at bounding box center [891, 499] width 90 height 36
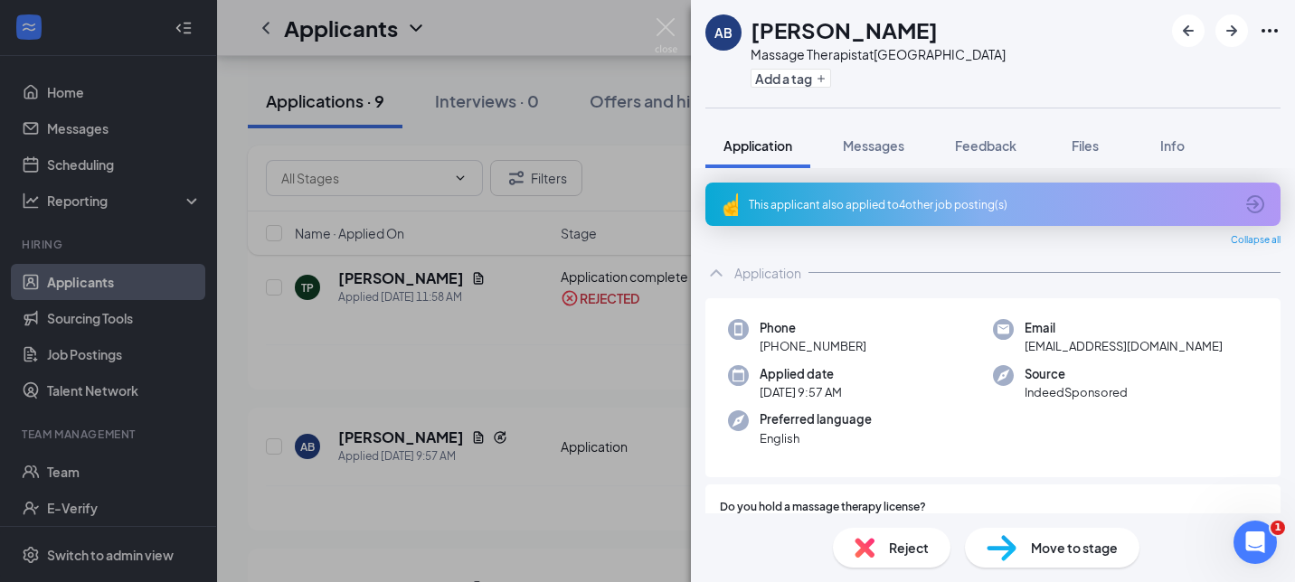
click at [416, 301] on div "AB Ava Bisquera Massage Therapist at Long Beach Add a tag Application Messages …" at bounding box center [647, 291] width 1295 height 582
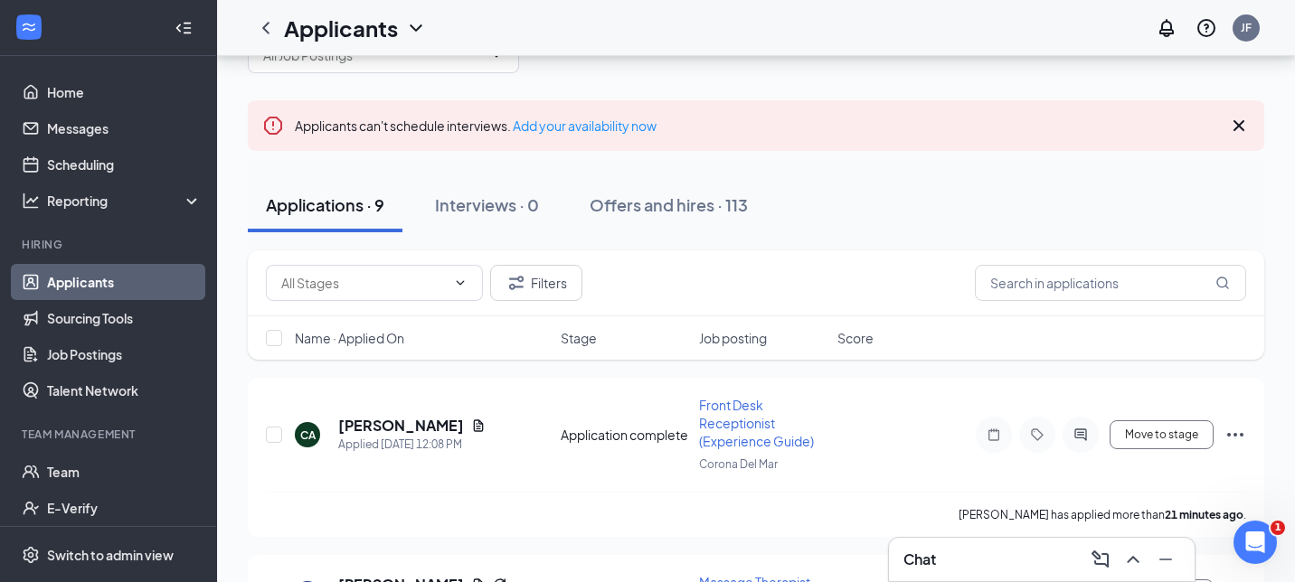
scroll to position [141, 0]
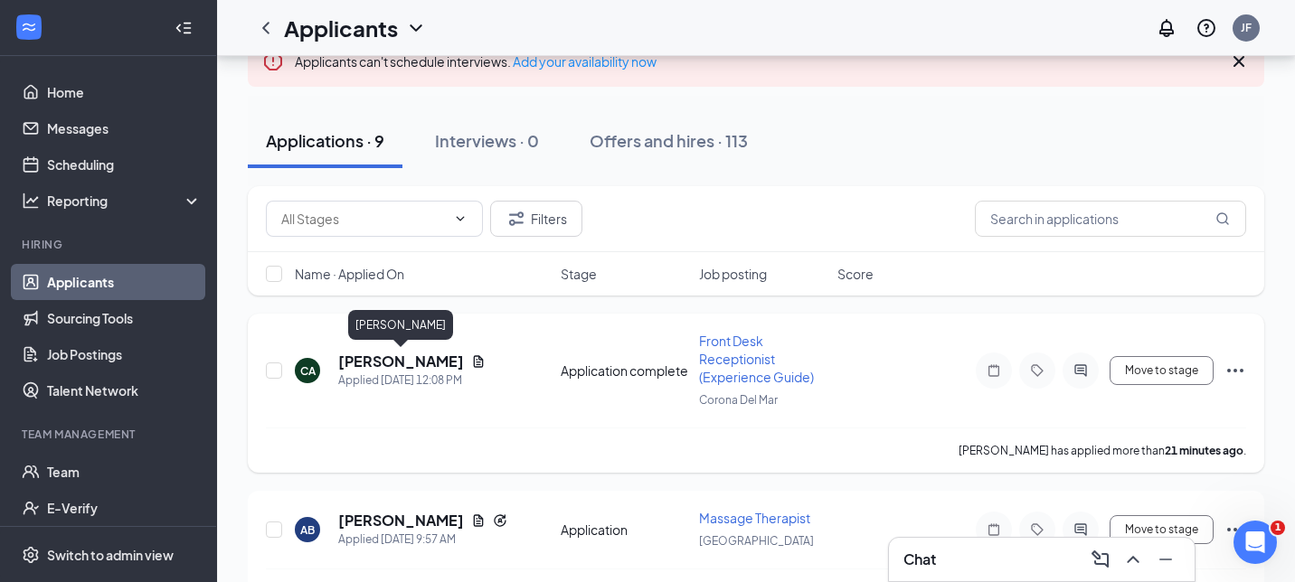
click at [402, 362] on h5 "[PERSON_NAME]" at bounding box center [401, 362] width 126 height 20
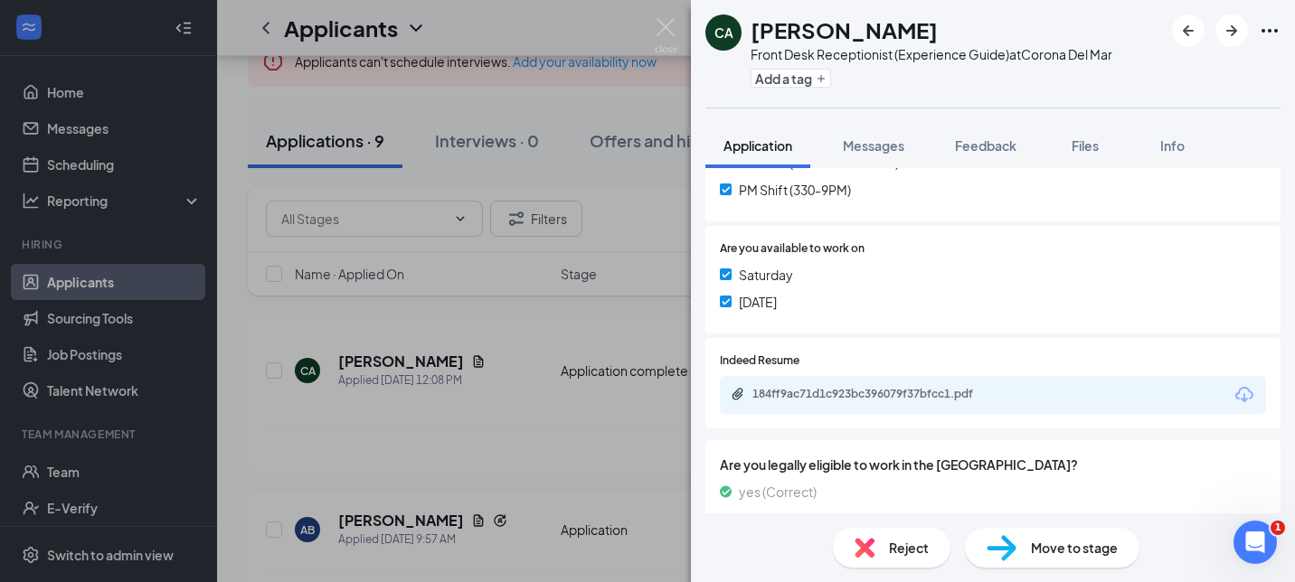
scroll to position [625, 0]
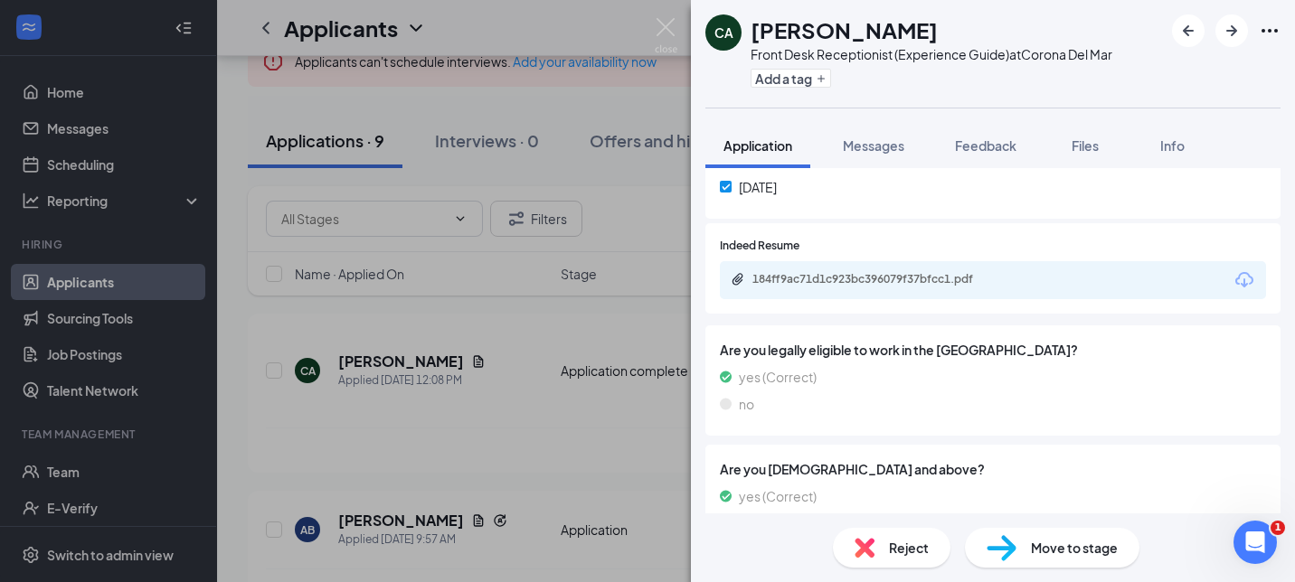
click at [928, 280] on div "184ff9ac71d1c923bc396079f37bfcc1.pdf" at bounding box center [878, 279] width 253 height 14
click at [573, 452] on div "CA [PERSON_NAME] Front Desk Receptionist (Experience Guide) at [GEOGRAPHIC_DATA…" at bounding box center [647, 291] width 1295 height 582
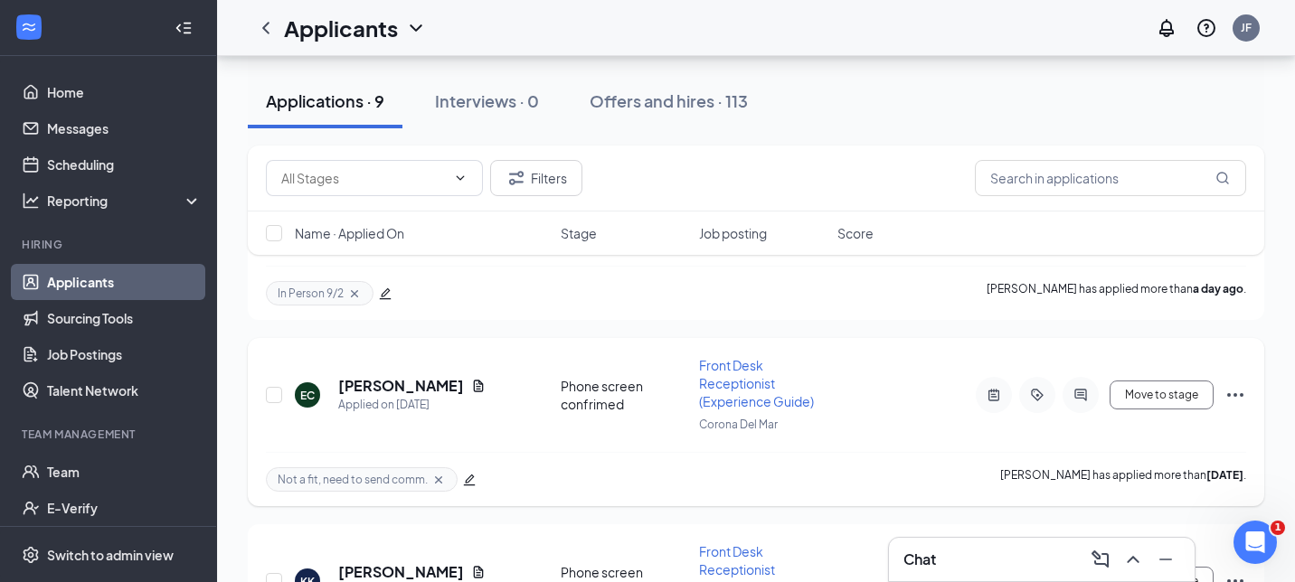
scroll to position [1086, 0]
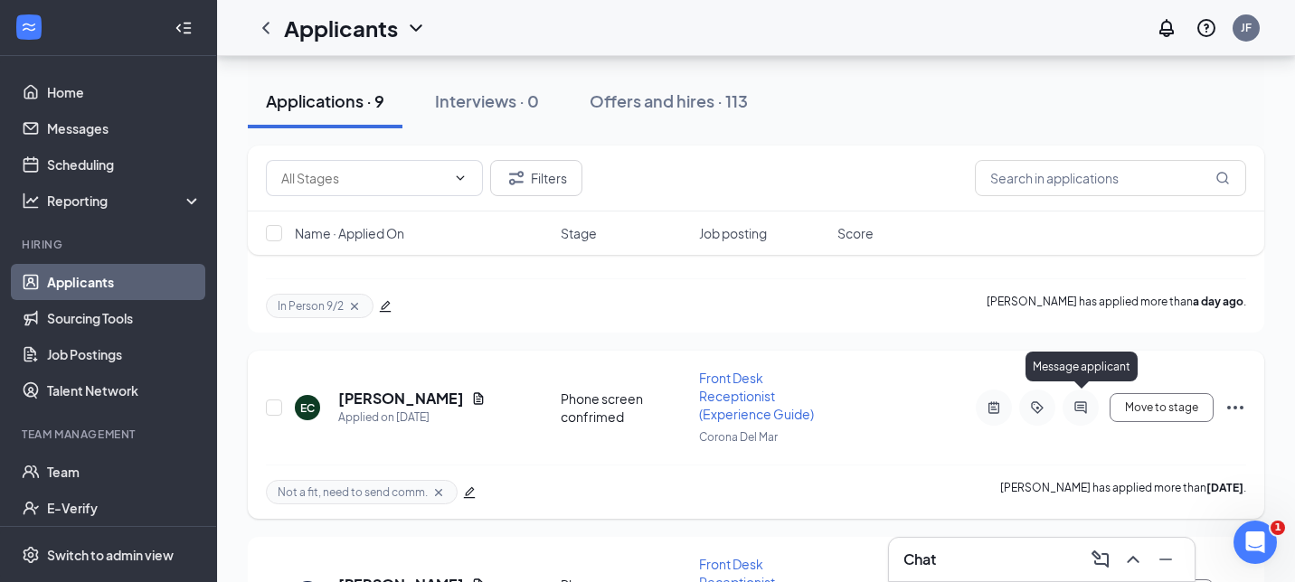
click at [1082, 401] on icon "ActiveChat" at bounding box center [1081, 408] width 22 height 14
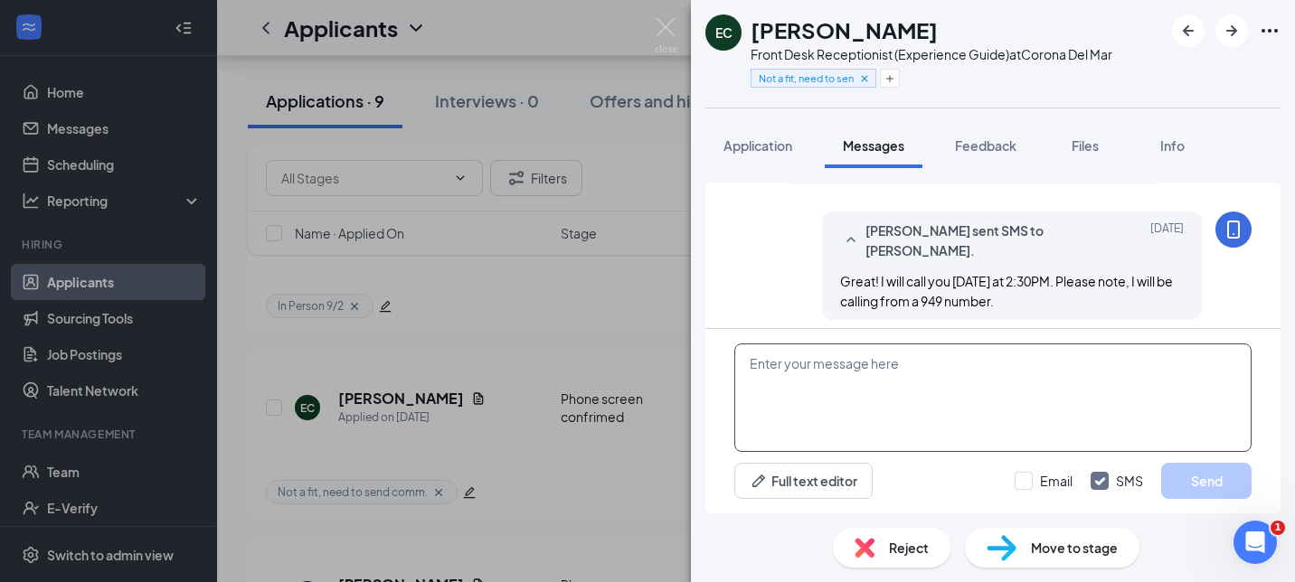
click at [881, 408] on textarea at bounding box center [992, 398] width 517 height 109
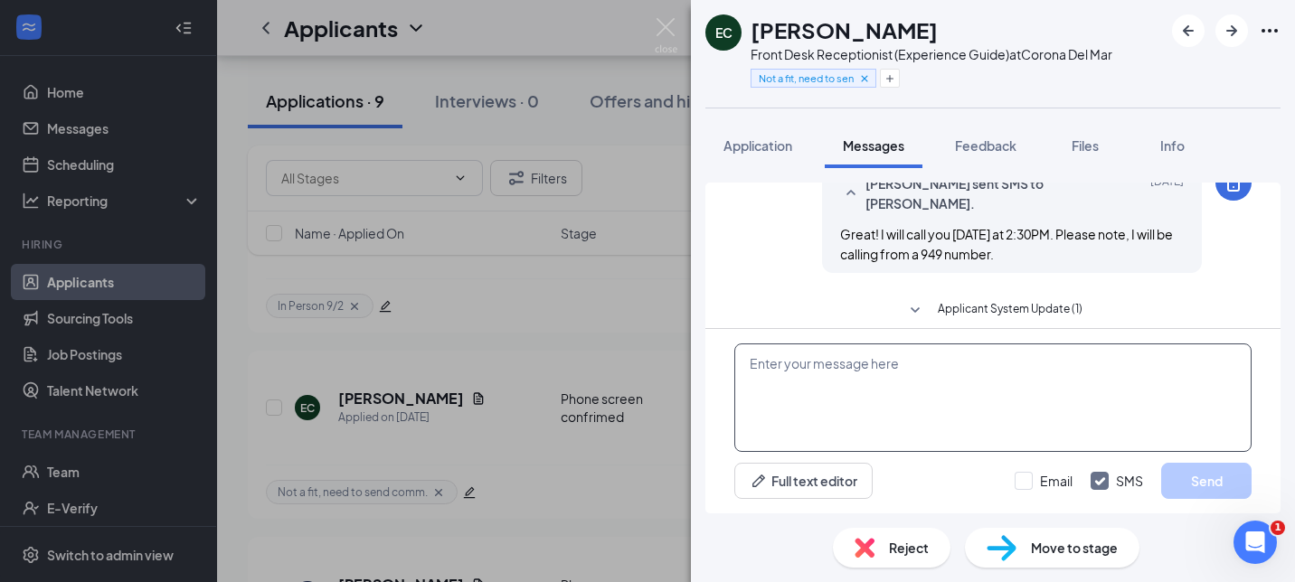
scroll to position [1243, 0]
paste textarea "Hi Stacy, Thank you very much for taking the time to speak with me this week. I…"
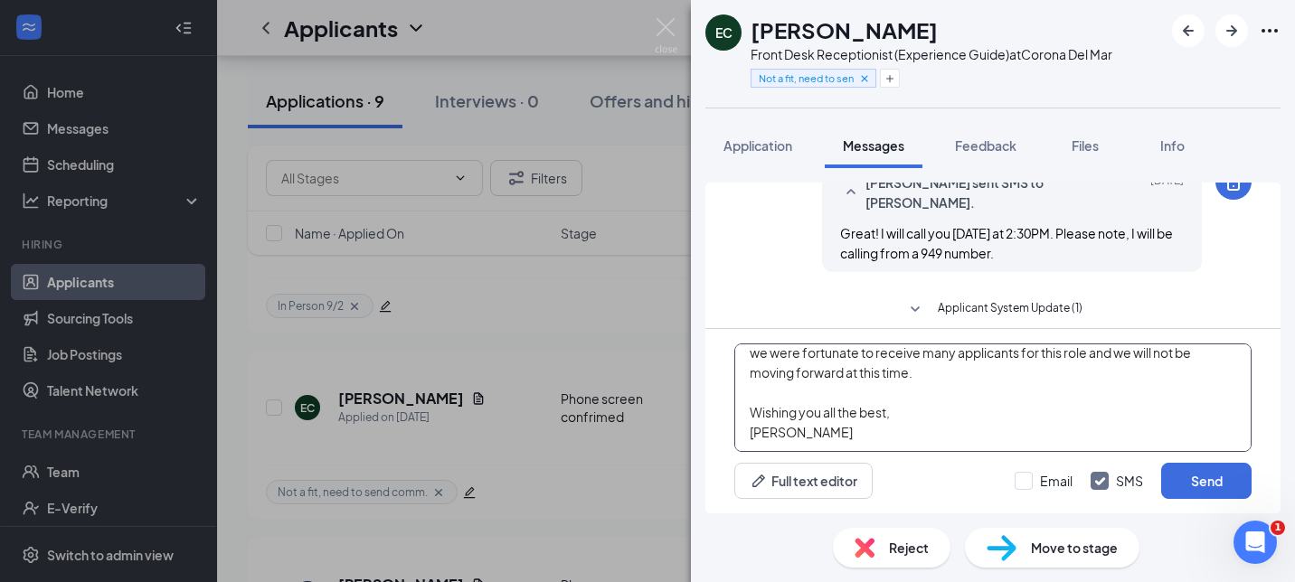
scroll to position [0, 0]
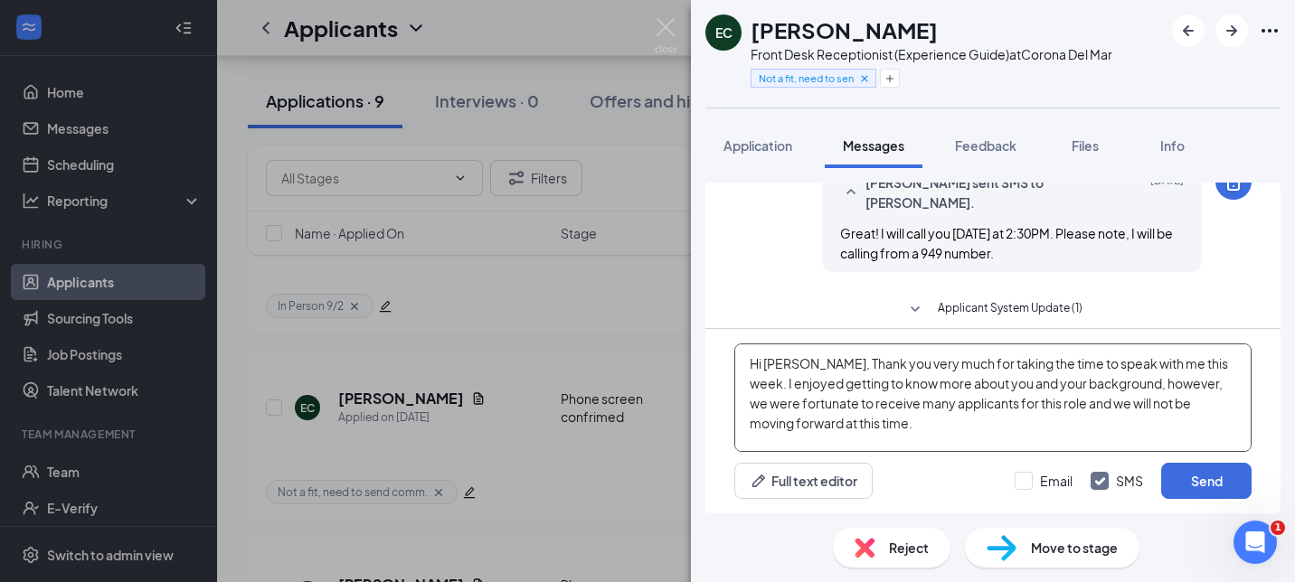
click at [779, 368] on textarea "Hi Stacy, Thank you very much for taking the time to speak with me this week. I…" at bounding box center [992, 398] width 517 height 109
drag, startPoint x: 1196, startPoint y: 364, endPoint x: 1139, endPoint y: 363, distance: 57.9
click at [1139, 363] on textarea "Hi Emily, Thank you very much for taking the time to speak with me this week. I…" at bounding box center [992, 398] width 517 height 109
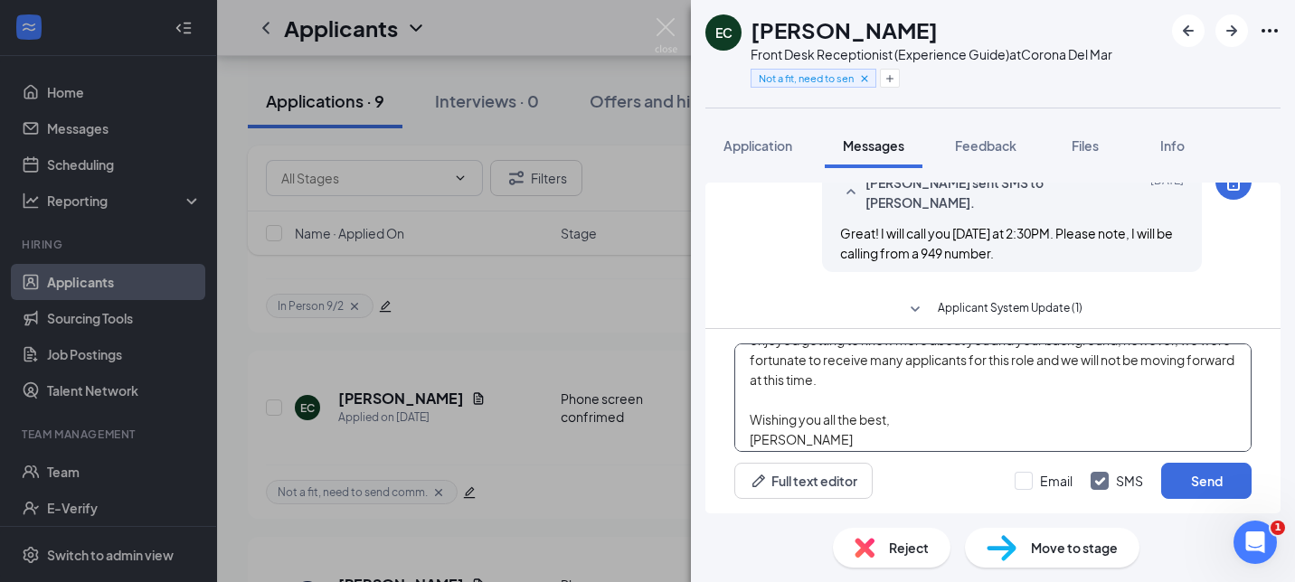
scroll to position [51, 0]
type textarea "Hi Emily, Thank you very much for taking the time to speak with me. I enjoyed g…"
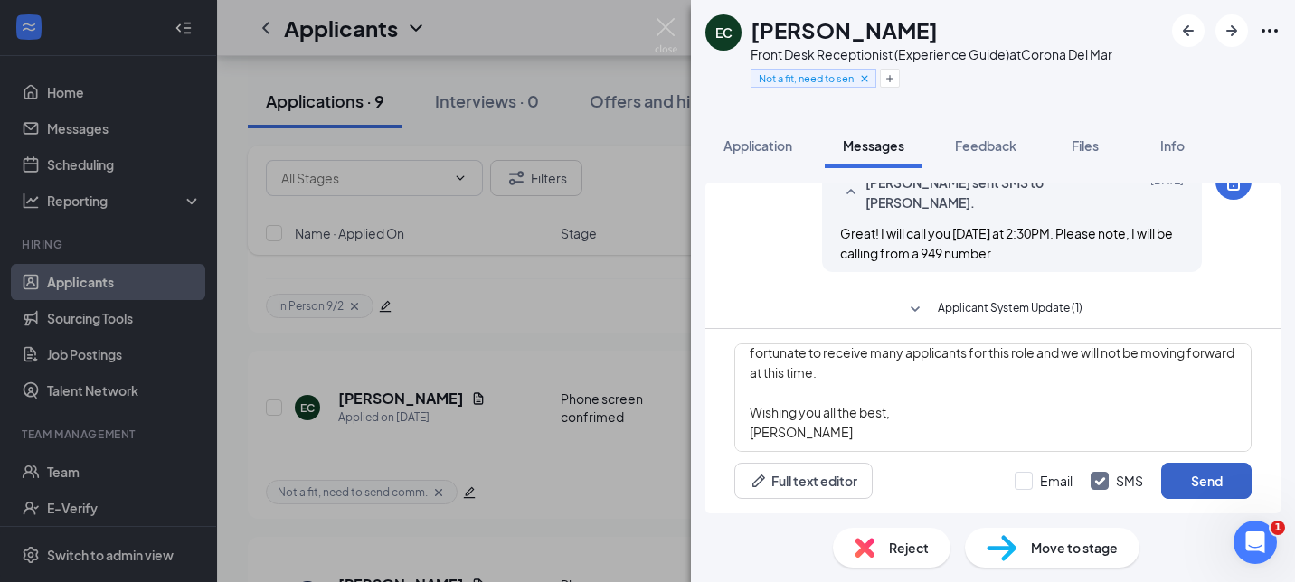
click at [1205, 483] on button "Send" at bounding box center [1206, 481] width 90 height 36
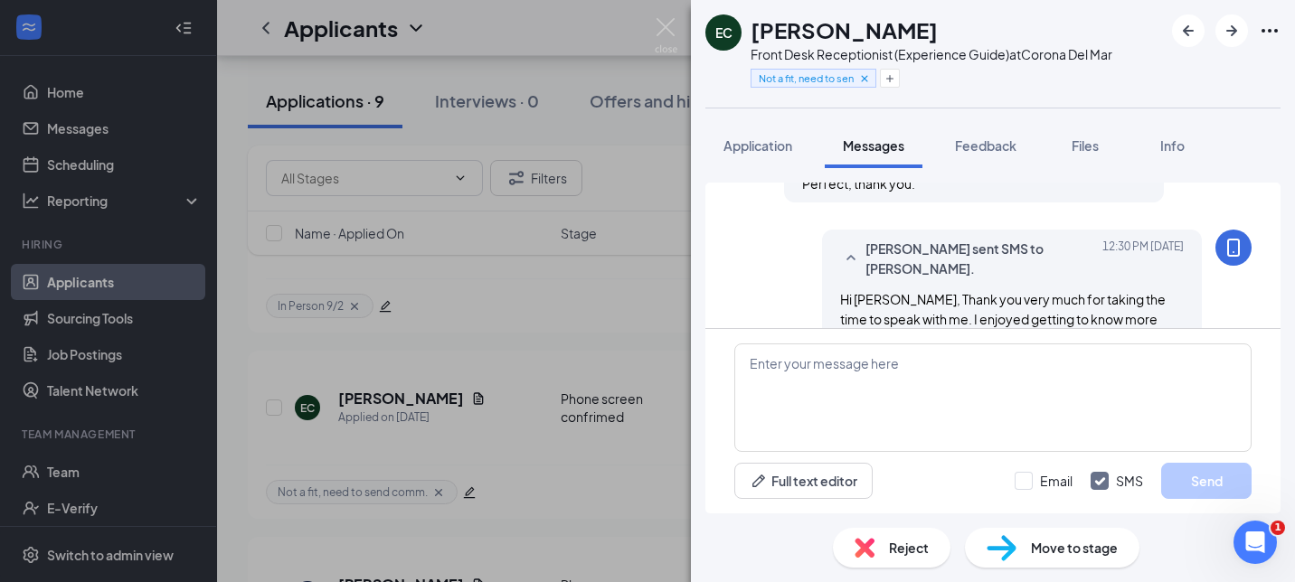
scroll to position [1480, 0]
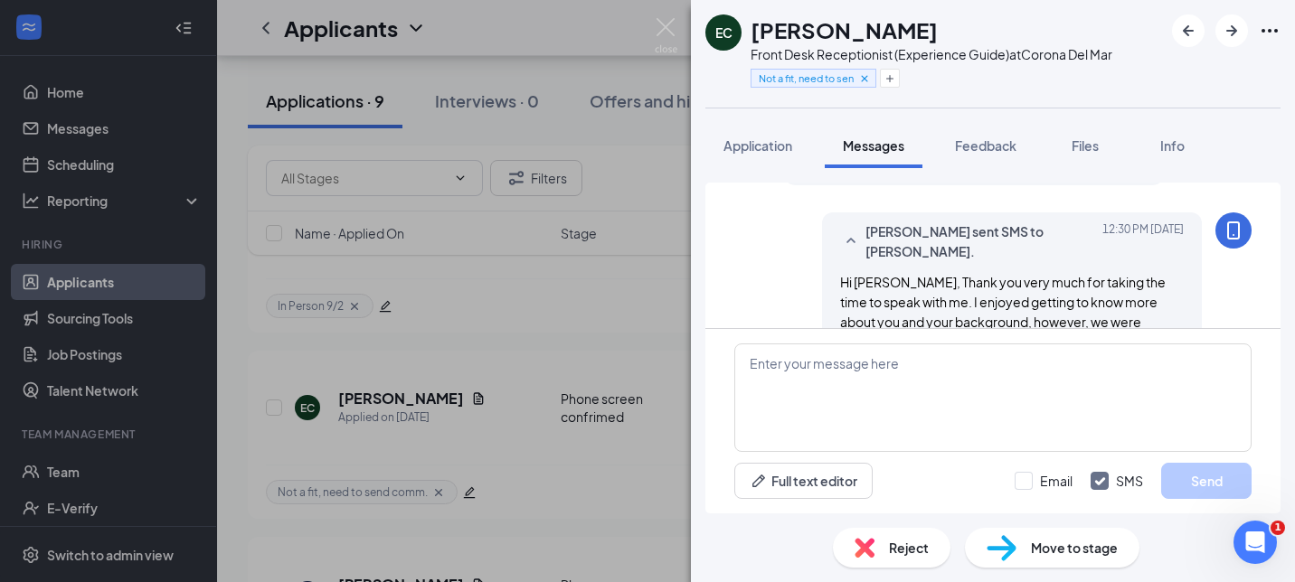
click at [899, 553] on span "Reject" at bounding box center [909, 548] width 40 height 20
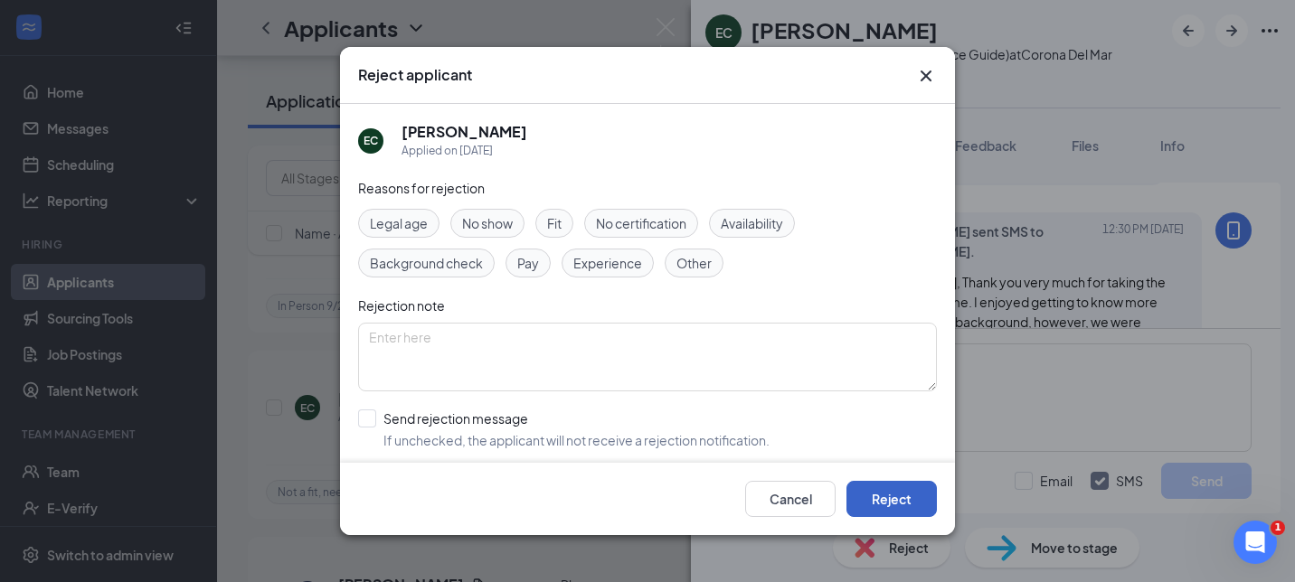
click at [910, 492] on button "Reject" at bounding box center [891, 499] width 90 height 36
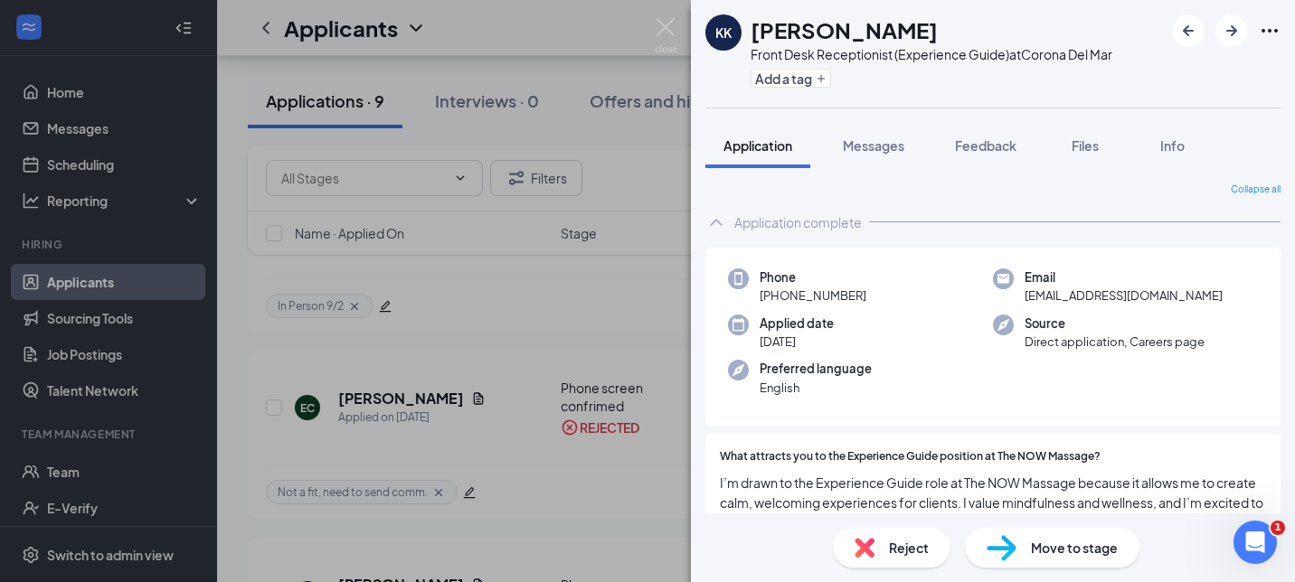
click at [557, 515] on div "KK Katie Kabana Front Desk Receptionist (Experience Guide) at Corona Del Mar Ad…" at bounding box center [647, 291] width 1295 height 582
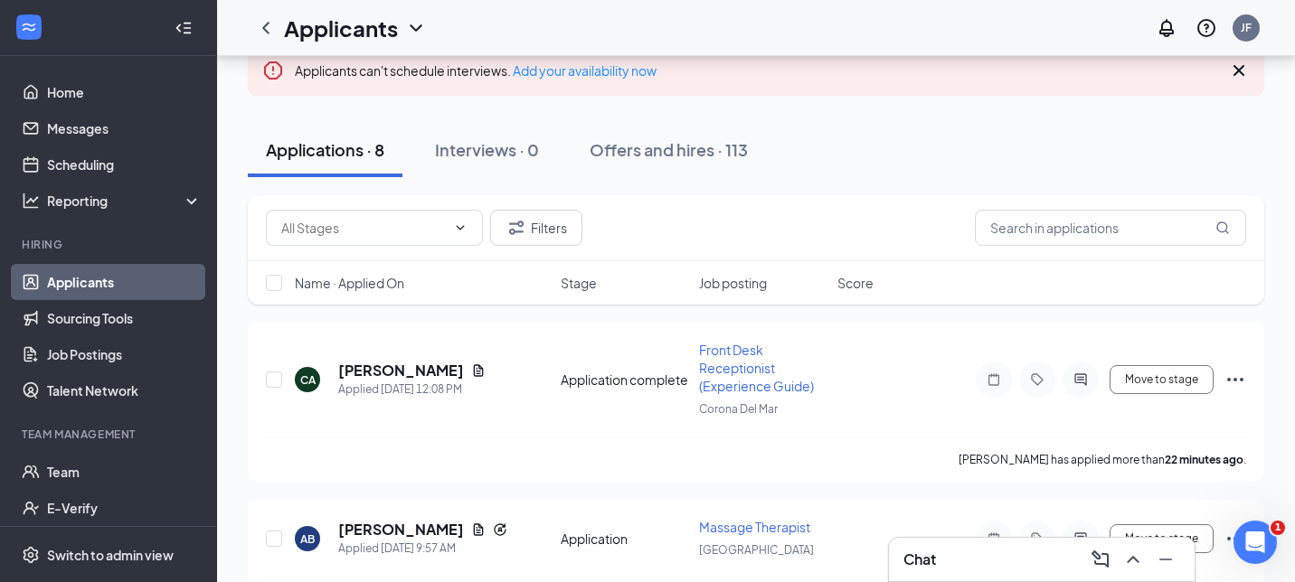
scroll to position [123, 0]
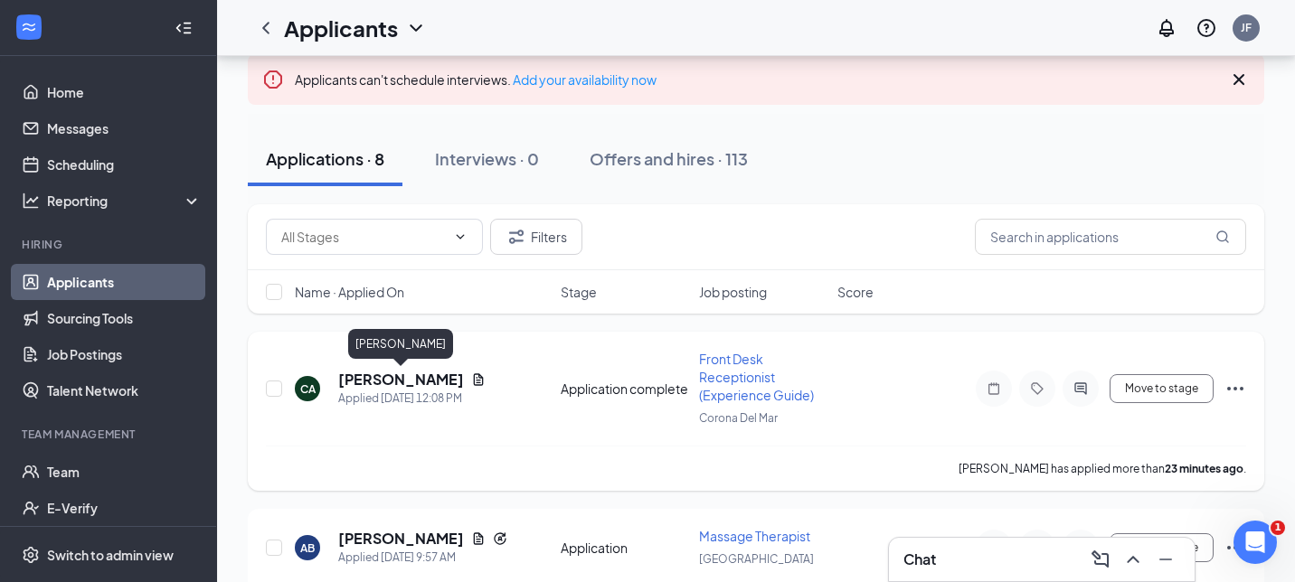
click at [413, 370] on h5 "[PERSON_NAME]" at bounding box center [401, 380] width 126 height 20
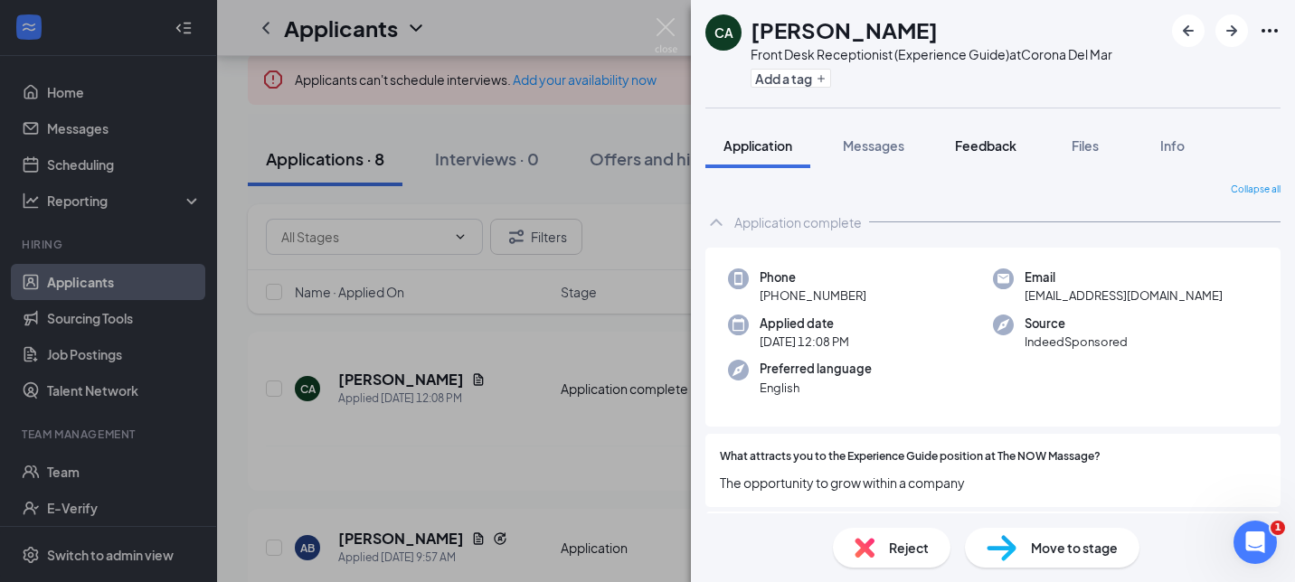
click at [1000, 154] on div "Feedback" at bounding box center [985, 146] width 61 height 18
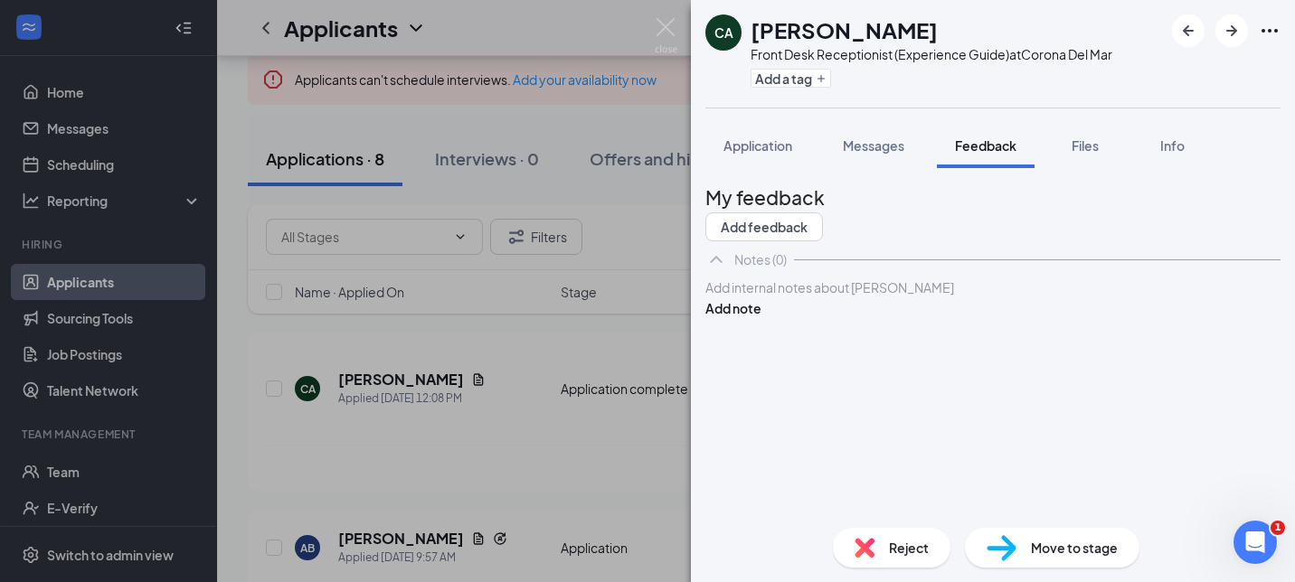
click at [837, 298] on div at bounding box center [992, 288] width 573 height 19
click at [761, 318] on button "Add note" at bounding box center [733, 308] width 56 height 20
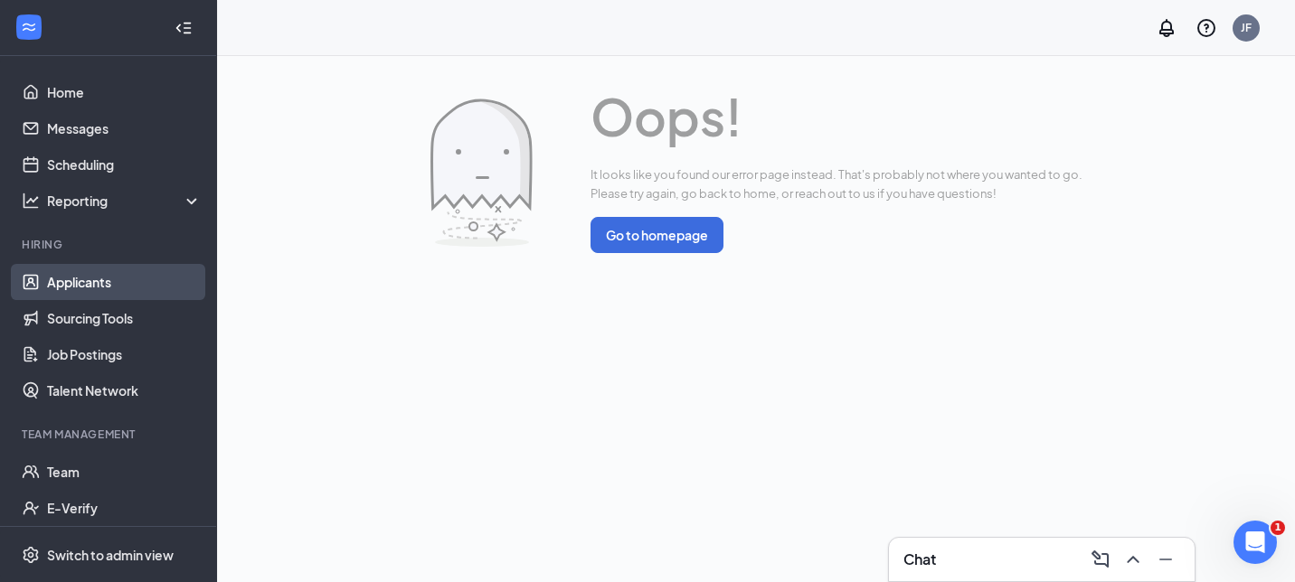
click at [129, 277] on link "Applicants" at bounding box center [124, 282] width 155 height 36
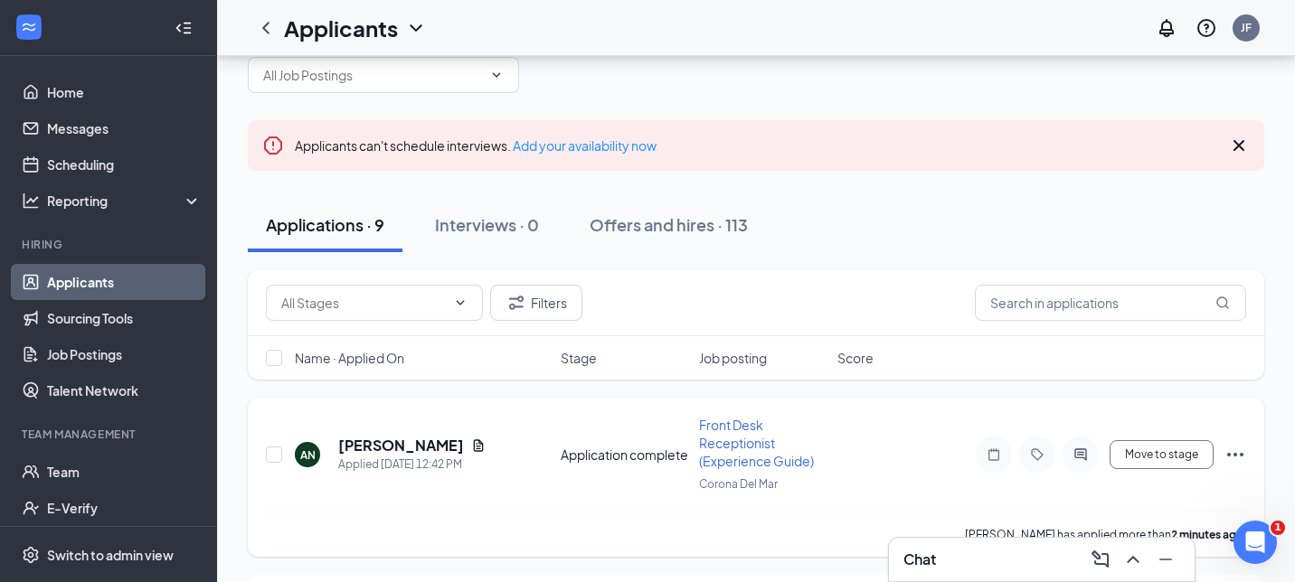
scroll to position [63, 0]
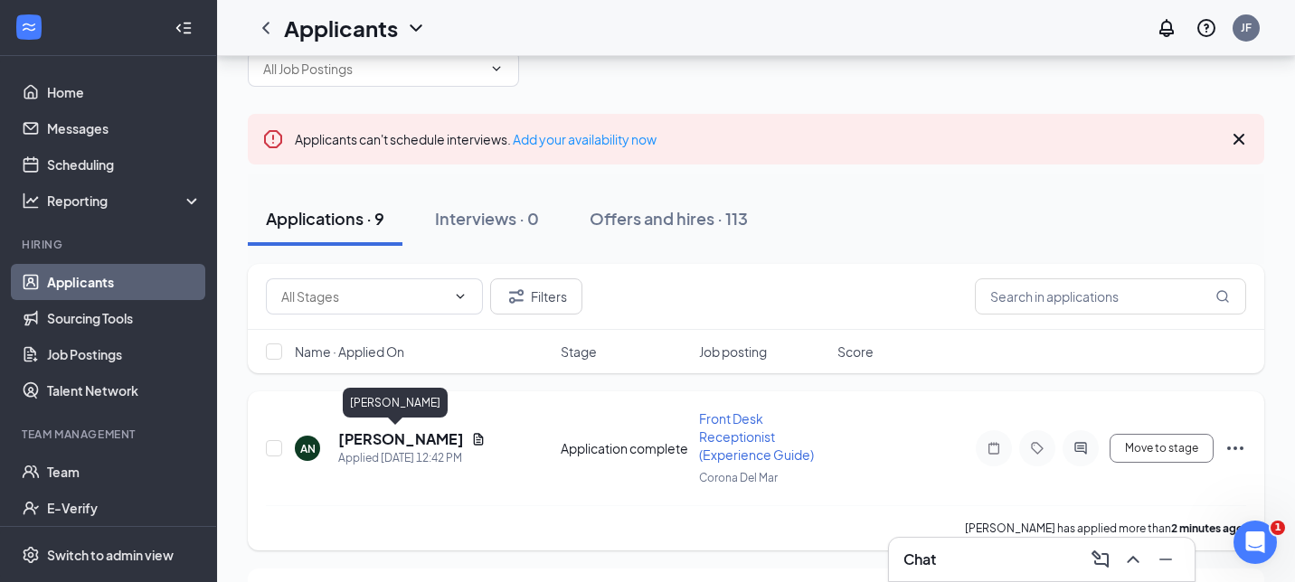
click at [388, 430] on h5 "[PERSON_NAME]" at bounding box center [401, 440] width 126 height 20
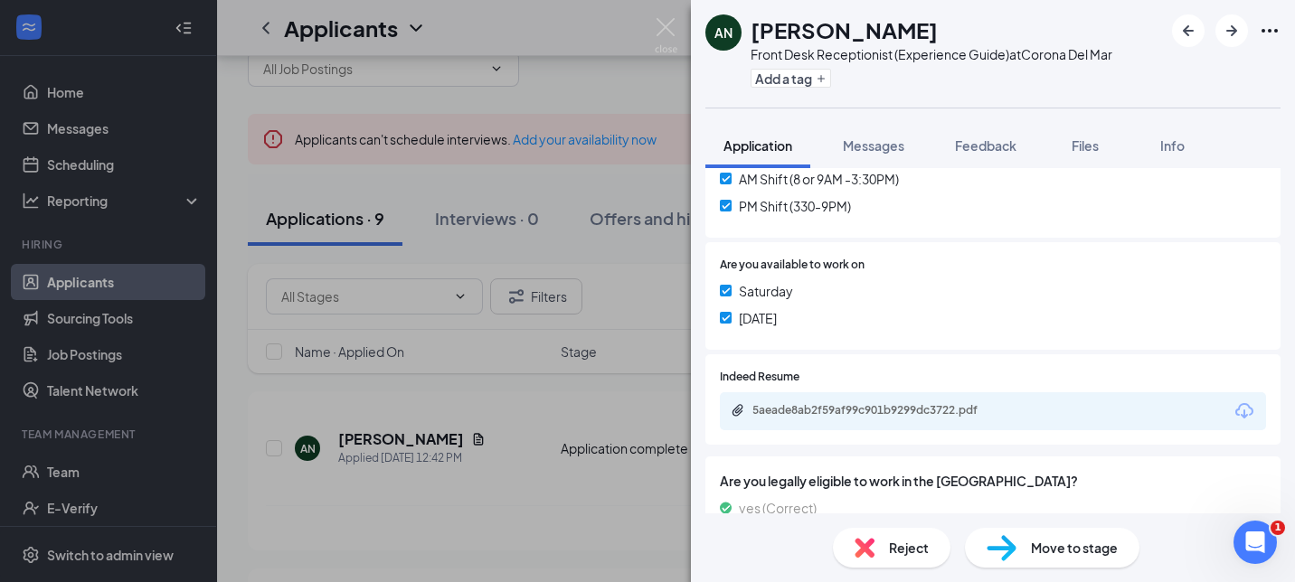
scroll to position [560, 0]
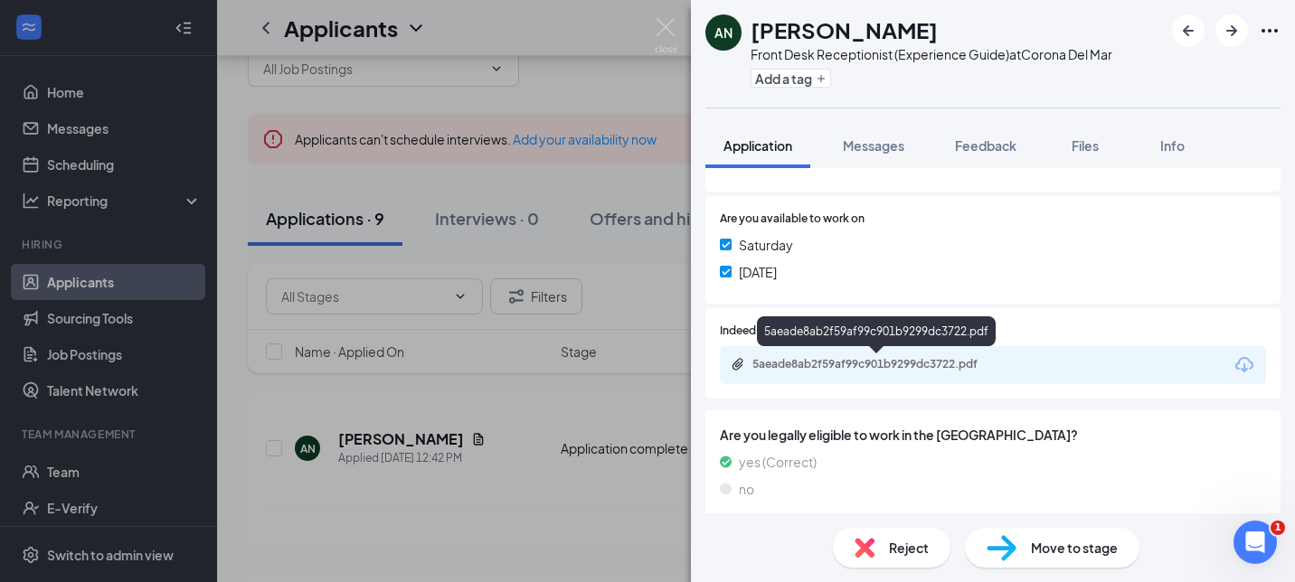
click at [954, 363] on div "5aeade8ab2f59af99c901b9299dc3722.pdf" at bounding box center [878, 364] width 253 height 14
click at [926, 553] on span "Reject" at bounding box center [909, 548] width 40 height 20
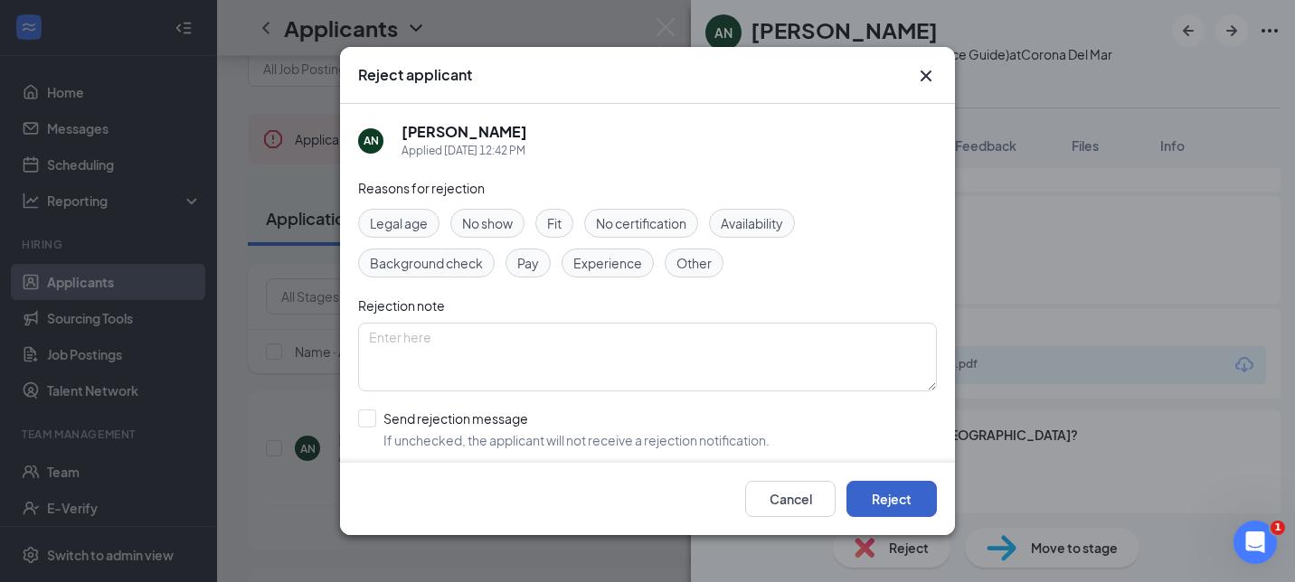
click at [924, 498] on button "Reject" at bounding box center [891, 499] width 90 height 36
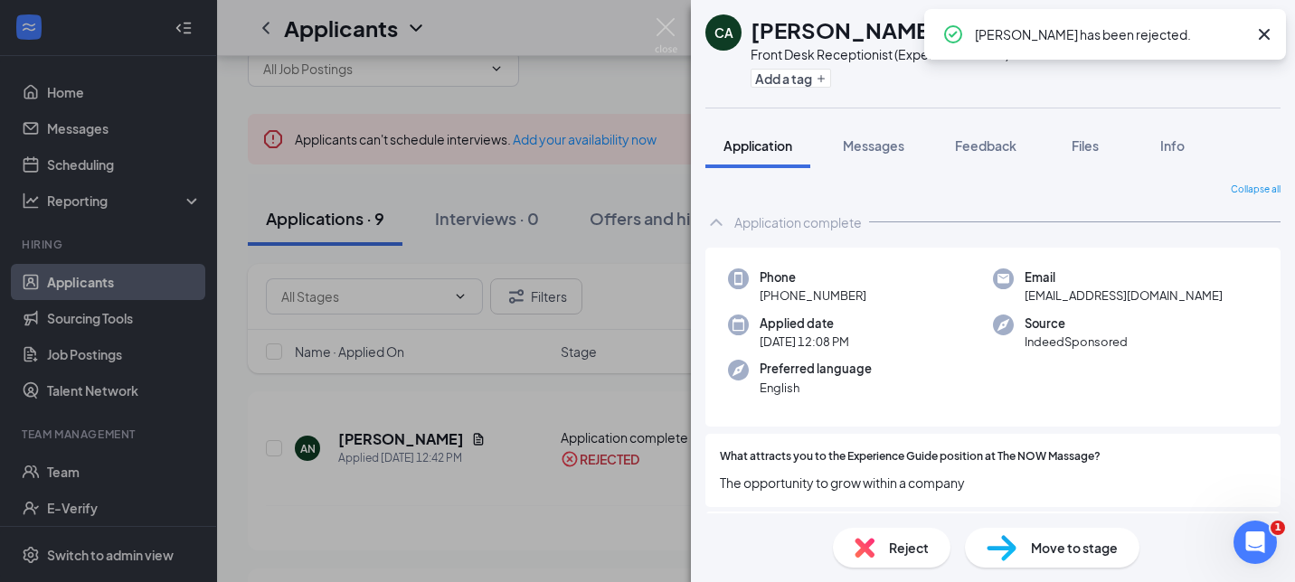
click at [402, 459] on div "CA [PERSON_NAME] Front Desk Receptionist (Experience Guide) at [GEOGRAPHIC_DATA…" at bounding box center [647, 291] width 1295 height 582
